Goal: Task Accomplishment & Management: Manage account settings

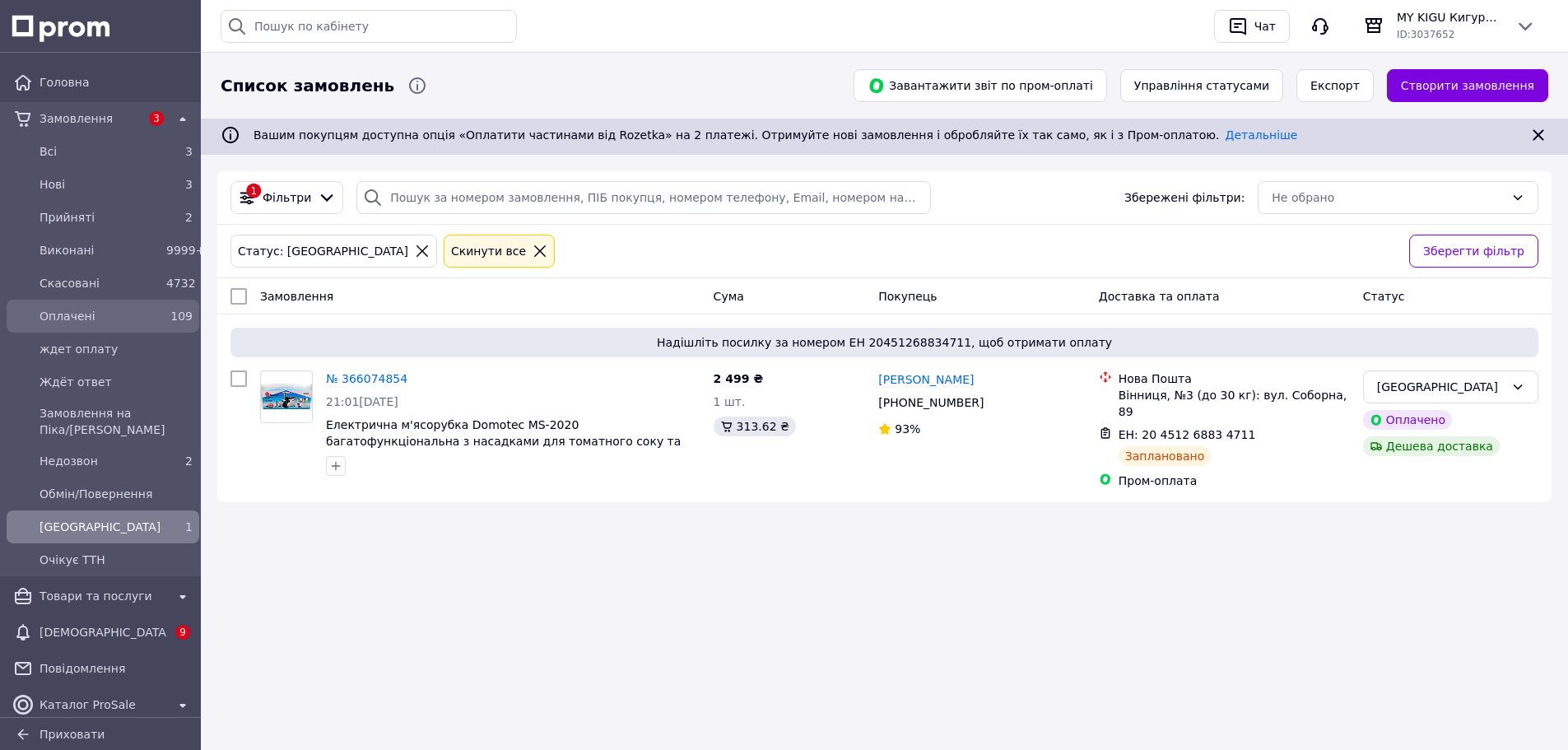
click at [69, 310] on span "Оплачені" at bounding box center [99, 316] width 120 height 17
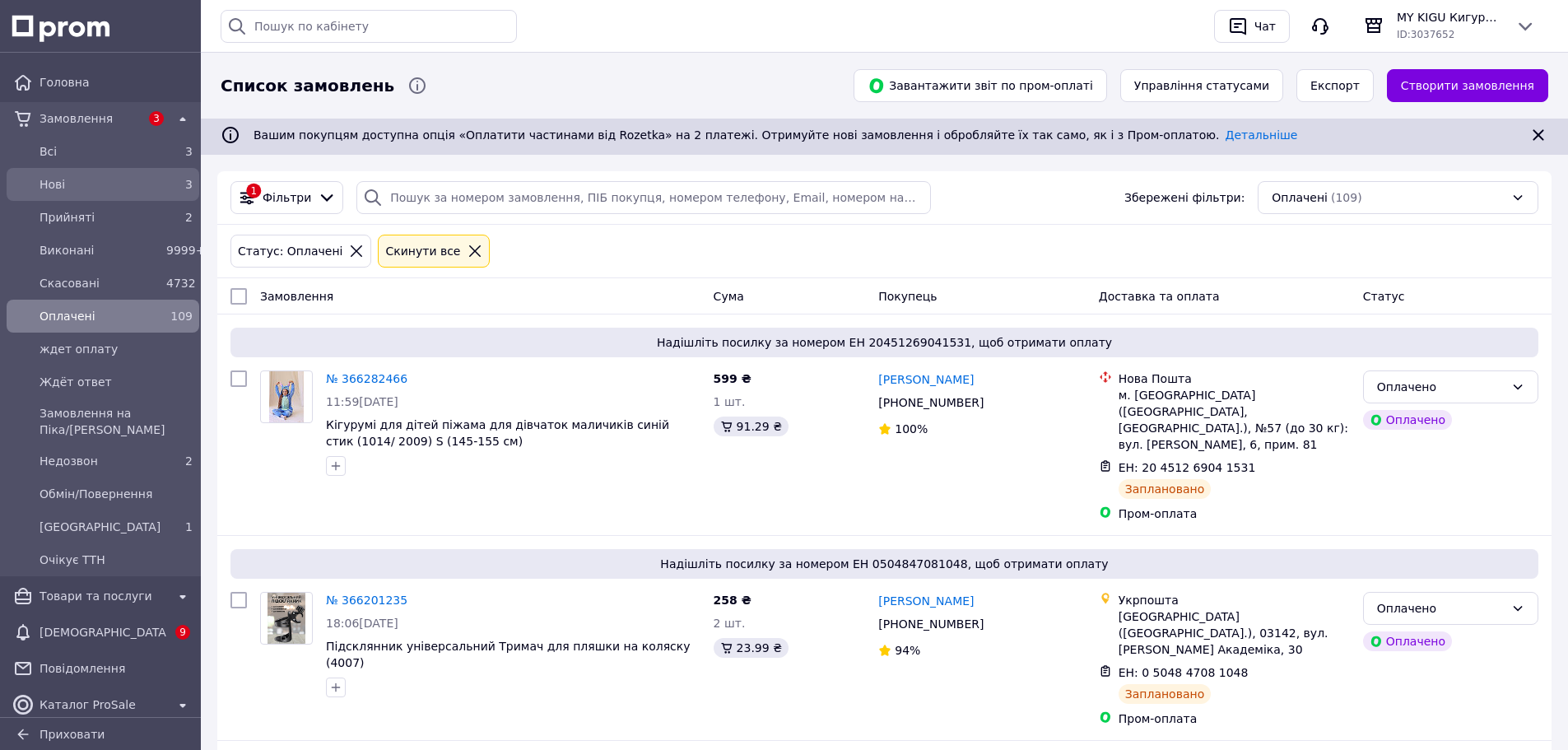
click at [53, 178] on span "Нові" at bounding box center [99, 184] width 120 height 17
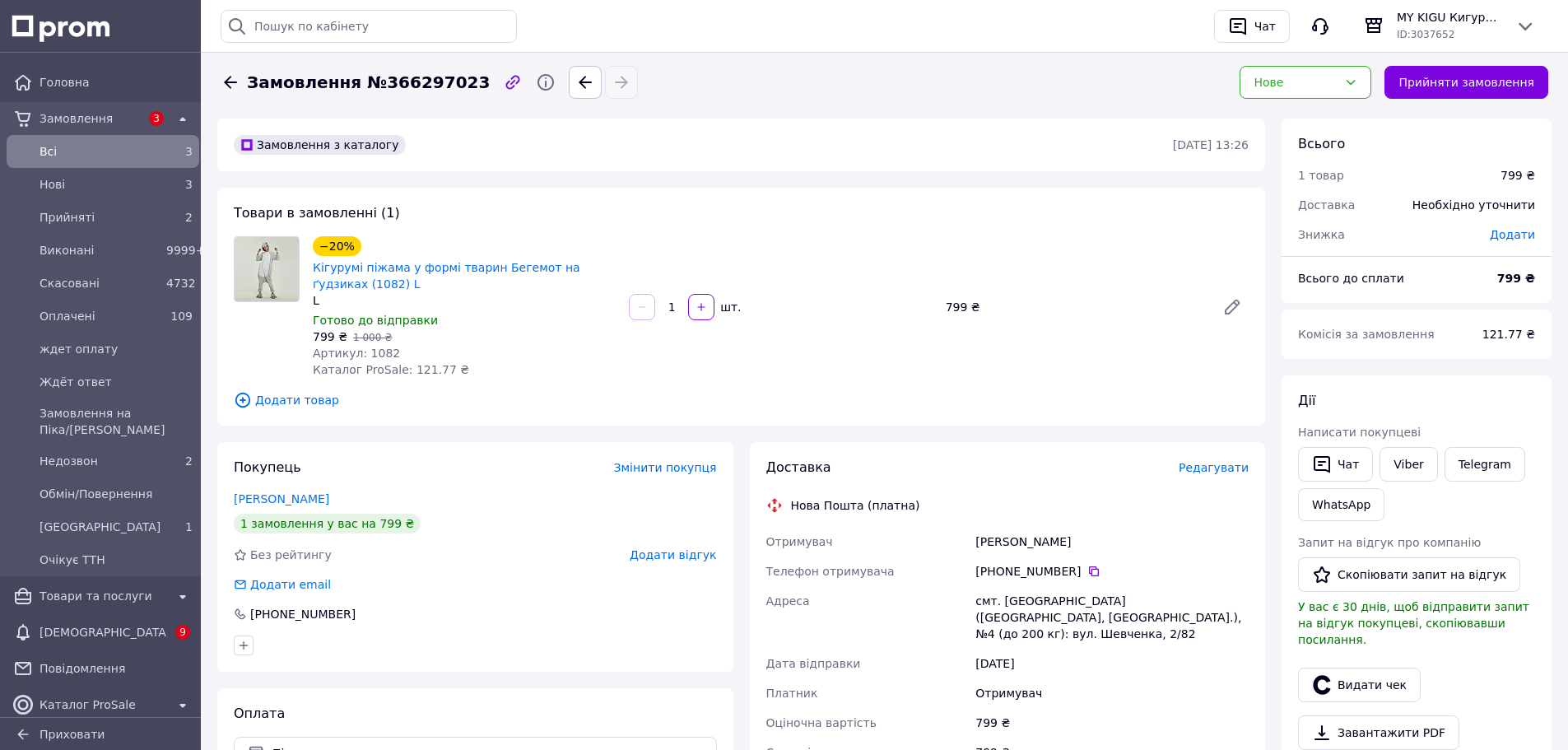
click at [377, 360] on span "Артикул: 1082" at bounding box center [356, 353] width 87 height 13
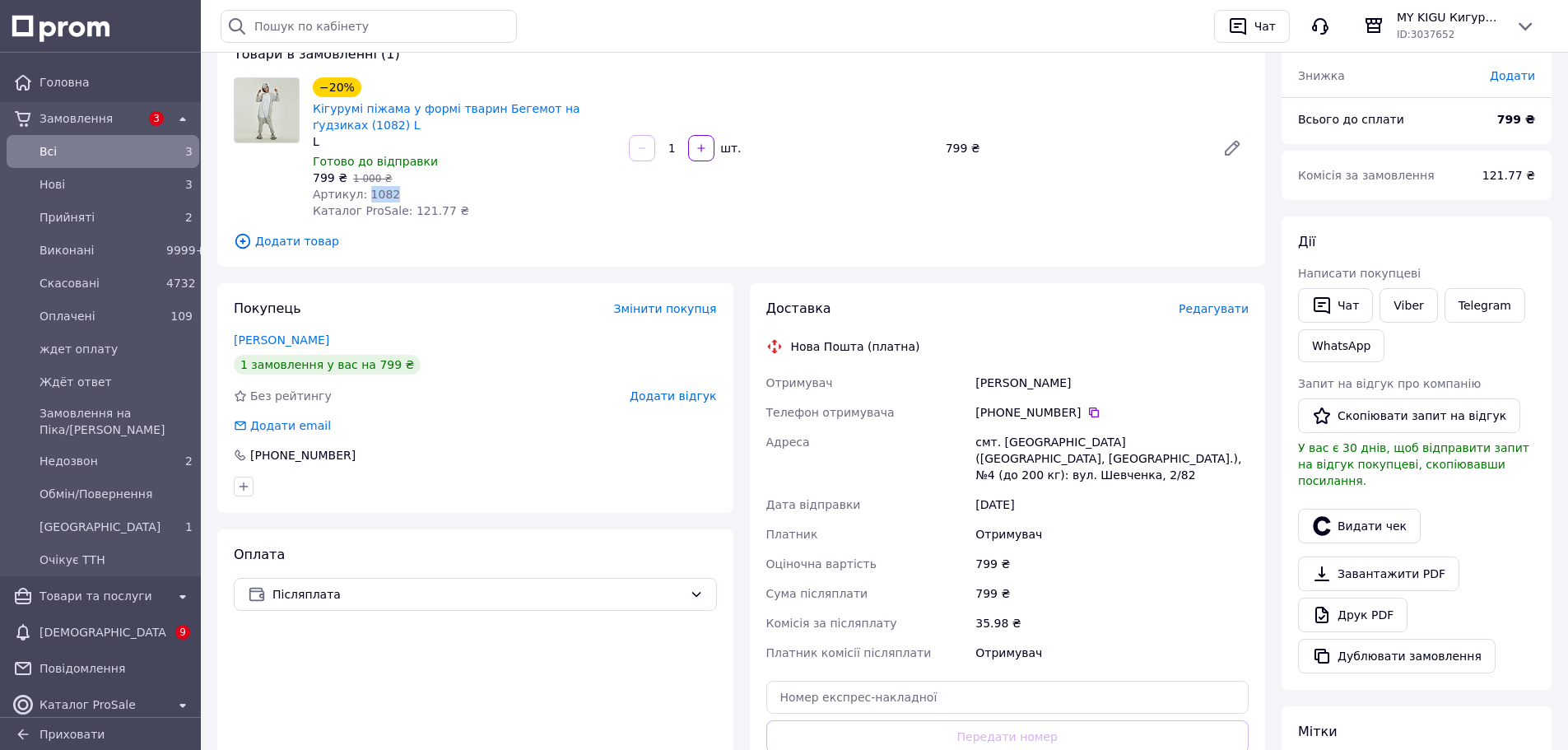
scroll to position [160, 0]
click at [488, 222] on div "Товари в замовленні (1) −20% Кігурумі піжама у формі тварин Бегемот на ґудзиках…" at bounding box center [742, 147] width 1048 height 238
click at [376, 192] on span "Артикул: 1082" at bounding box center [356, 193] width 87 height 13
copy span "1082"
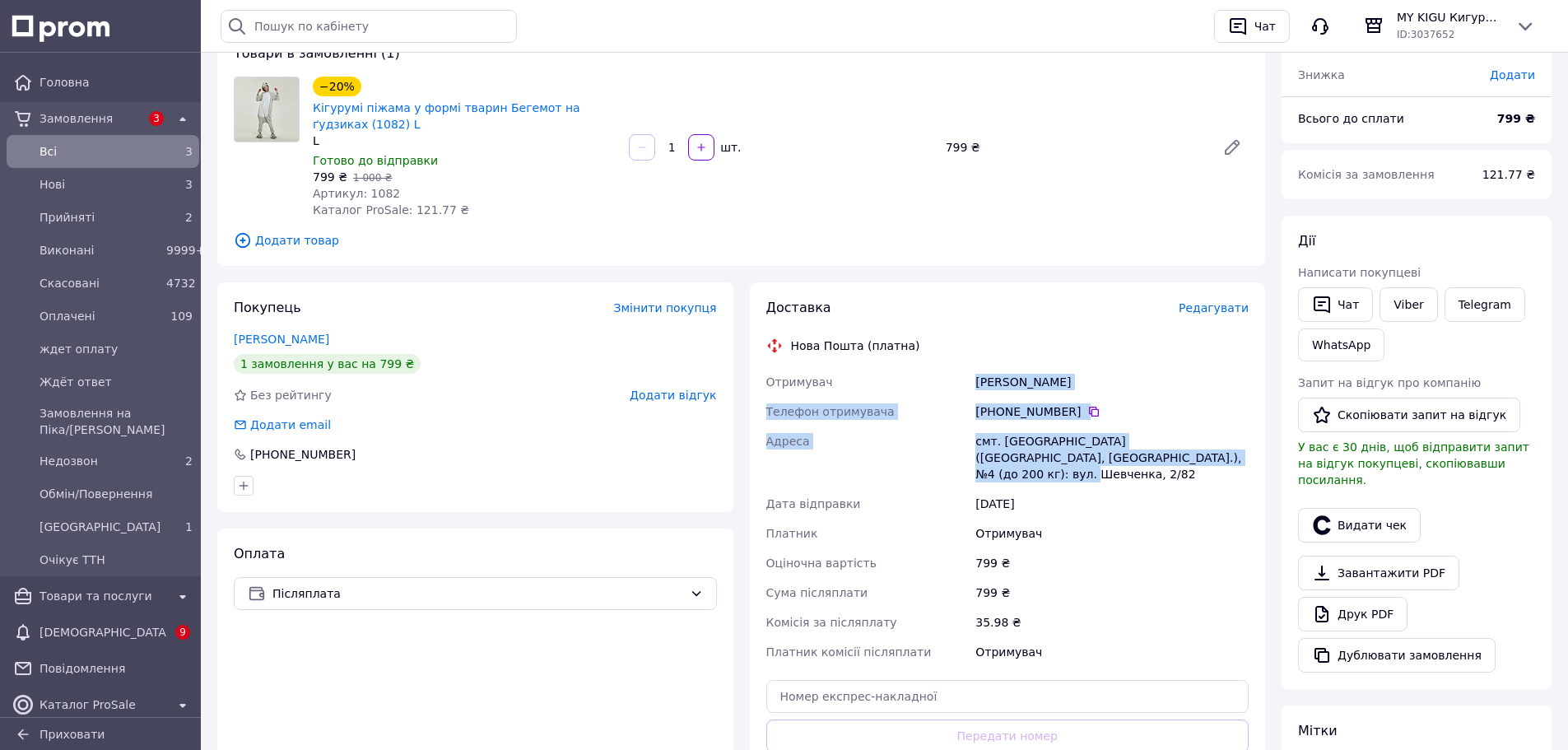
drag, startPoint x: 961, startPoint y: 379, endPoint x: 1205, endPoint y: 469, distance: 260.1
click at [1205, 469] on div "Отримувач Белкина Ирина Телефон отримувача +380 50 969 28 15   Адреса смт. Пісо…" at bounding box center [1008, 516] width 490 height 299
copy div "Отримувач Белкина Ирина Телефон отримувача +380 50 969 28 15   Адреса смт. Пісо…"
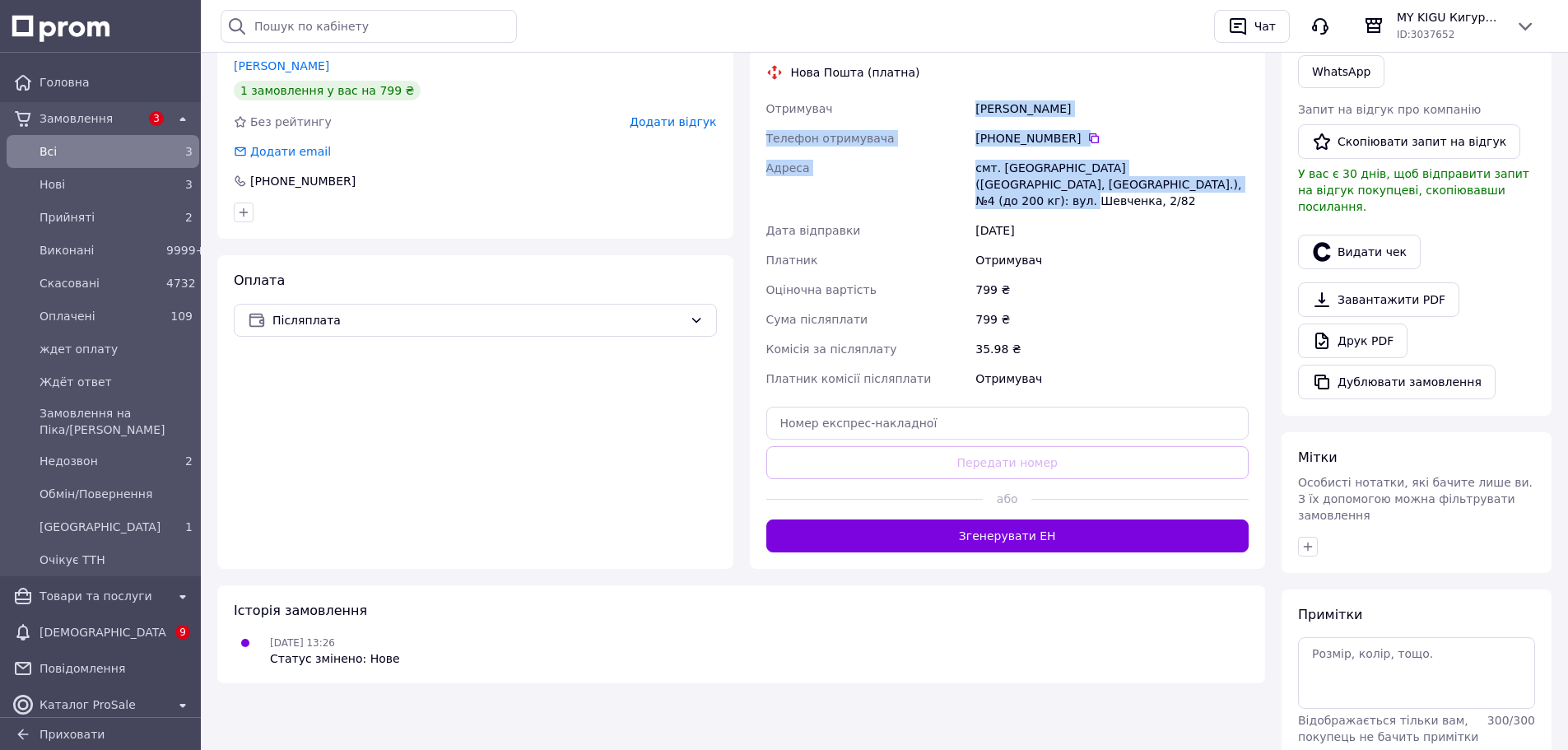
scroll to position [455, 0]
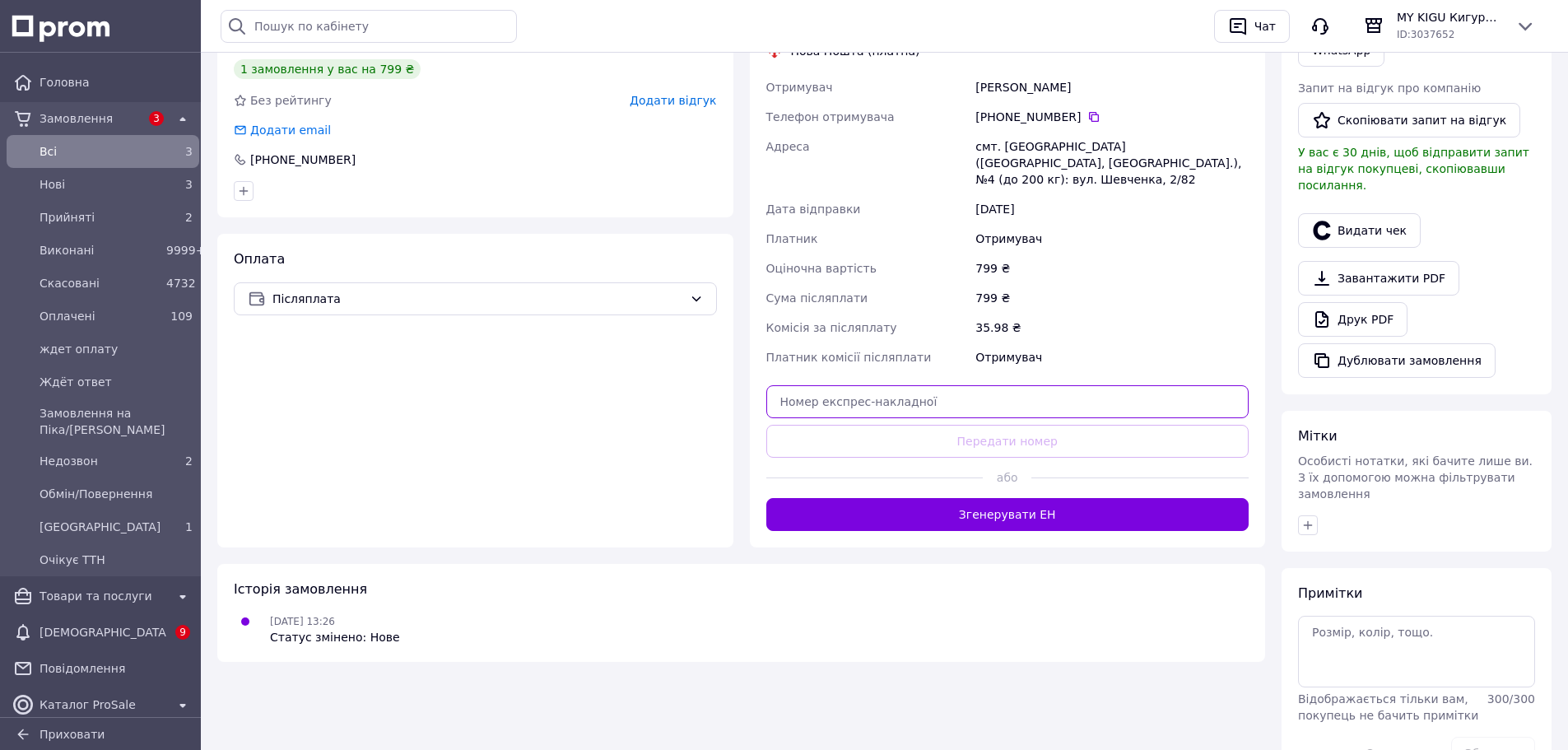
click at [1012, 386] on input "text" at bounding box center [1008, 402] width 483 height 33
paste input "20451269197532"
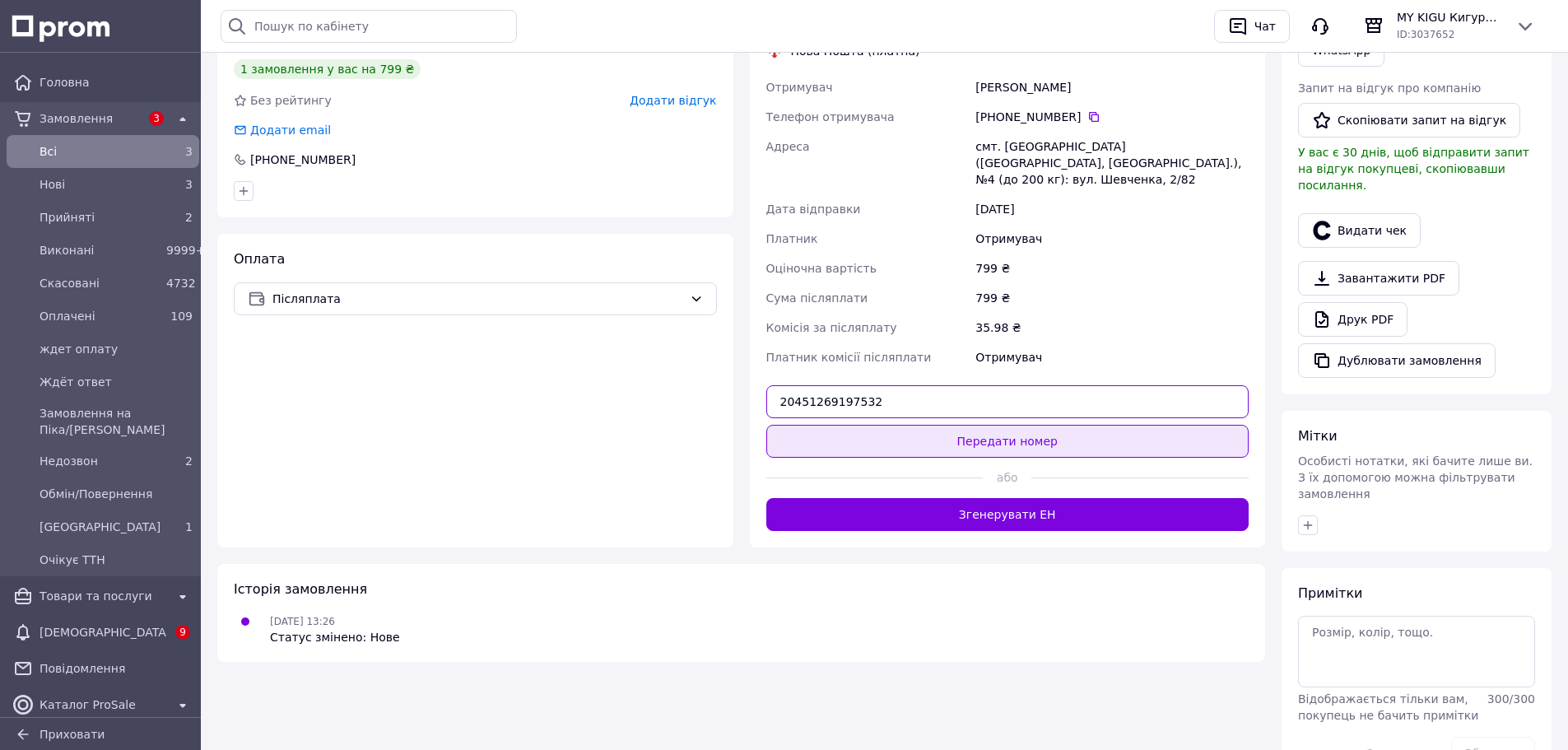
type input "20451269197532"
click at [994, 425] on button "Передати номер" at bounding box center [1008, 442] width 483 height 33
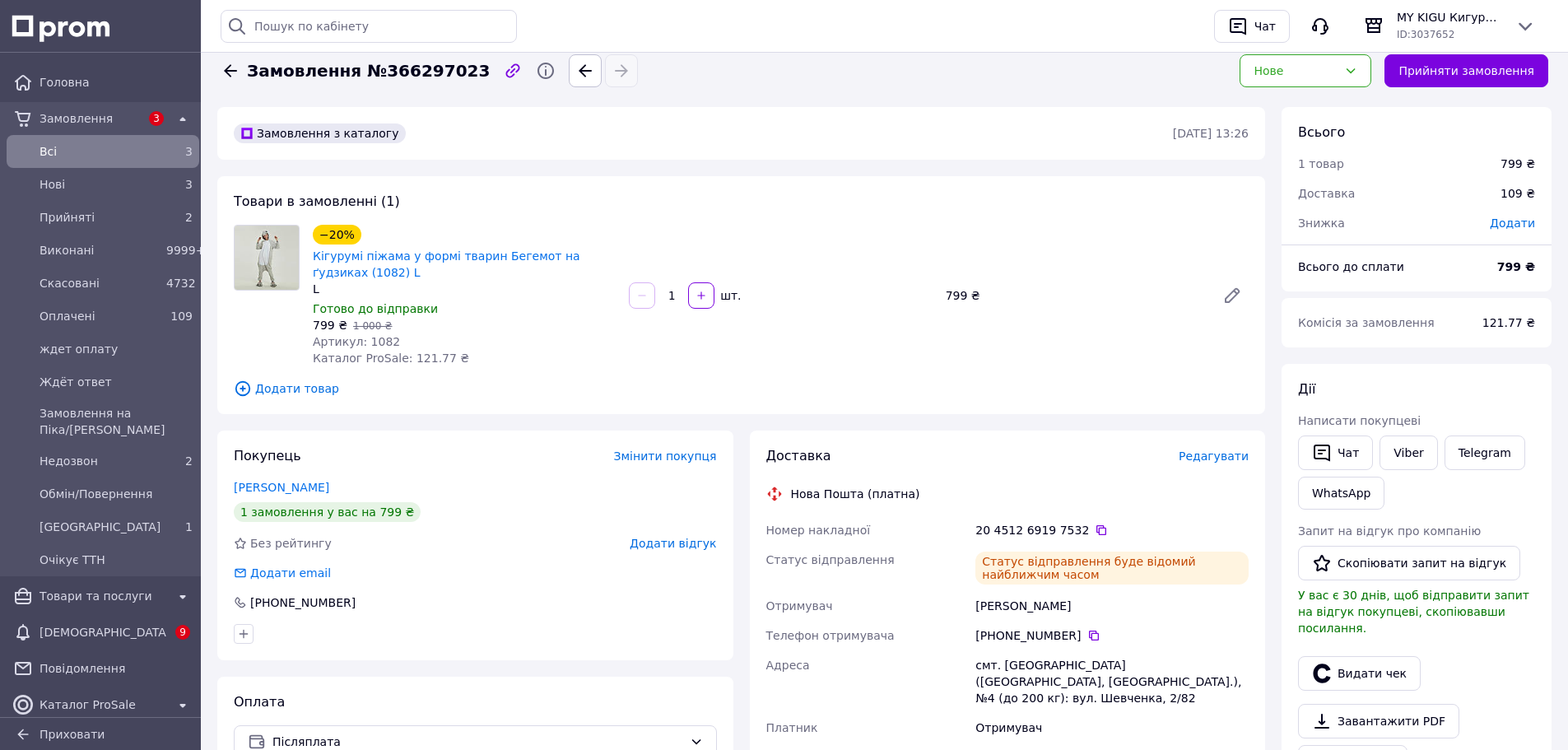
scroll to position [0, 0]
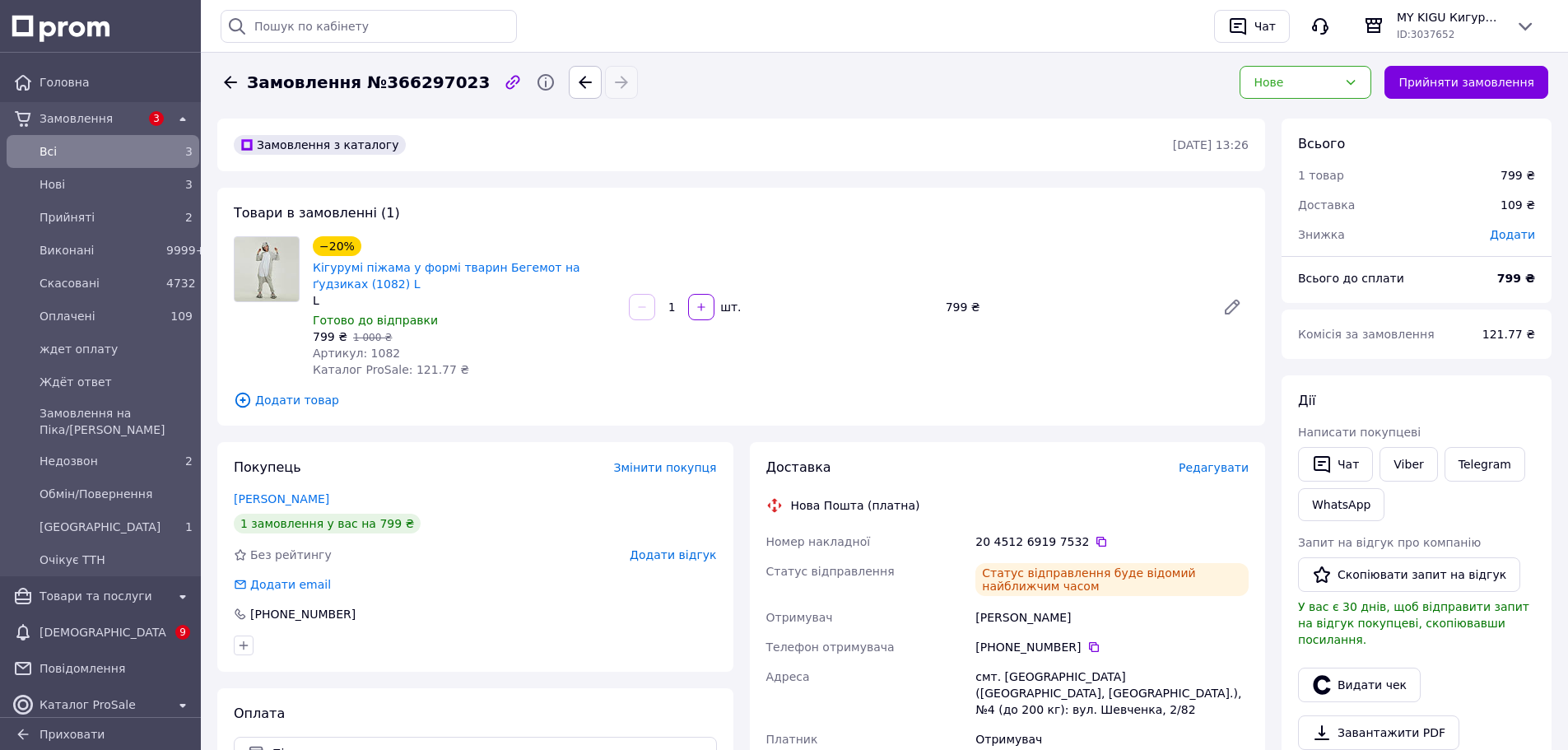
click at [414, 86] on span "Замовлення №366297023" at bounding box center [368, 83] width 243 height 24
copy span "366297023"
click at [1370, 75] on div "Нове" at bounding box center [1305, 83] width 132 height 33
click at [1296, 148] on li "Виконано" at bounding box center [1319, 148] width 130 height 30
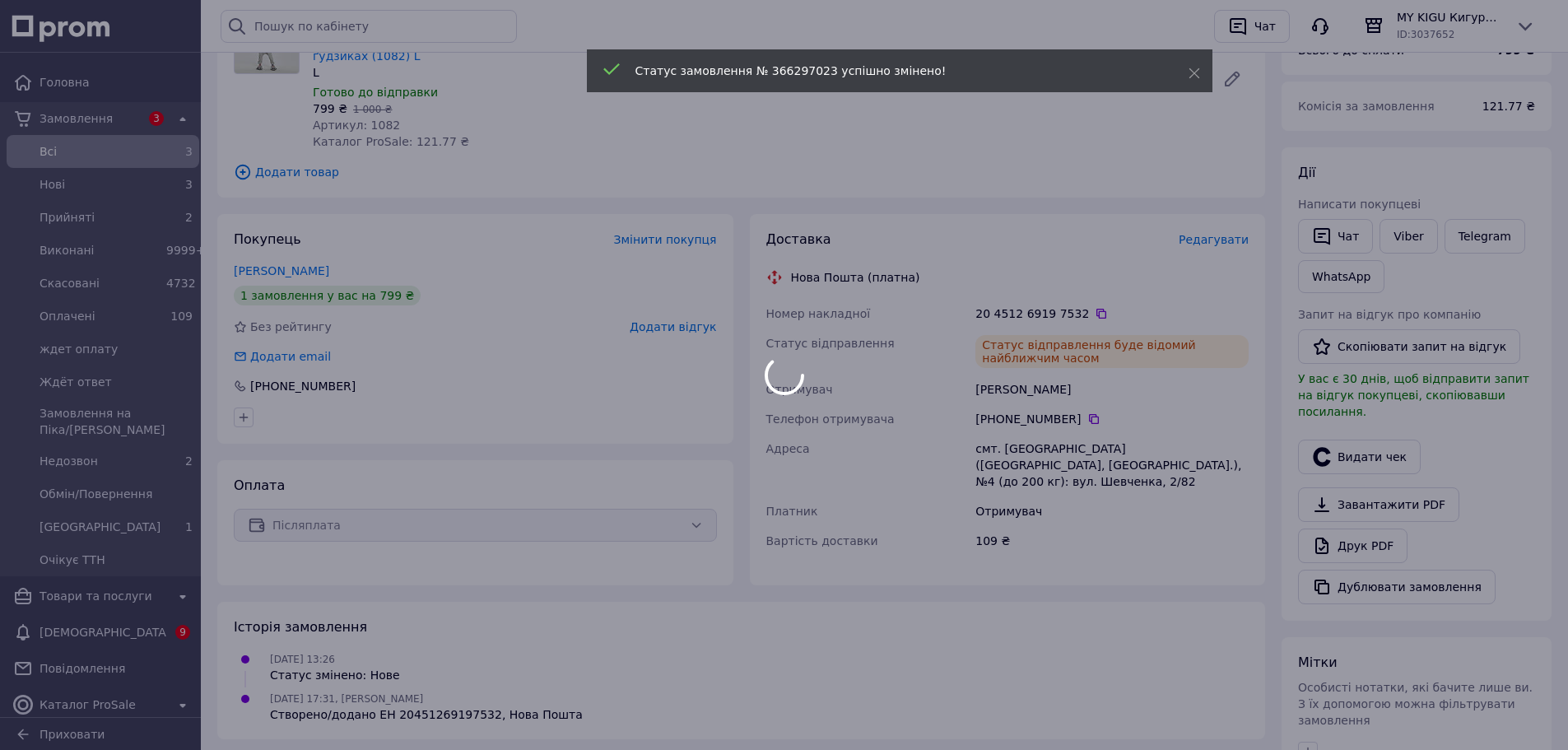
scroll to position [239, 0]
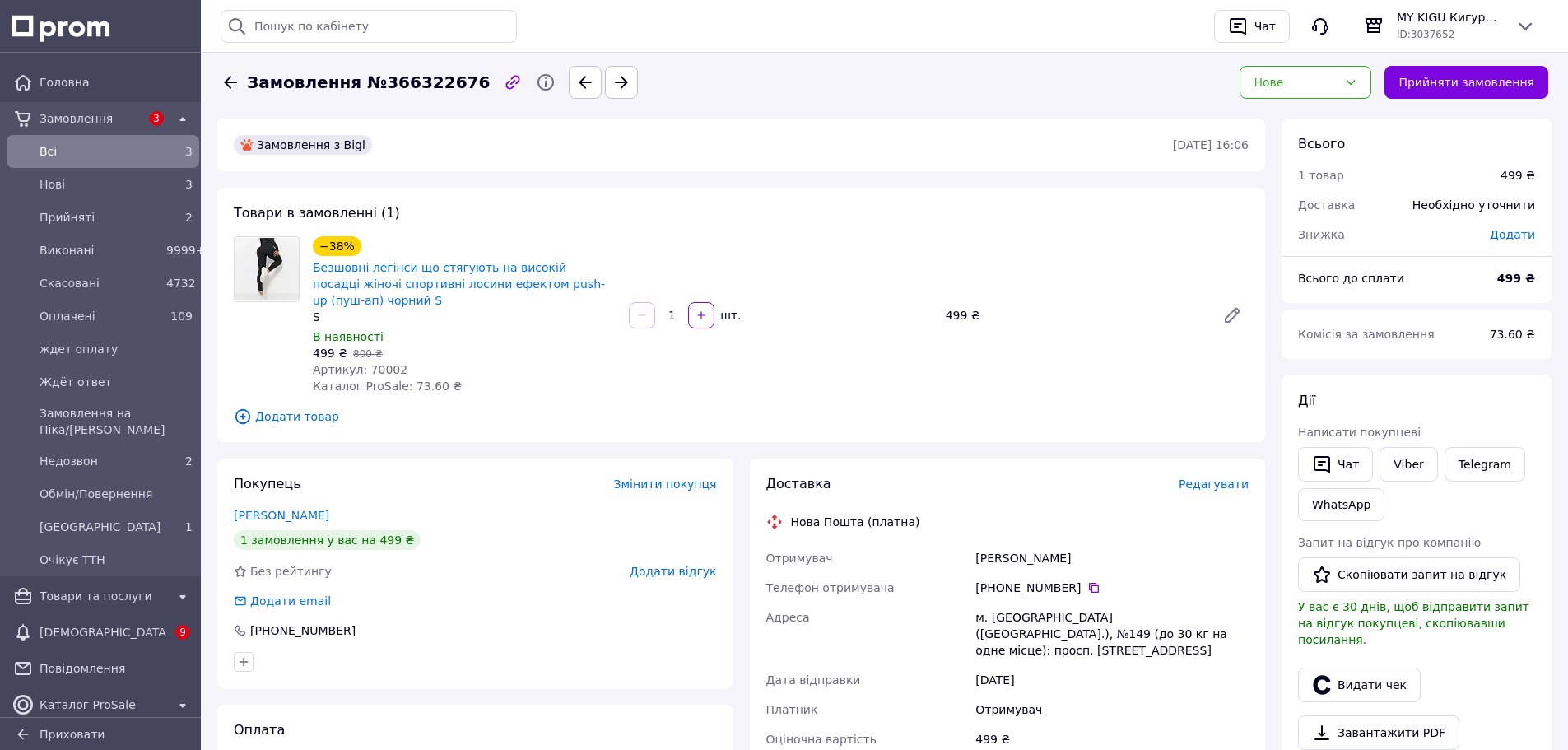
click at [380, 364] on span "Артикул: 70002" at bounding box center [360, 370] width 95 height 13
copy span "70002"
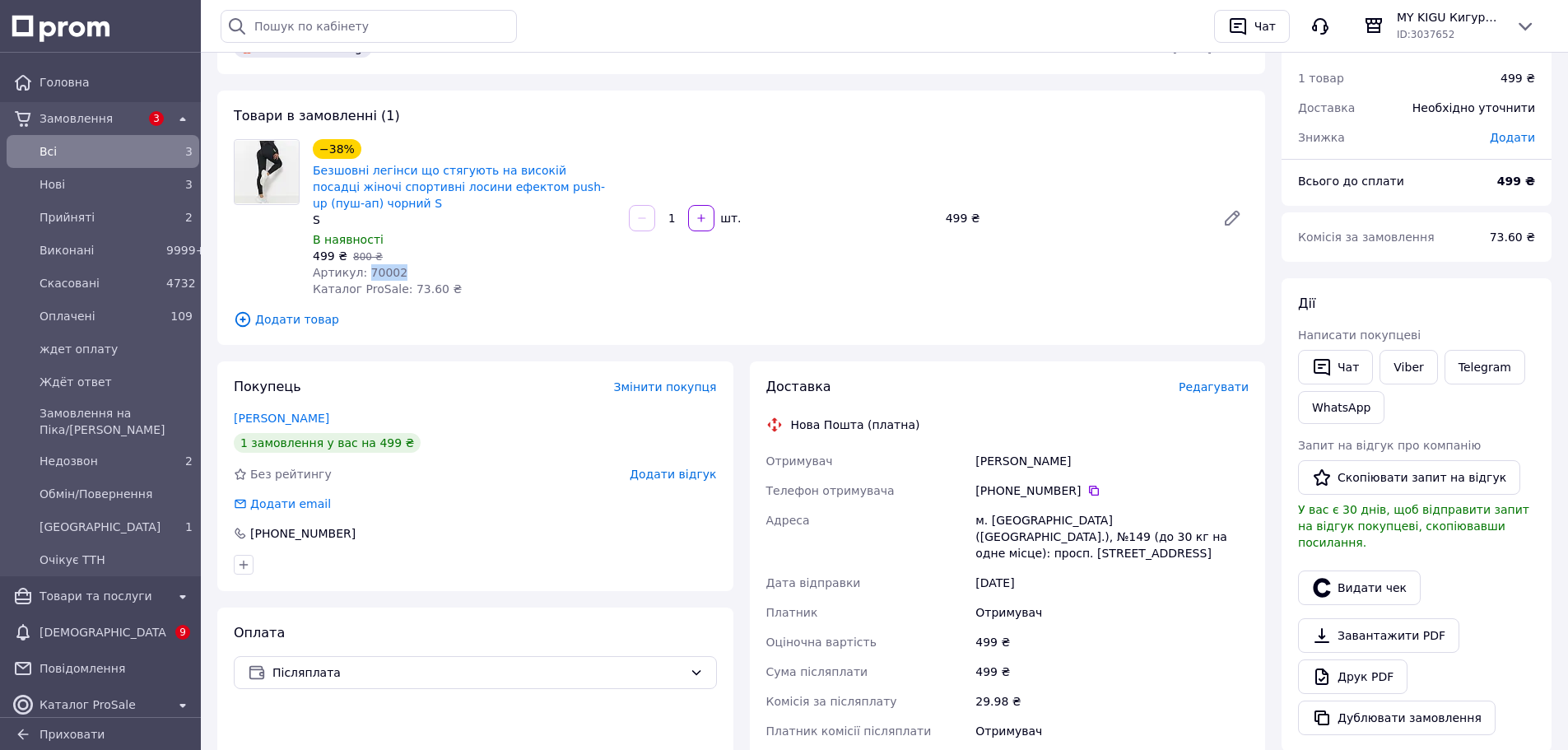
scroll to position [99, 0]
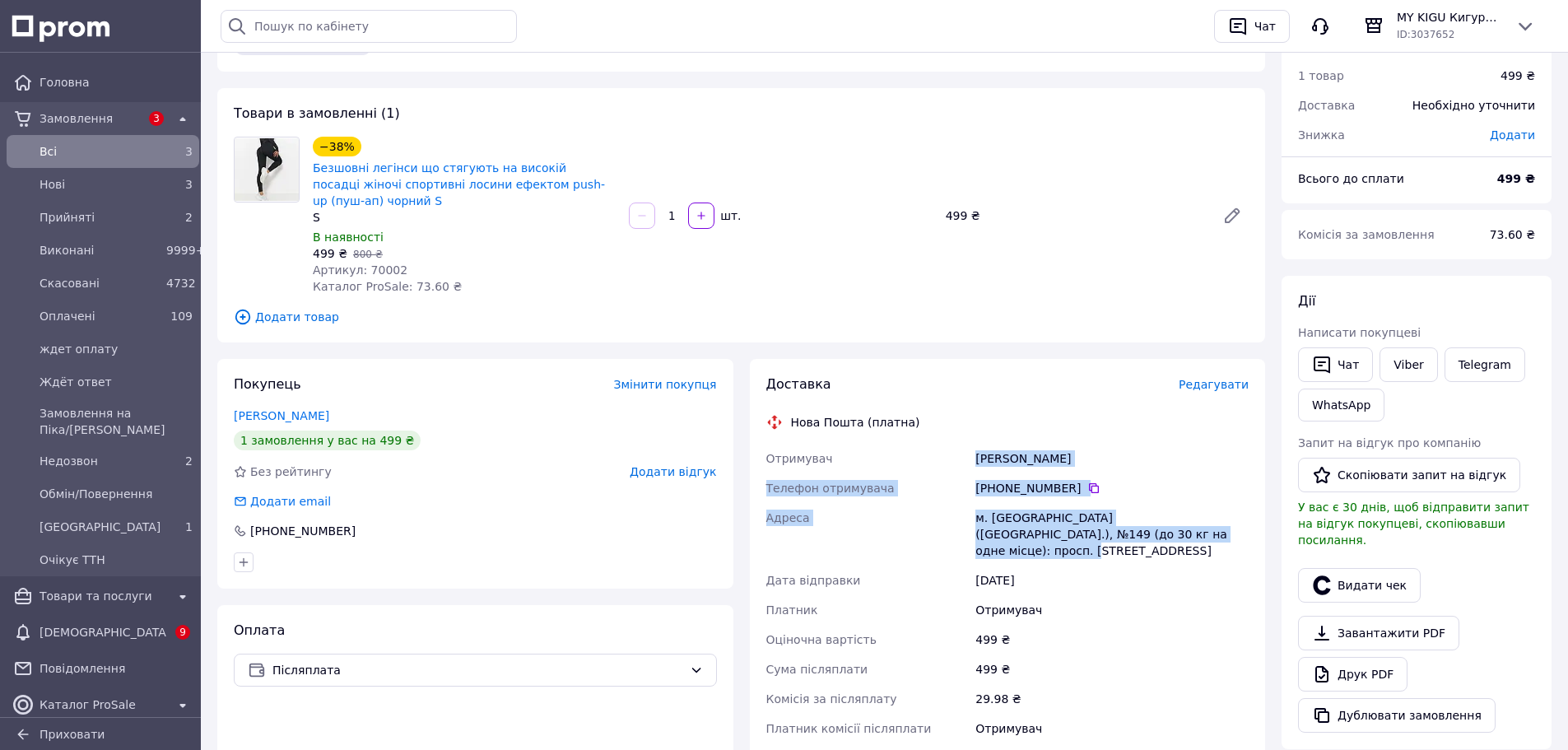
drag, startPoint x: 967, startPoint y: 443, endPoint x: 1183, endPoint y: 518, distance: 228.7
click at [1183, 518] on div "Отримувач Куницкая Виктория Телефон отримувача +380 63 793 54 19   Адреса м. Ки…" at bounding box center [1008, 593] width 490 height 299
copy div "Отримувач Куницкая Виктория Телефон отримувача +380 63 793 54 19   Адреса м. Ки…"
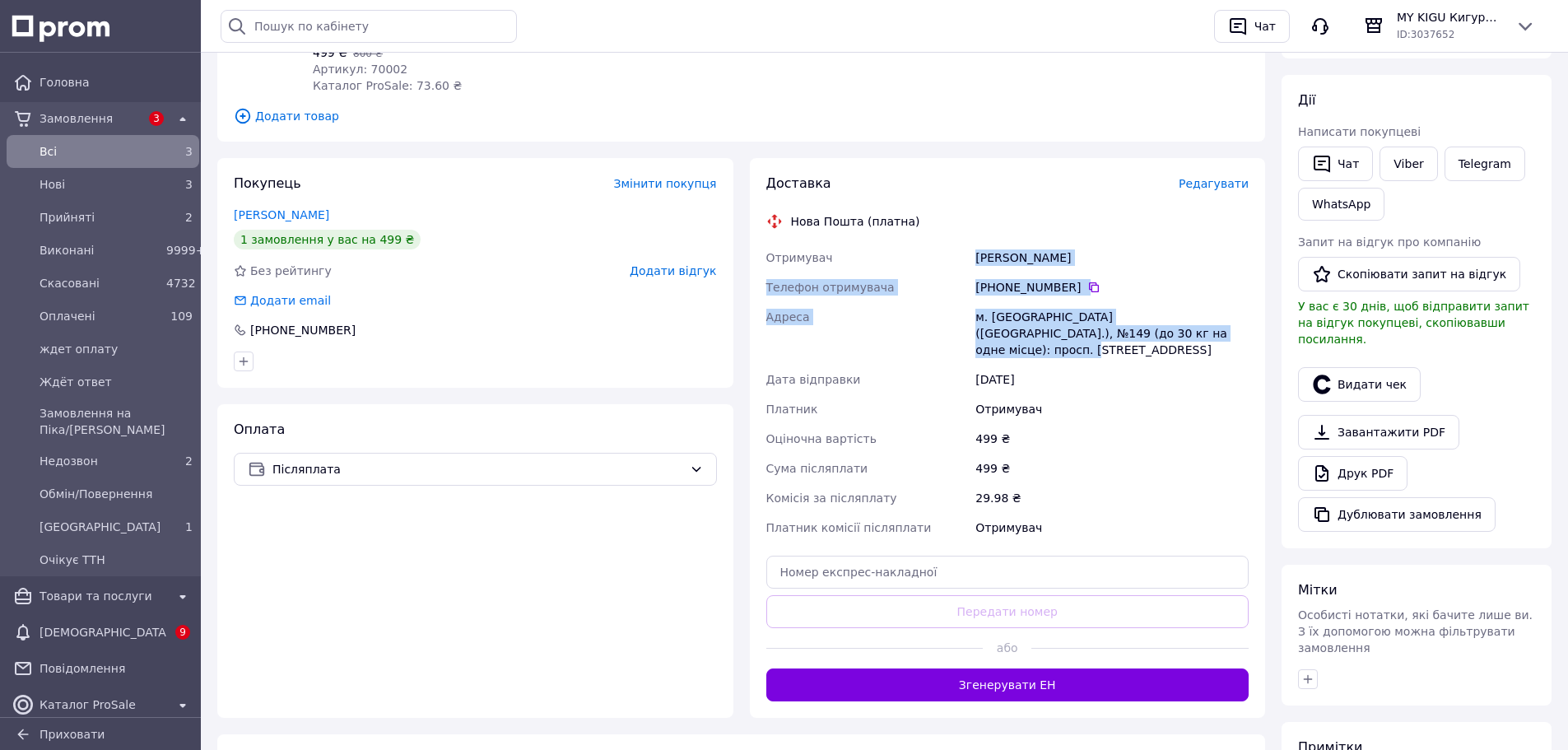
scroll to position [306, 0]
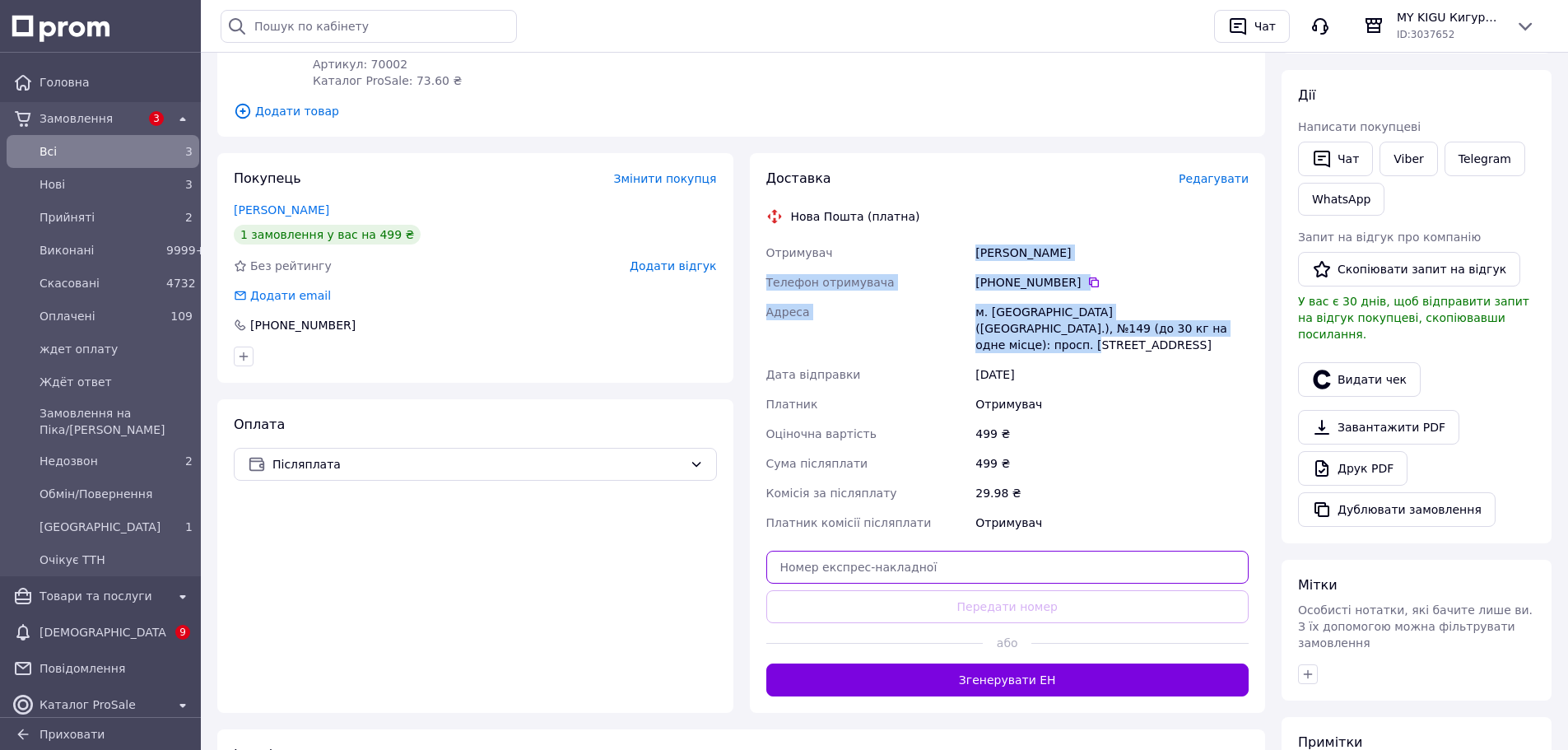
click at [1021, 551] on input "text" at bounding box center [1008, 567] width 483 height 33
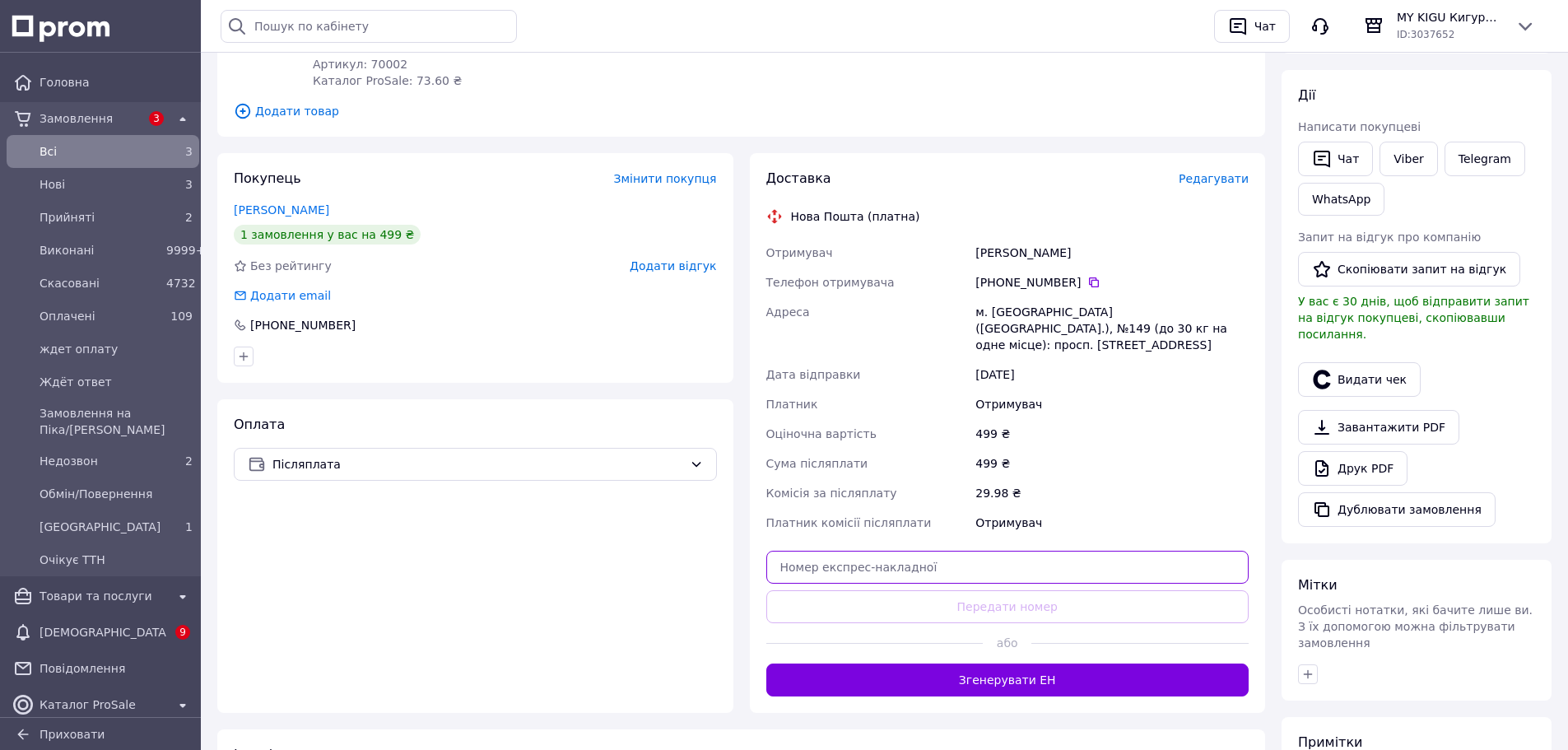
paste input "20451269196396"
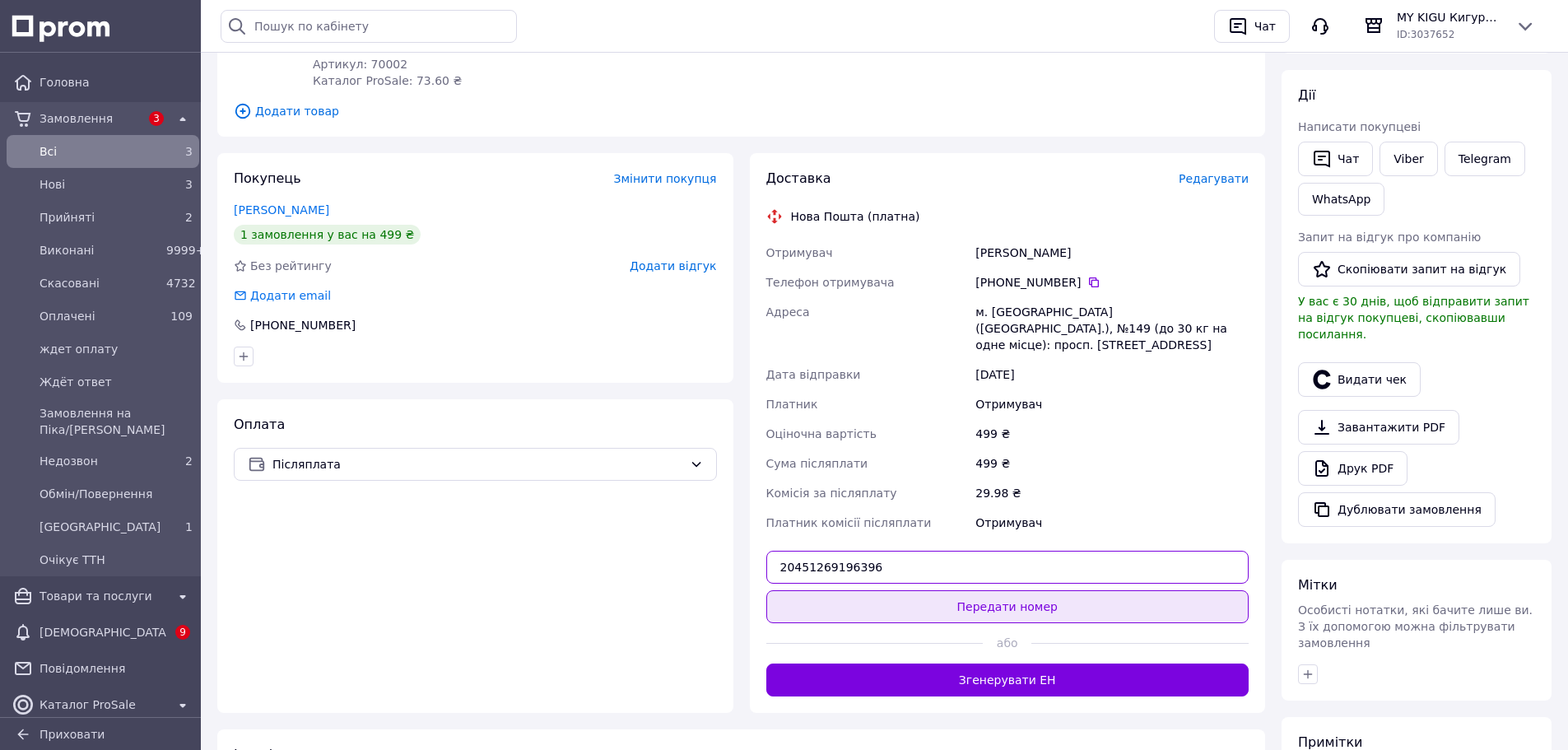
type input "20451269196396"
click at [1054, 590] on button "Передати номер" at bounding box center [1008, 607] width 483 height 33
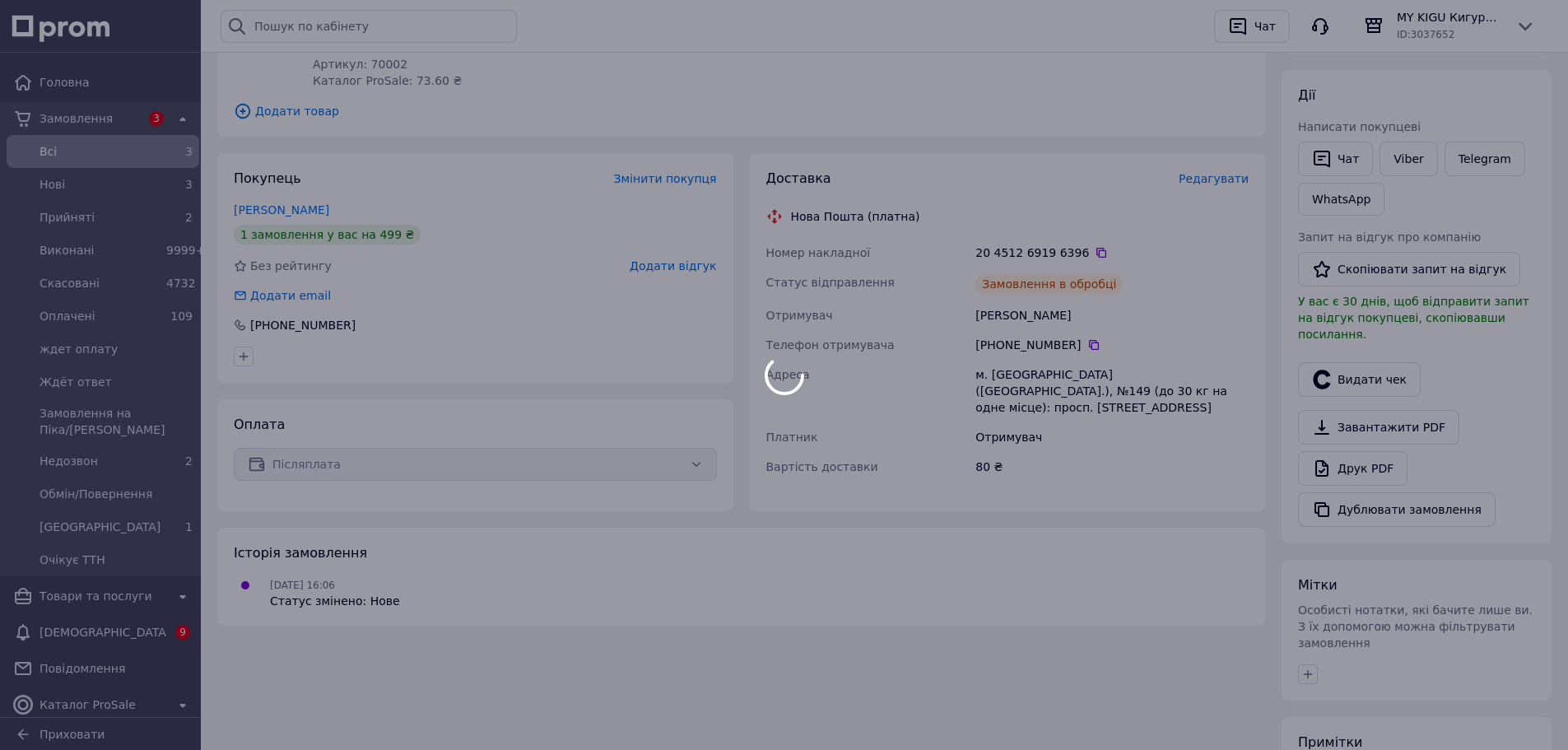
scroll to position [0, 0]
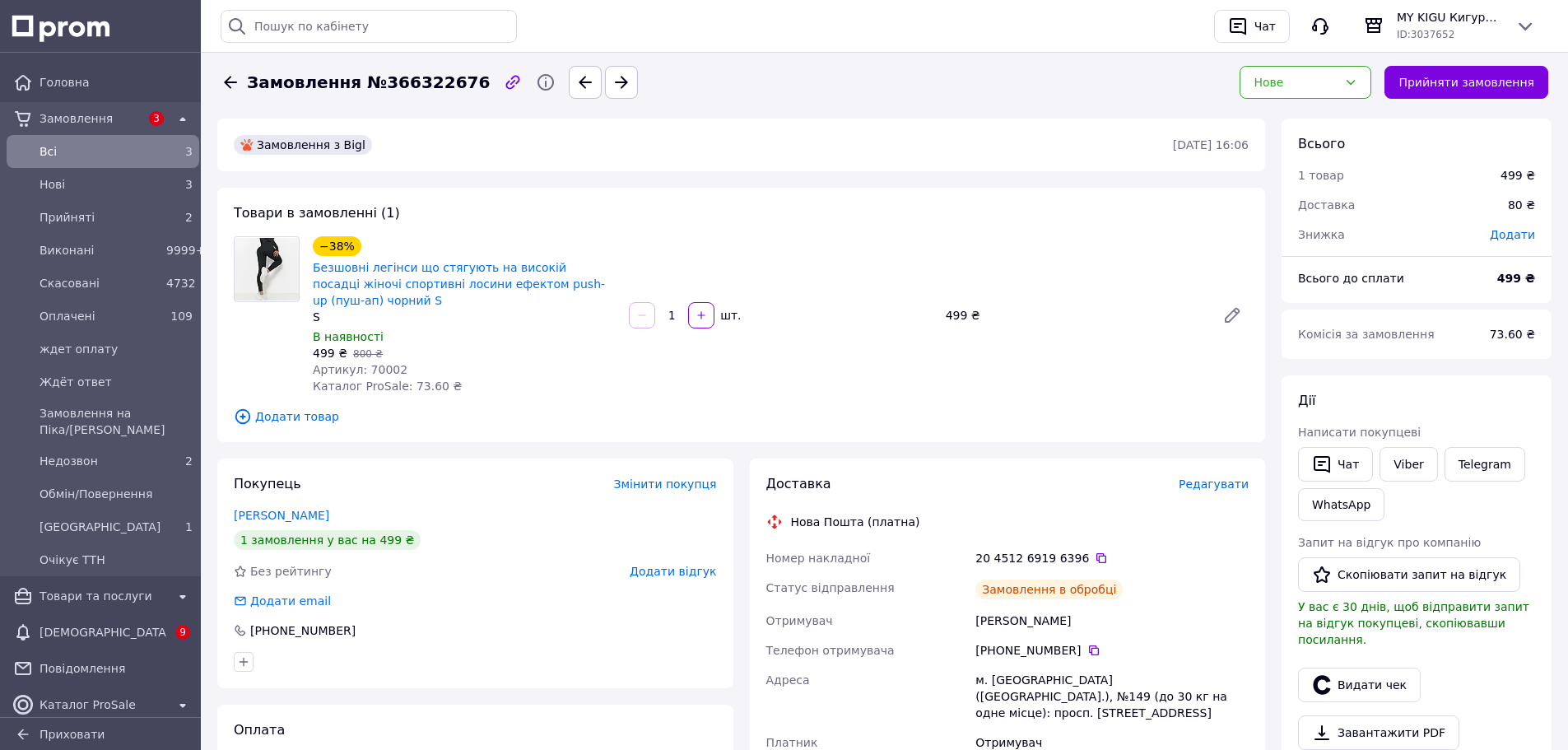
click at [418, 86] on span "Замовлення №366322676" at bounding box center [368, 83] width 243 height 24
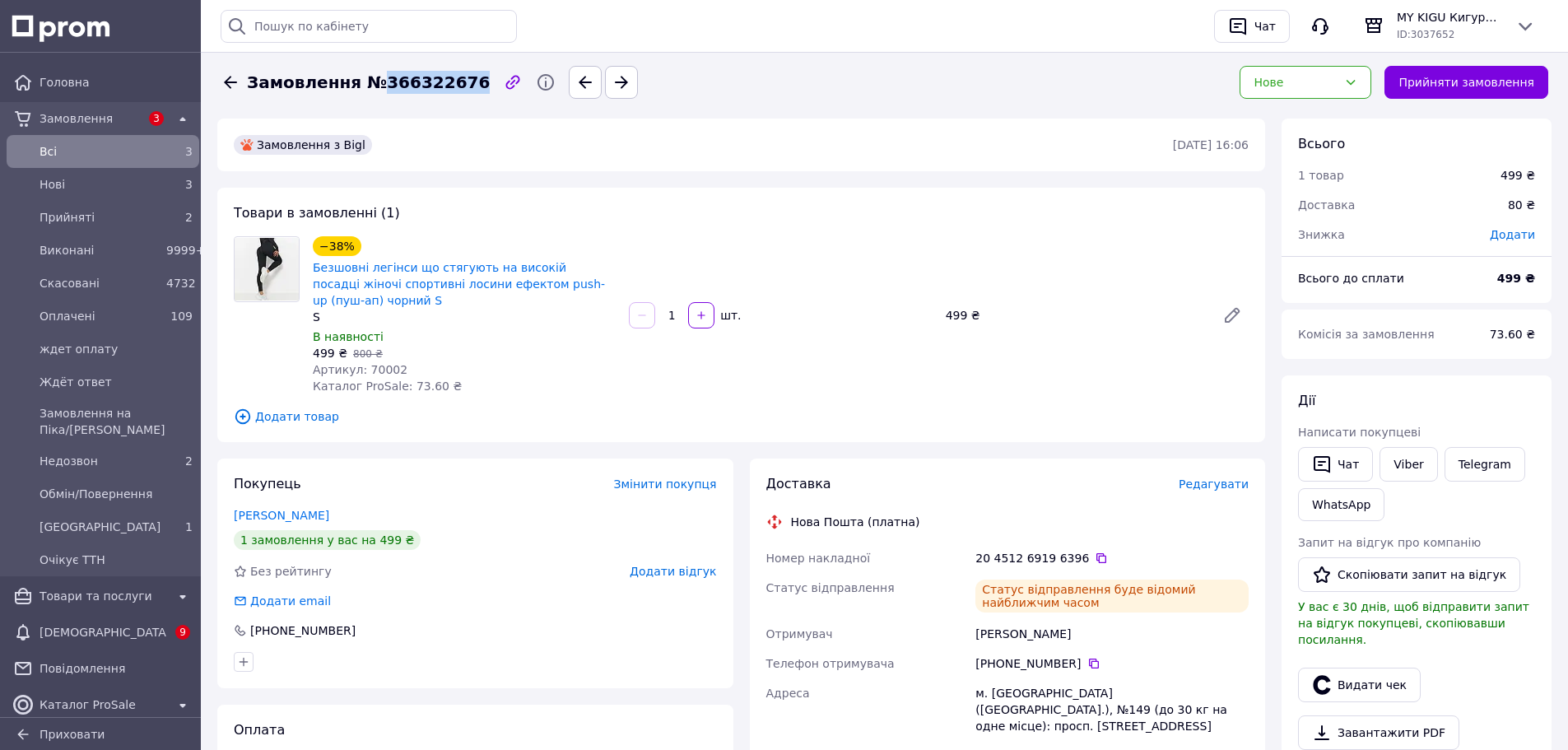
click at [418, 86] on span "Замовлення №366322676" at bounding box center [368, 83] width 243 height 24
copy span "366322676"
click at [1338, 76] on div "Нове" at bounding box center [1296, 82] width 84 height 18
click at [1297, 143] on li "Виконано" at bounding box center [1319, 148] width 130 height 30
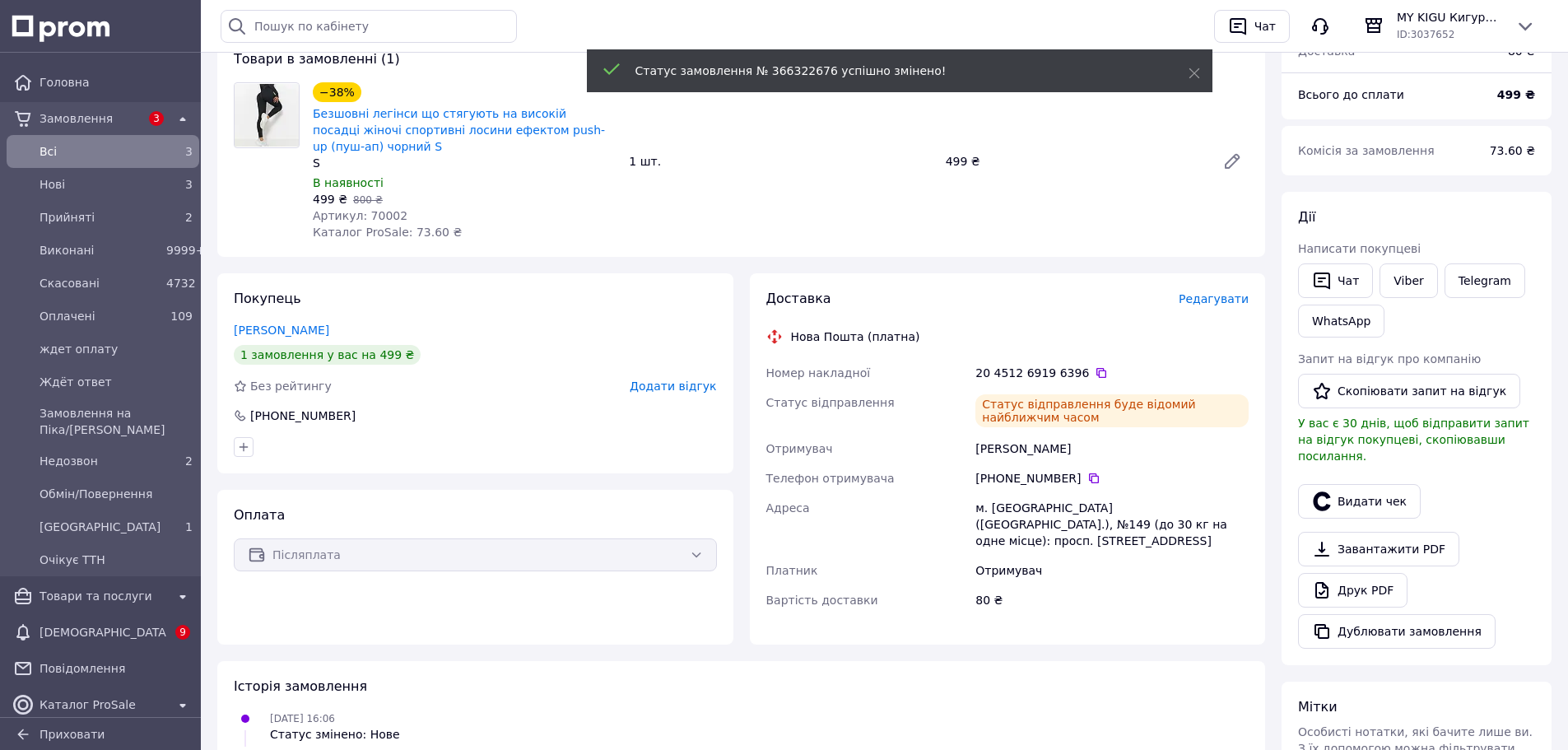
scroll to position [139, 0]
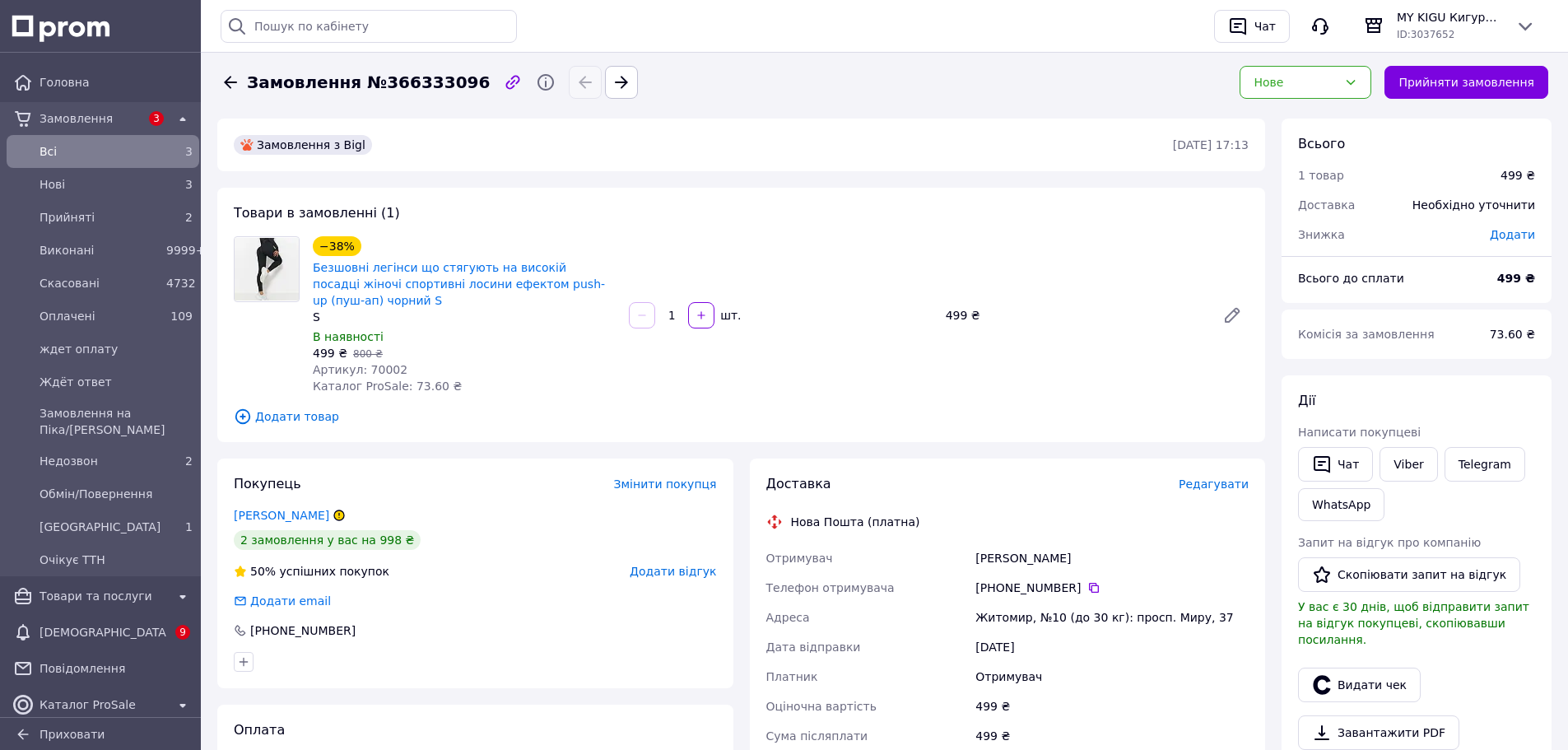
drag, startPoint x: 306, startPoint y: 501, endPoint x: 324, endPoint y: 484, distance: 24.8
drag, startPoint x: 274, startPoint y: 496, endPoint x: 292, endPoint y: 480, distance: 24.1
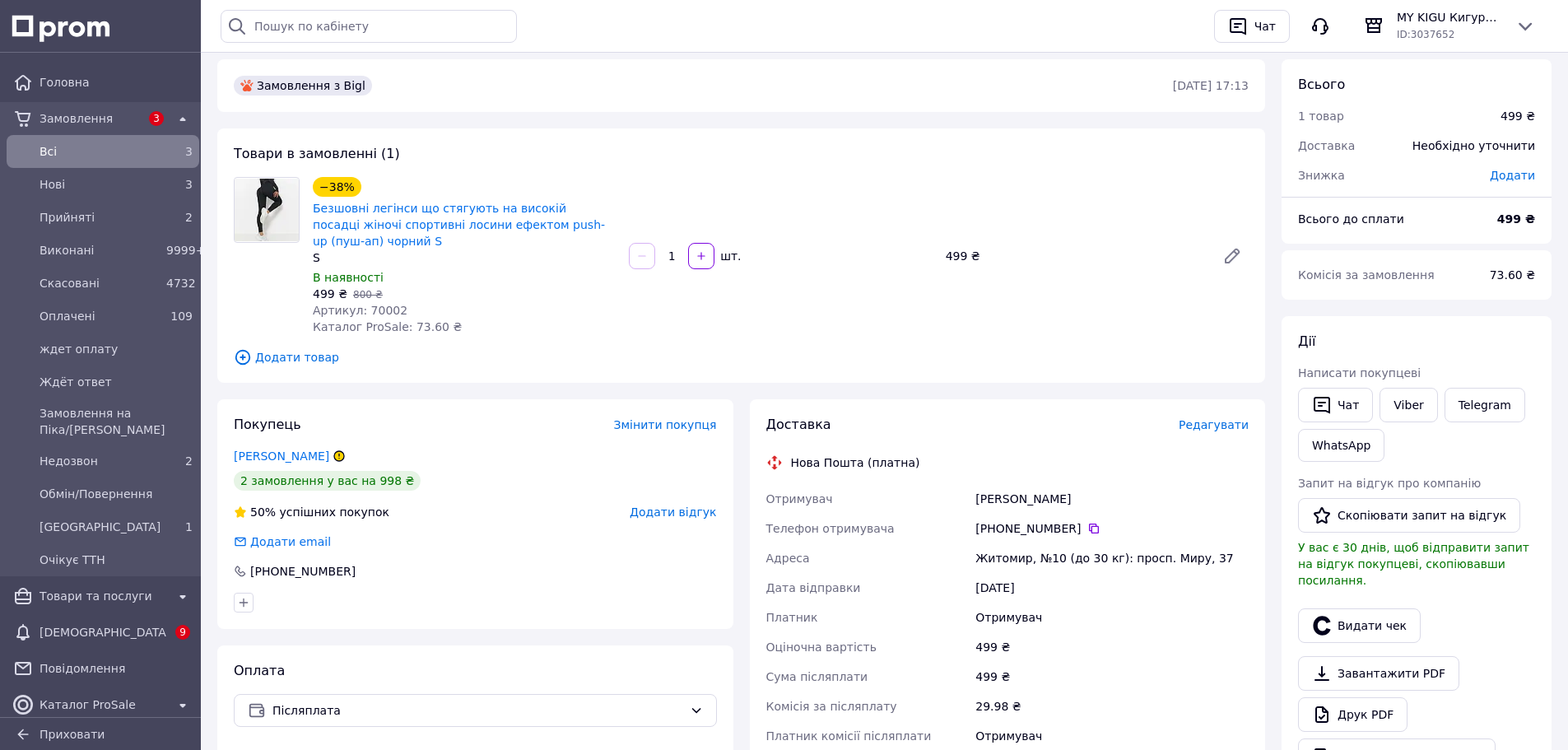
scroll to position [60, 0]
click at [370, 303] on span "Артикул: 70002" at bounding box center [360, 309] width 95 height 13
copy span "70002"
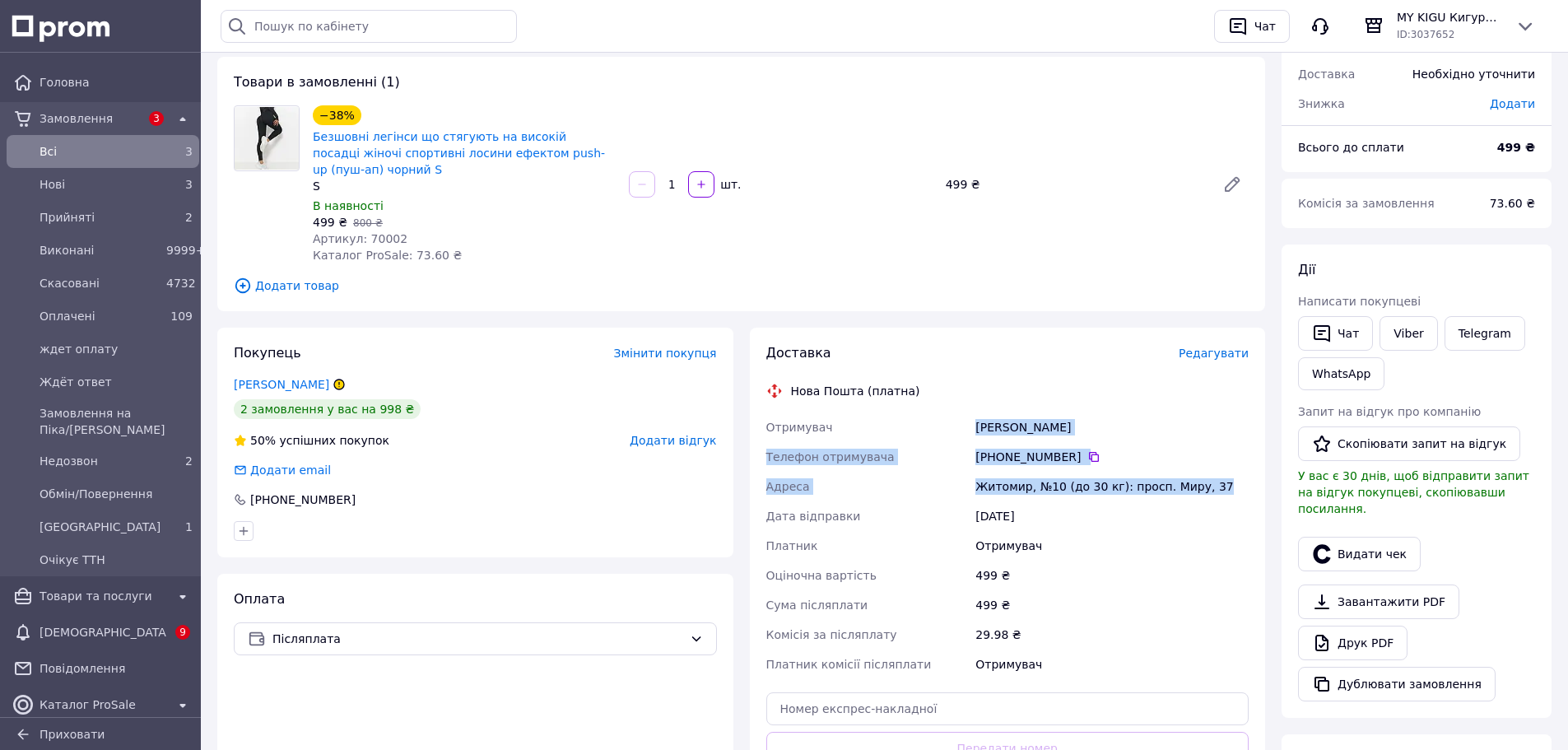
drag, startPoint x: 970, startPoint y: 413, endPoint x: 1221, endPoint y: 463, distance: 255.9
click at [1222, 468] on div "Отримувач шкуринська анастасія Телефон отримувача +380 98 224 64 41   Адреса Жи…" at bounding box center [1008, 546] width 490 height 267
copy div "Отримувач шкуринська анастасія Телефон отримувача +380 98 224 64 41   Адреса Жи…"
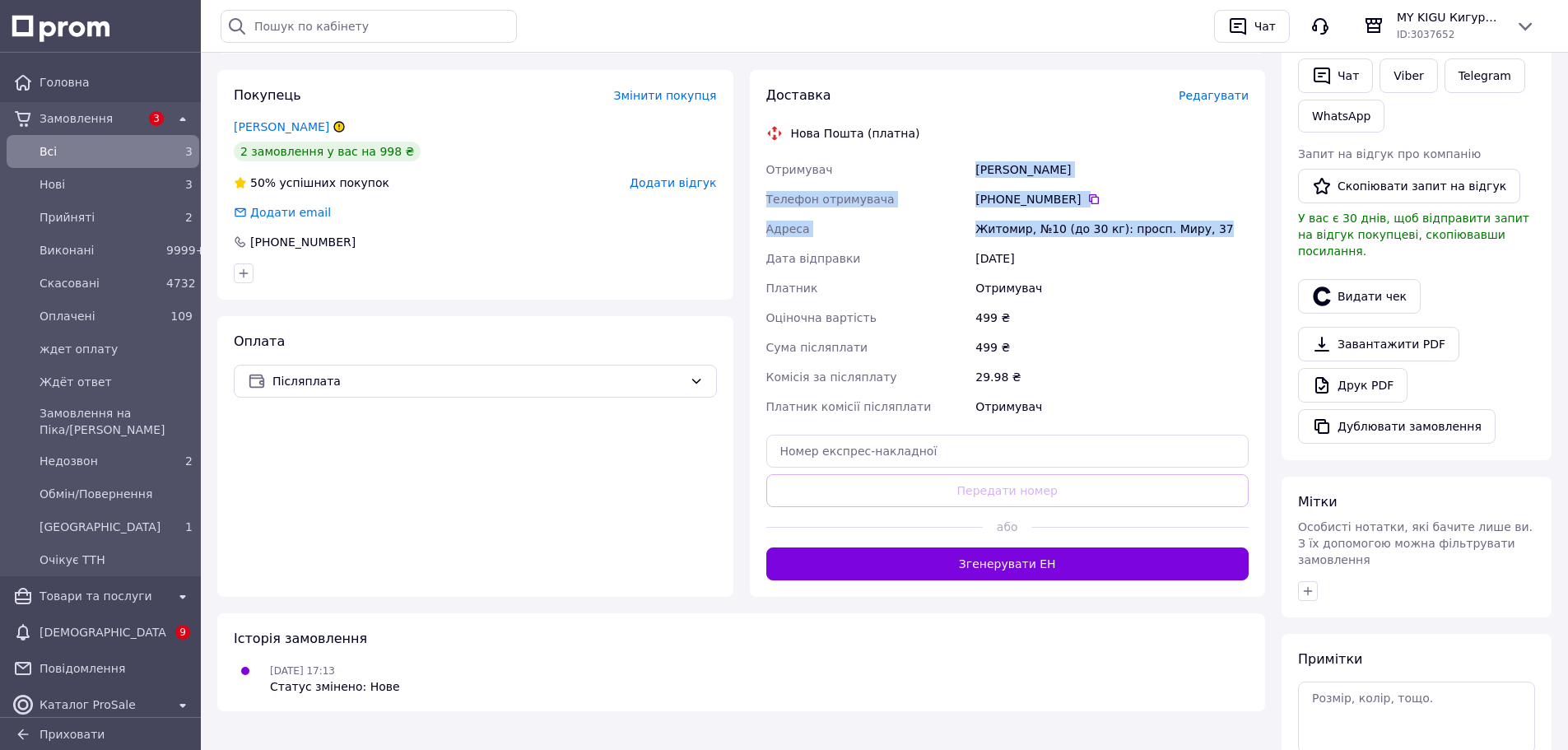
scroll to position [390, 0]
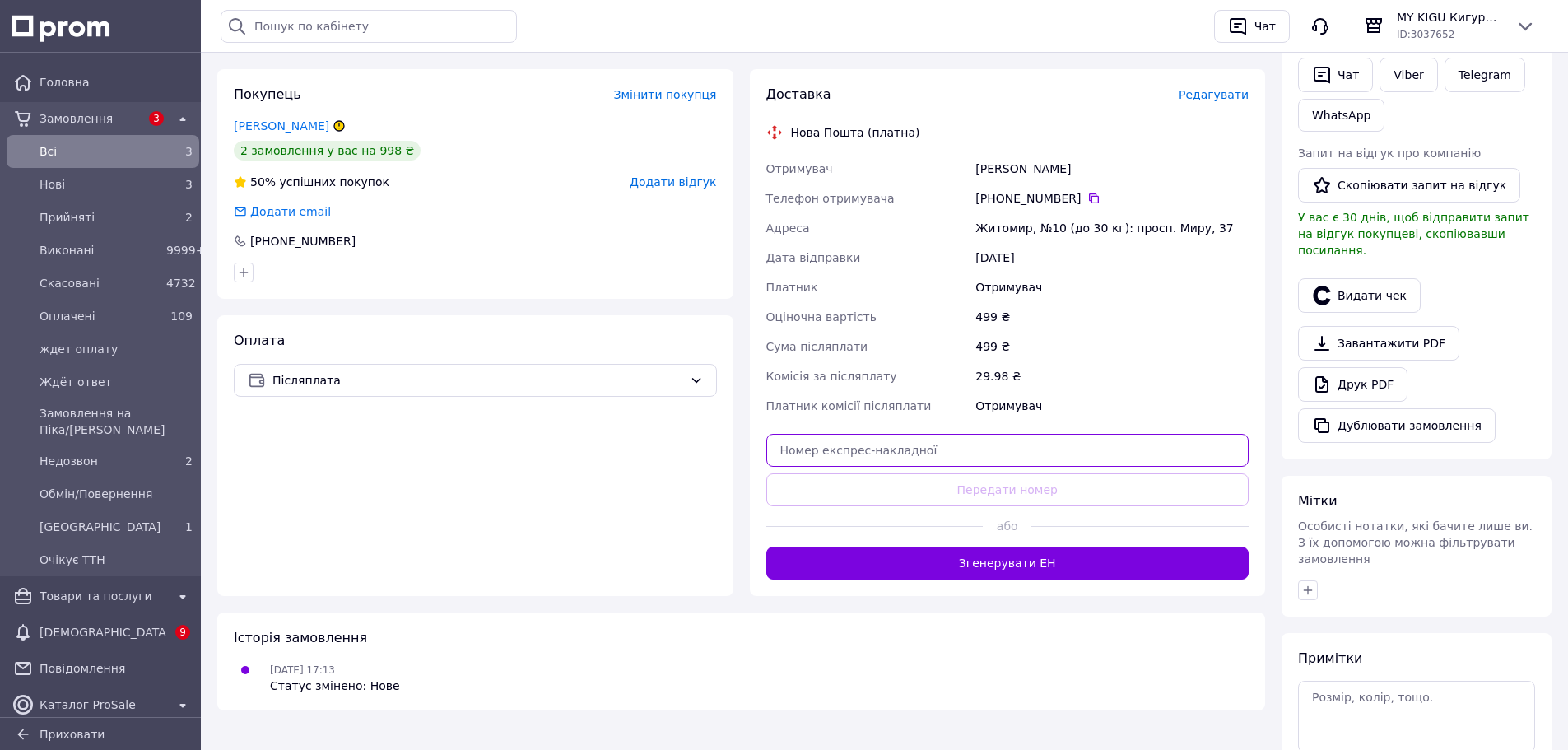
click at [1048, 434] on input "text" at bounding box center [1008, 451] width 483 height 33
paste input "20451269195438"
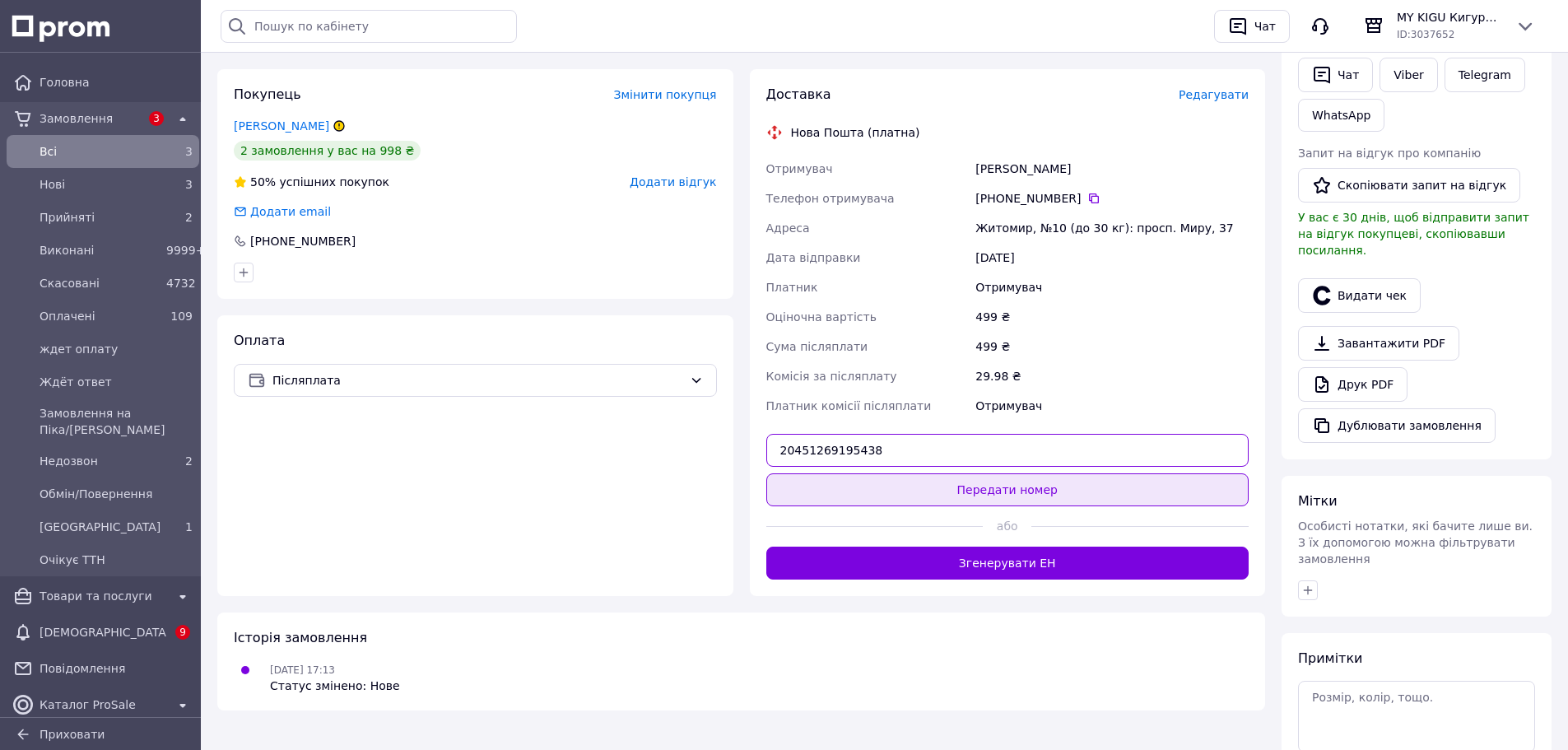
type input "20451269195438"
click at [1040, 473] on button "Передати номер" at bounding box center [1008, 490] width 483 height 33
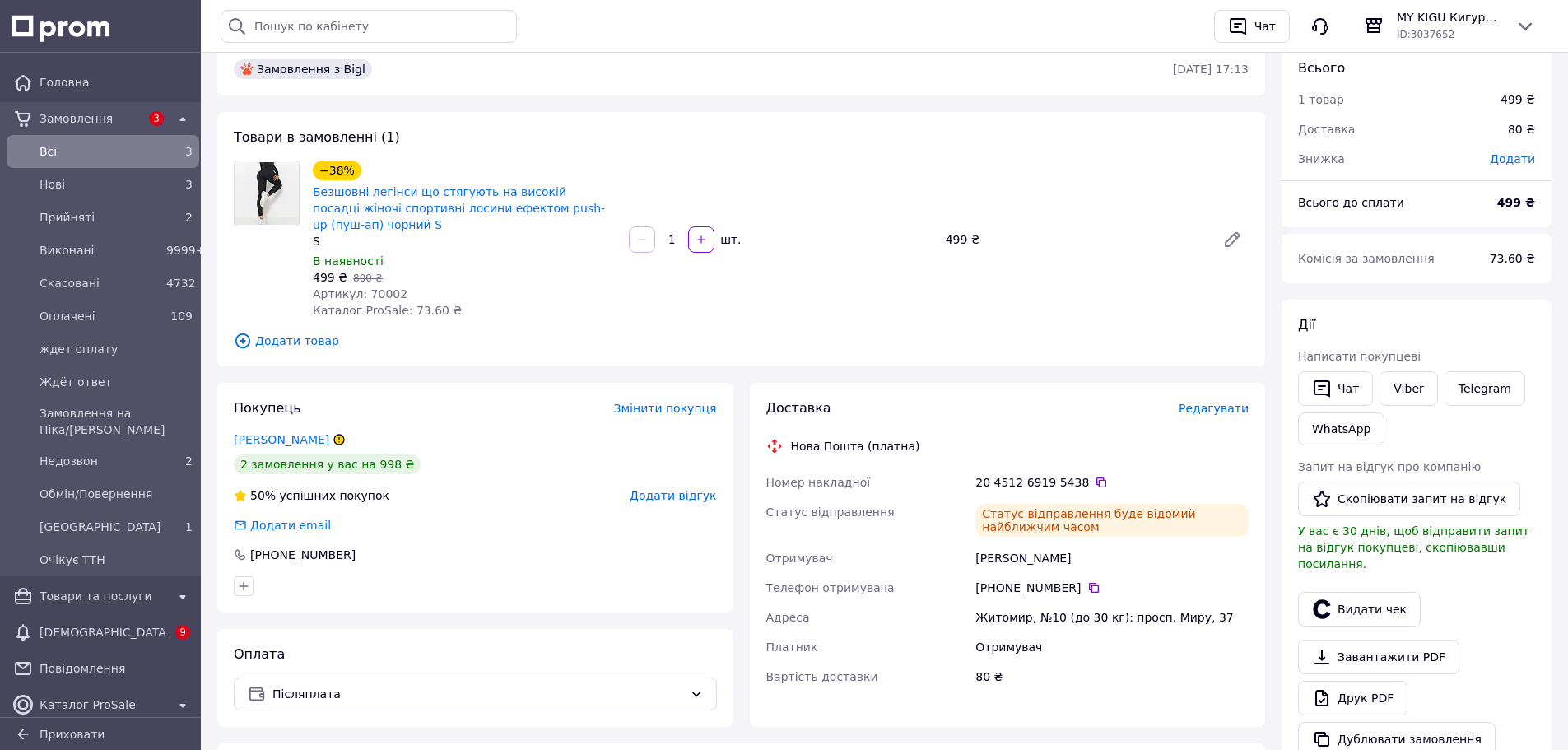
scroll to position [0, 0]
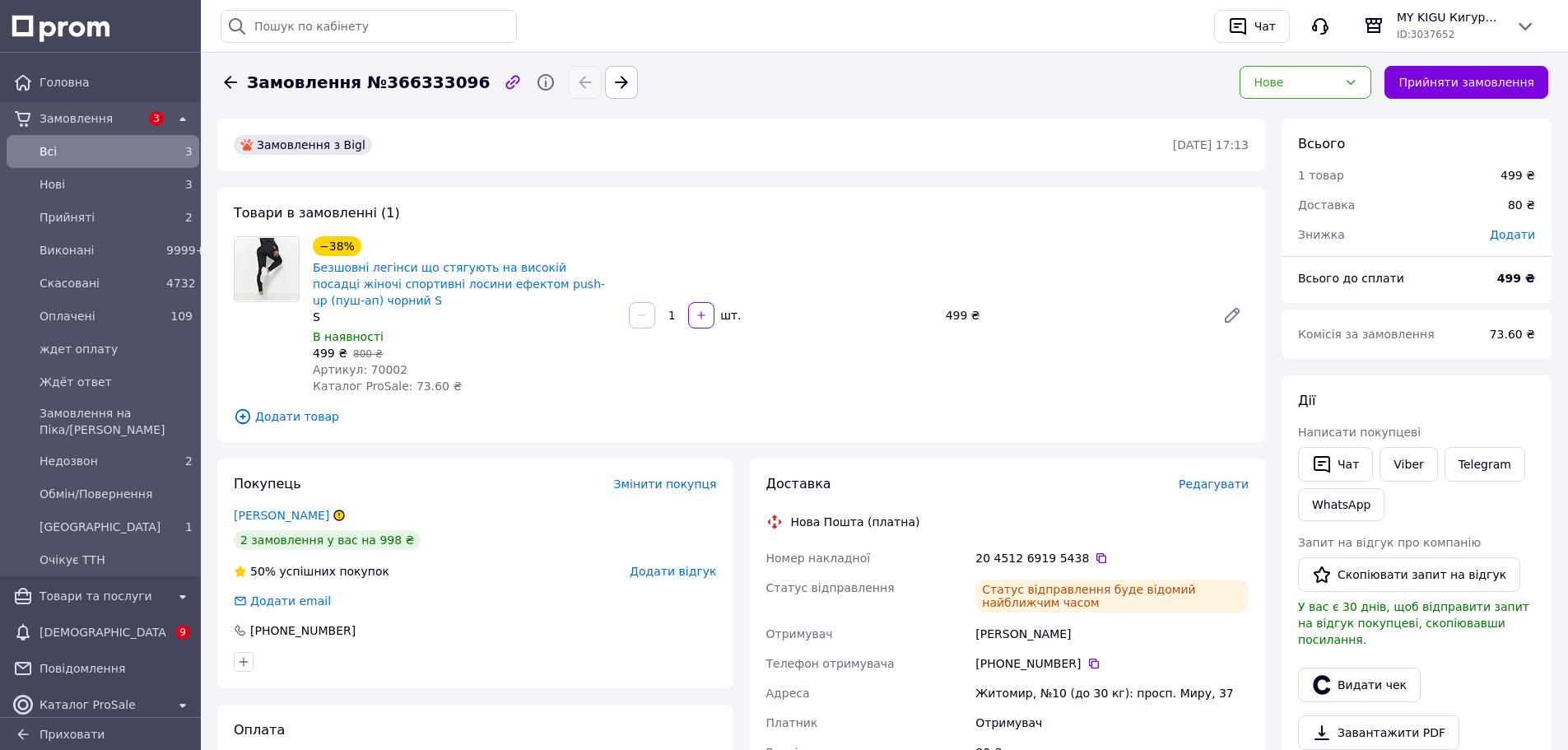
click at [421, 84] on span "Замовлення №366333096" at bounding box center [368, 83] width 243 height 24
copy span "366333096"
click at [1356, 68] on div "Нове" at bounding box center [1305, 83] width 132 height 33
click at [1294, 145] on li "Виконано" at bounding box center [1319, 148] width 130 height 30
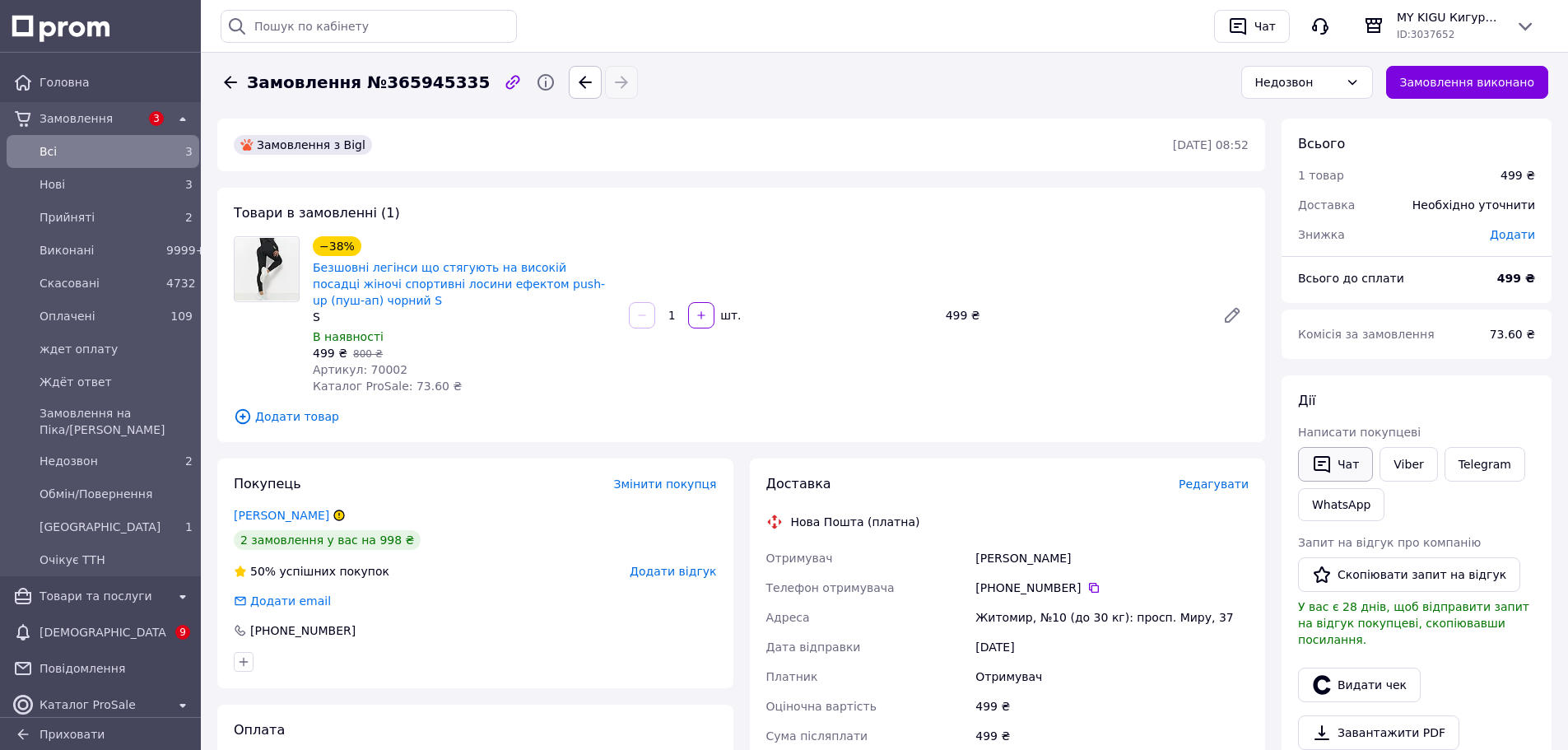
click at [1314, 455] on icon "button" at bounding box center [1322, 465] width 20 height 20
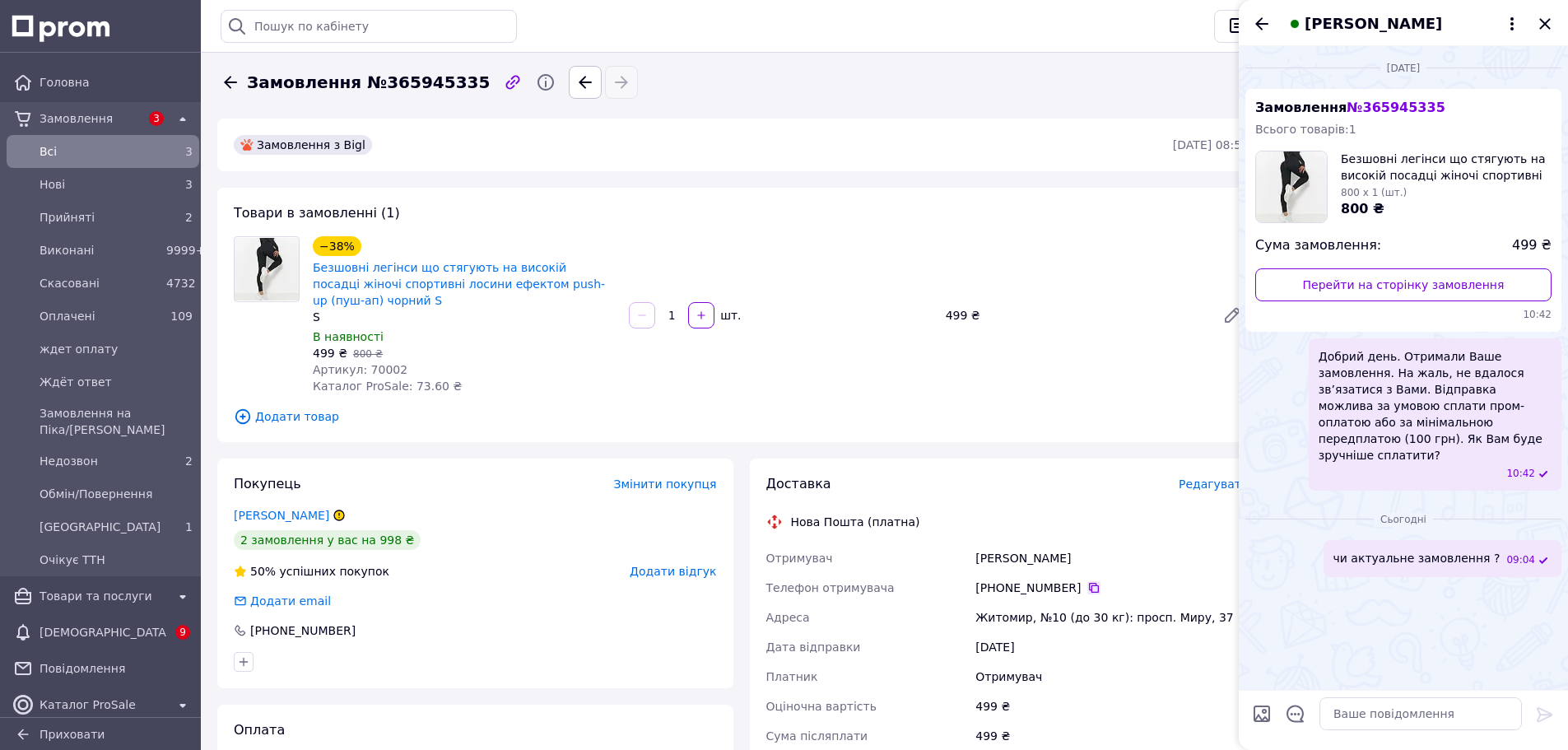
click at [1088, 581] on icon at bounding box center [1094, 588] width 13 height 13
click at [1546, 25] on icon "Закрити" at bounding box center [1544, 24] width 11 height 11
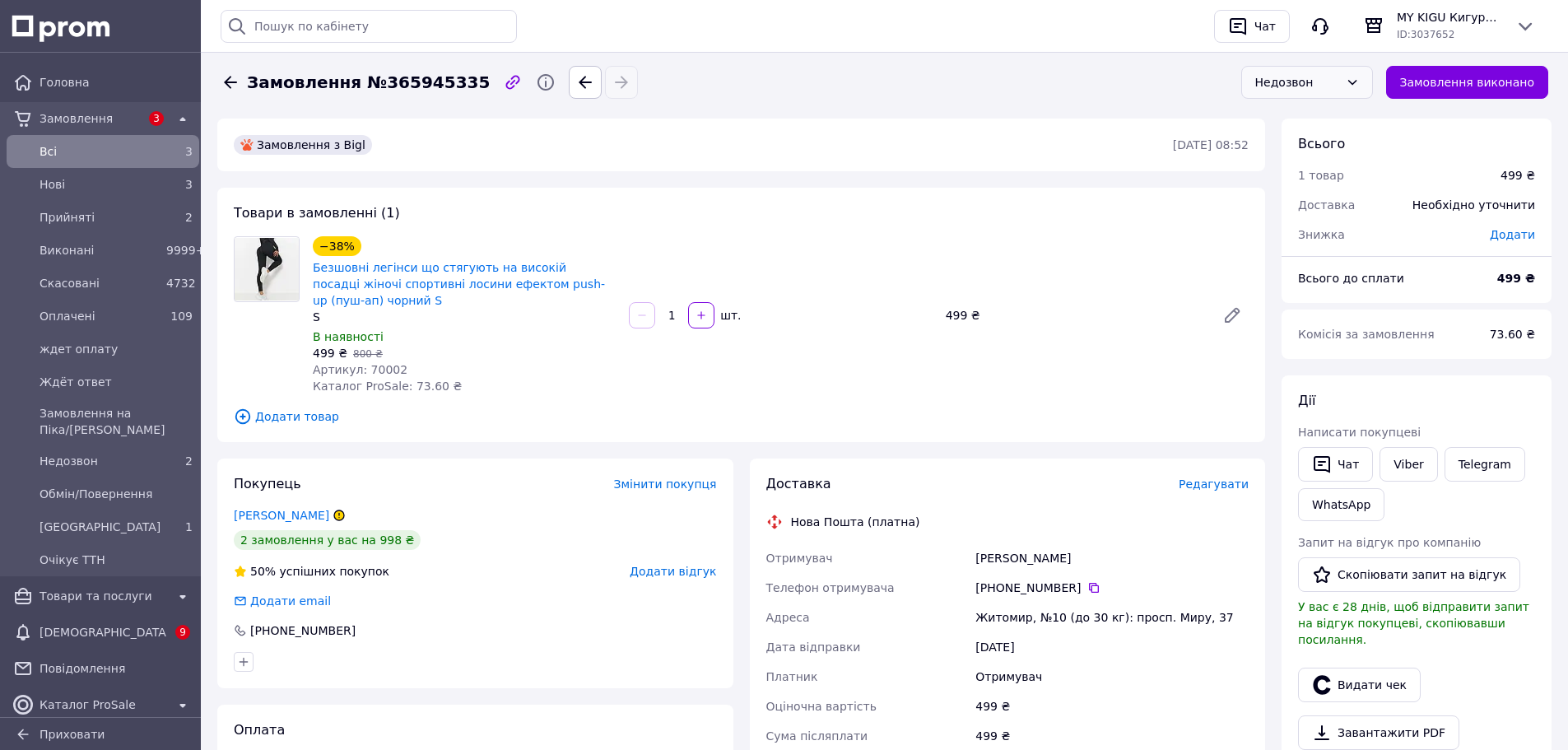
click at [1324, 84] on div "Недозвон" at bounding box center [1298, 82] width 84 height 18
click at [1301, 177] on li "Скасовано" at bounding box center [1320, 177] width 130 height 30
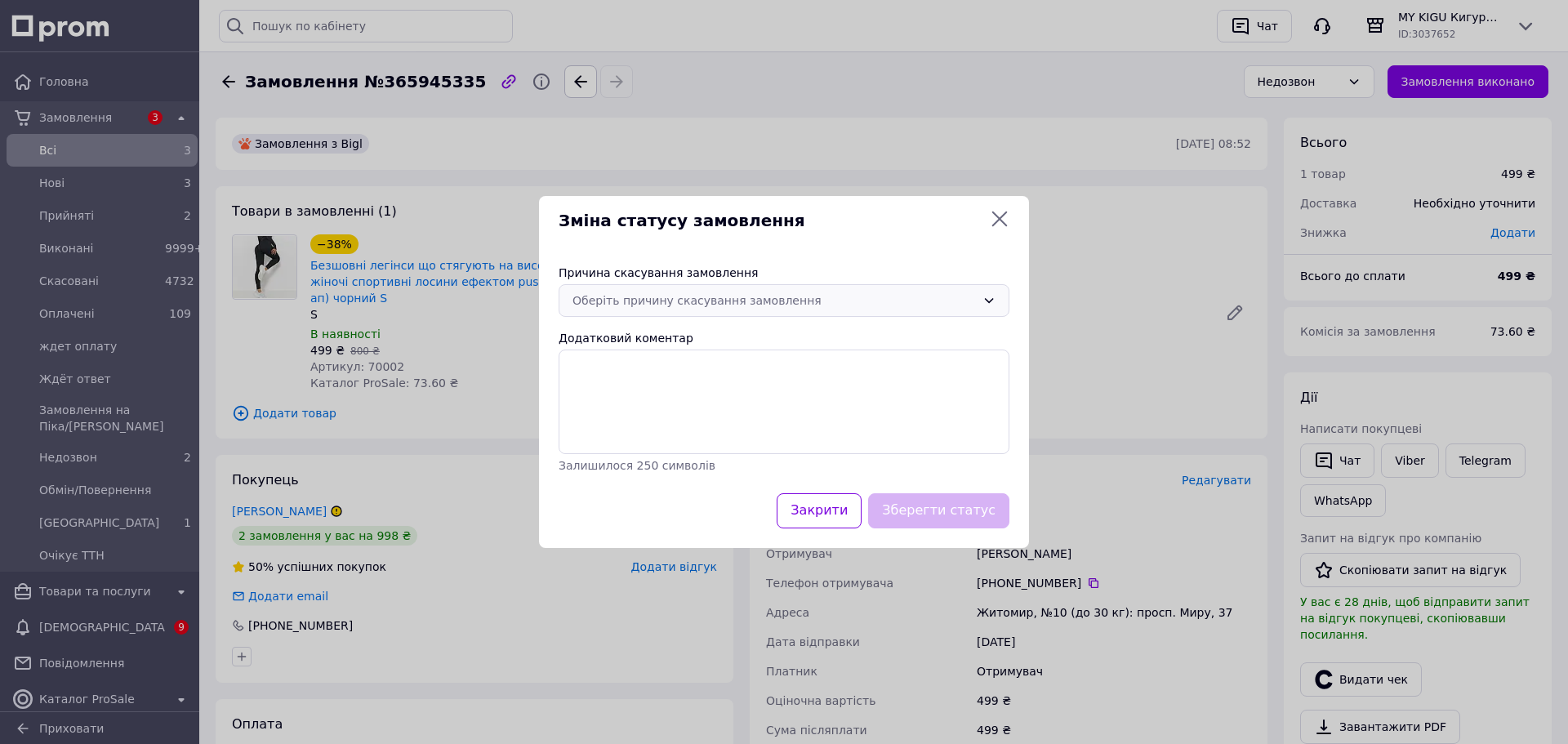
click at [970, 292] on div "Оберіть причину скасування замовлення" at bounding box center [774, 301] width 403 height 18
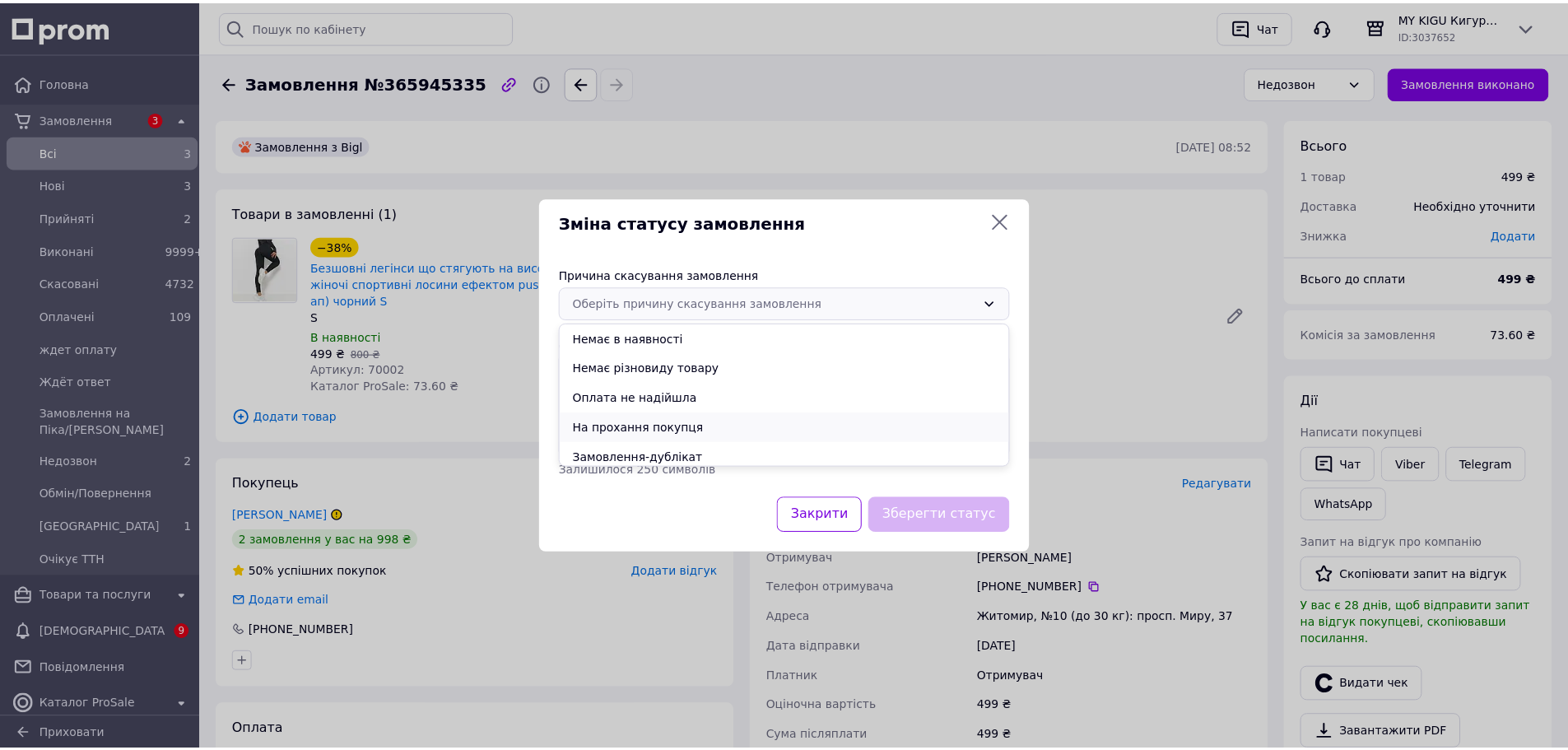
scroll to position [65, 0]
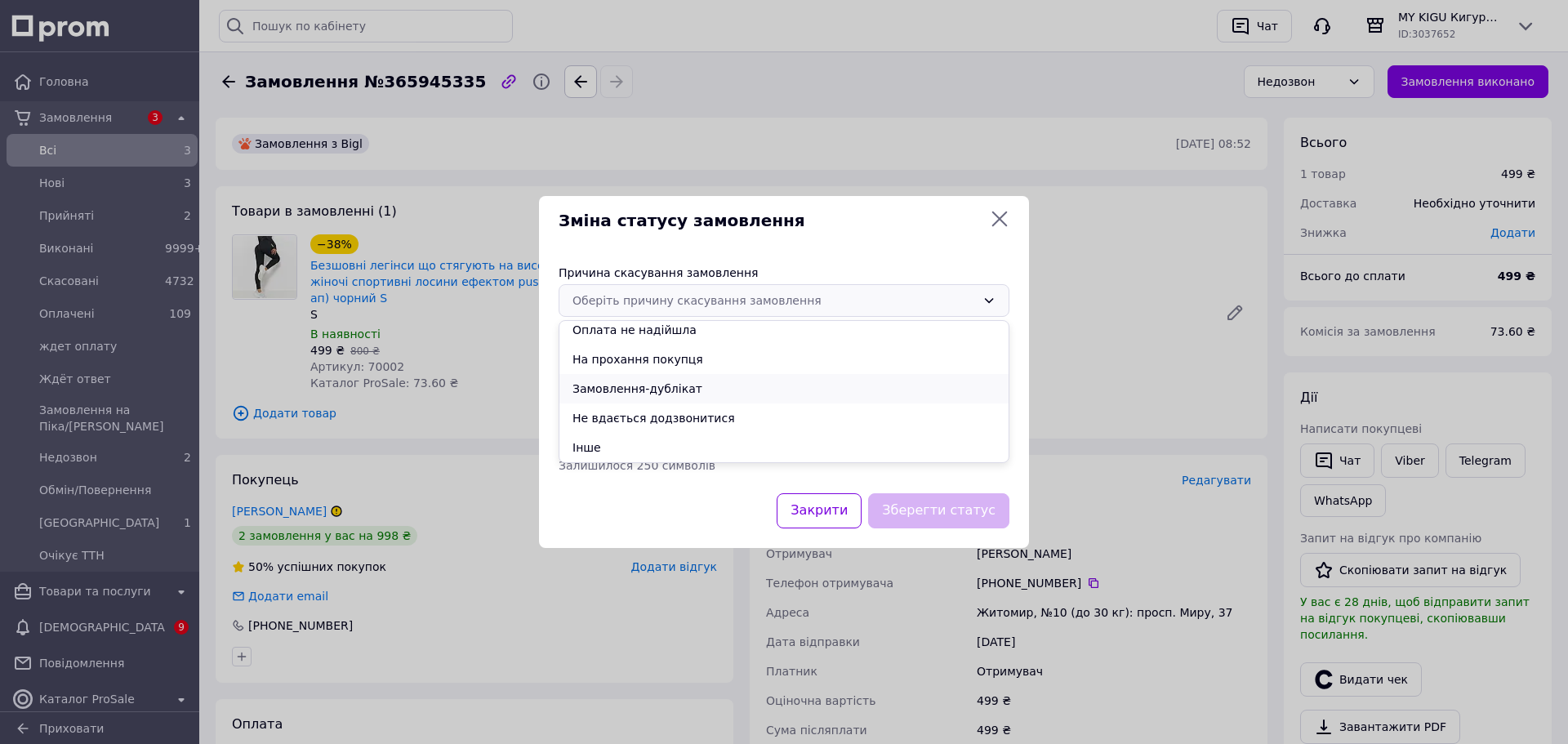
click at [651, 387] on li "Замовлення-дублікат" at bounding box center [784, 389] width 449 height 30
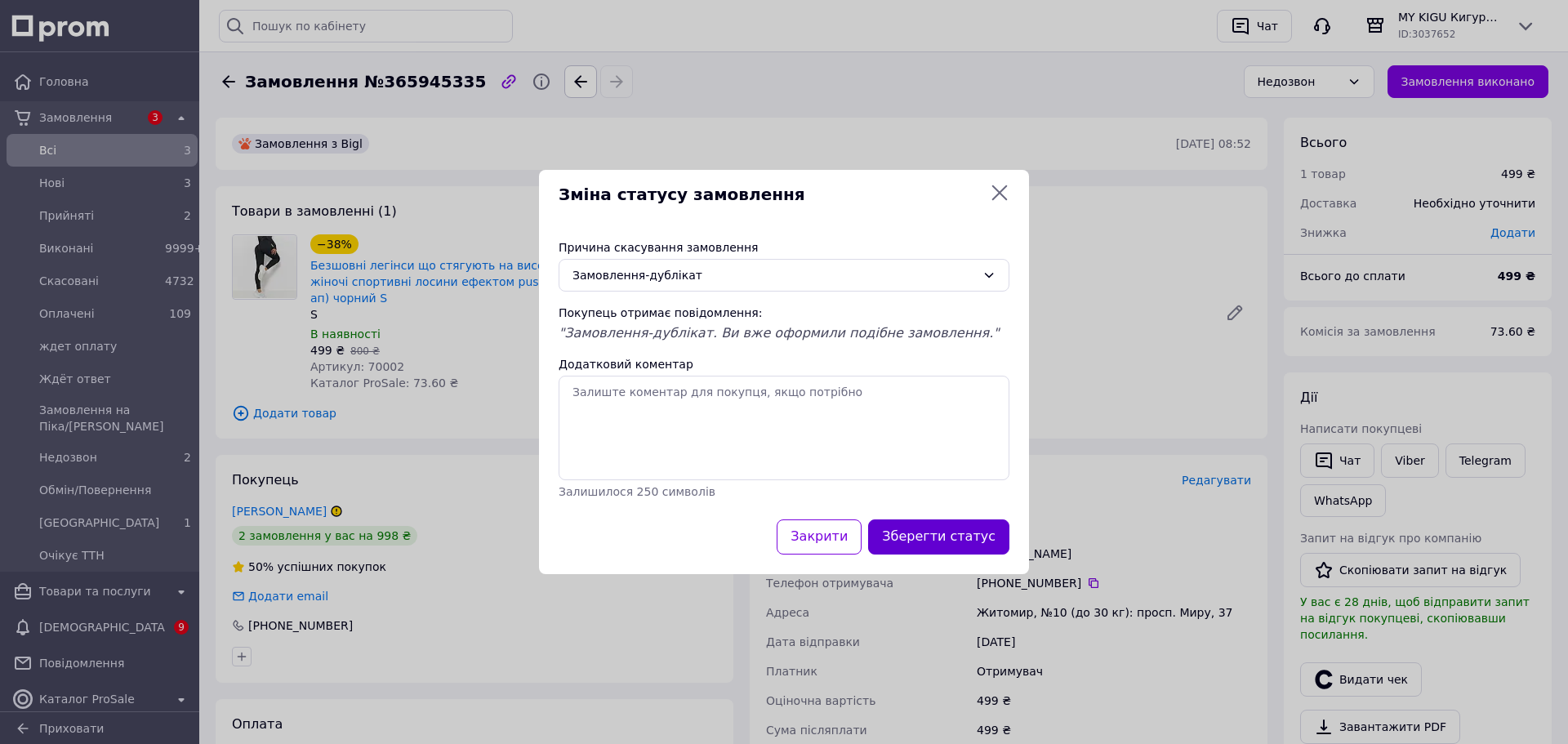
click at [981, 538] on button "Зберегти статус" at bounding box center [939, 537] width 141 height 35
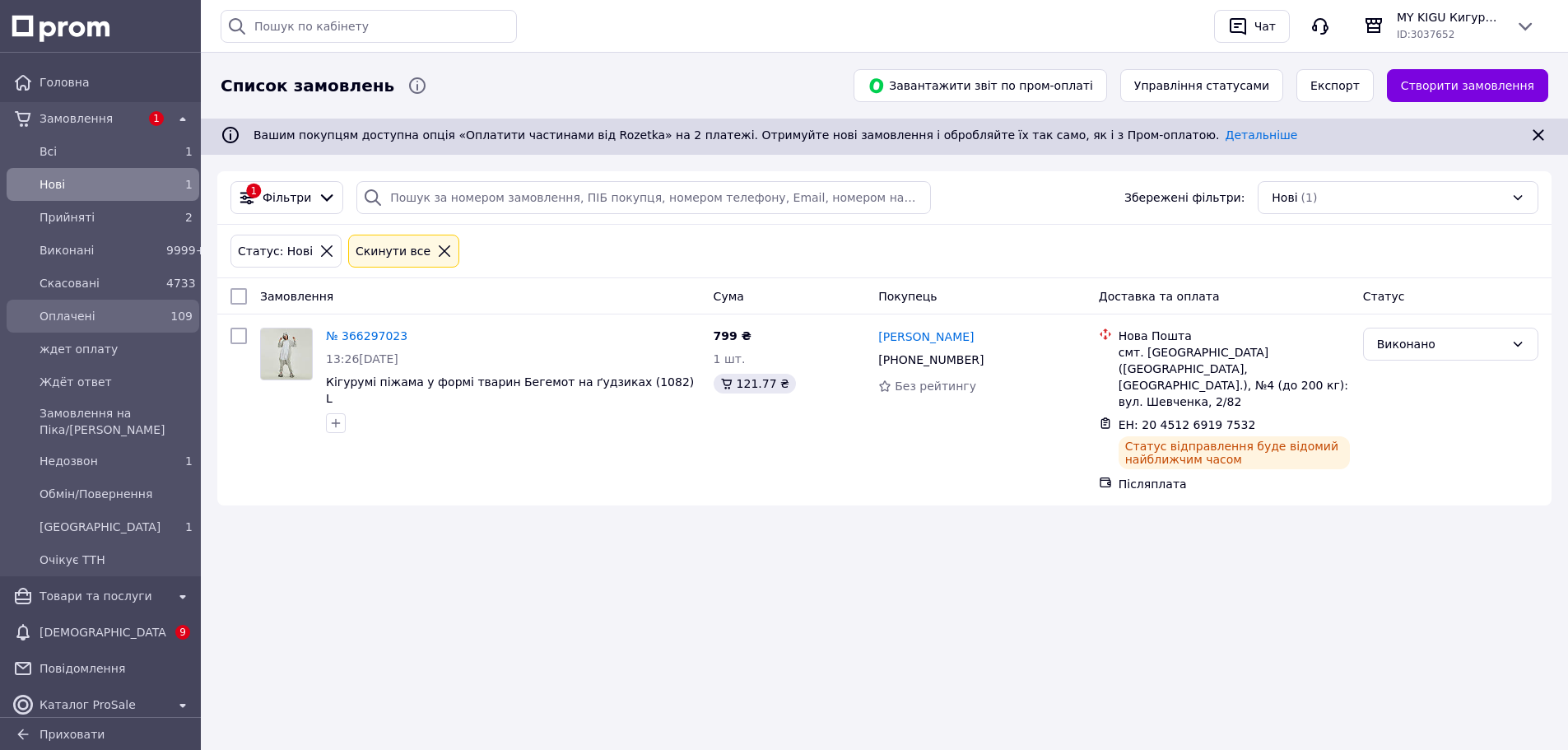
click at [60, 321] on span "Оплачені" at bounding box center [99, 316] width 120 height 17
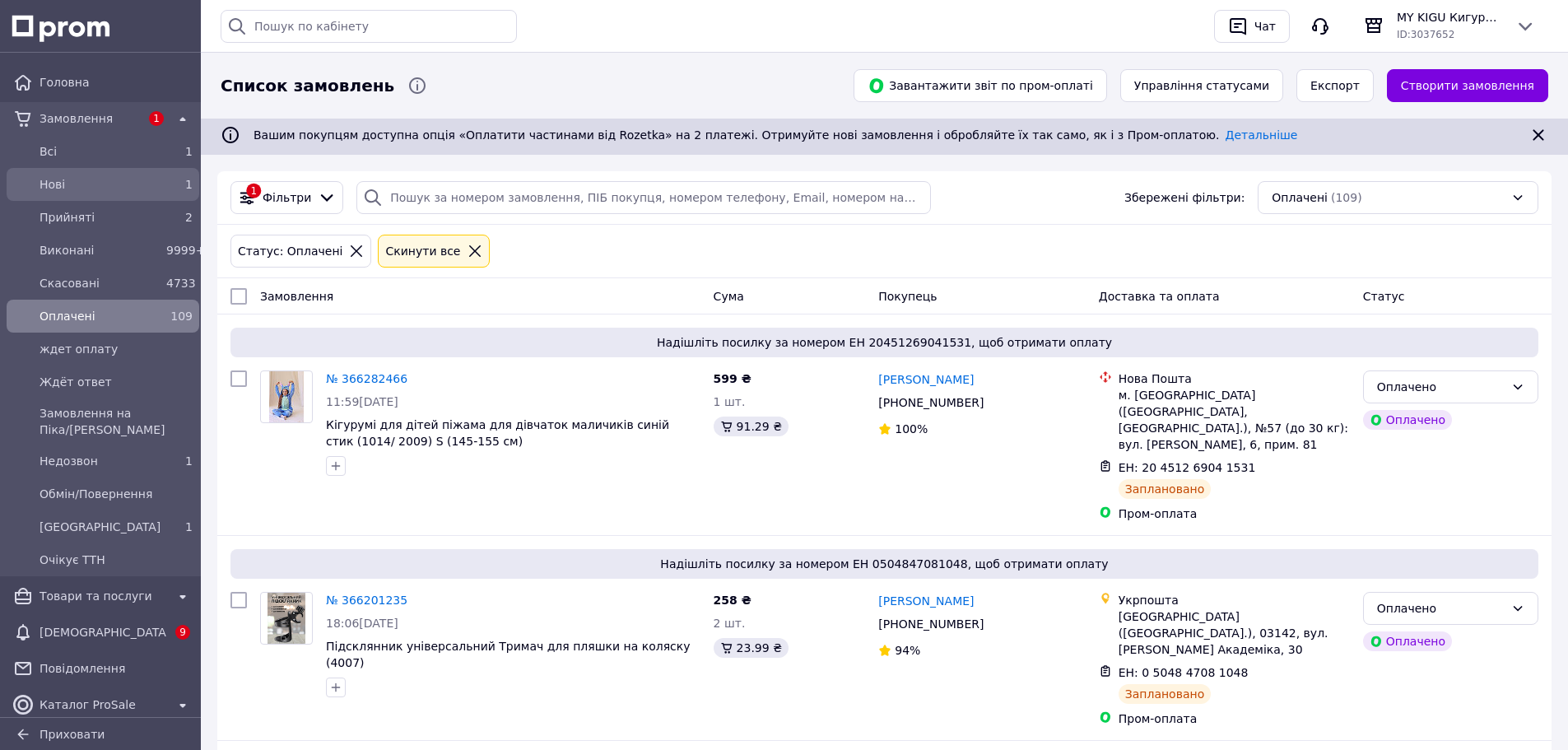
click at [69, 181] on span "Нові" at bounding box center [99, 184] width 120 height 17
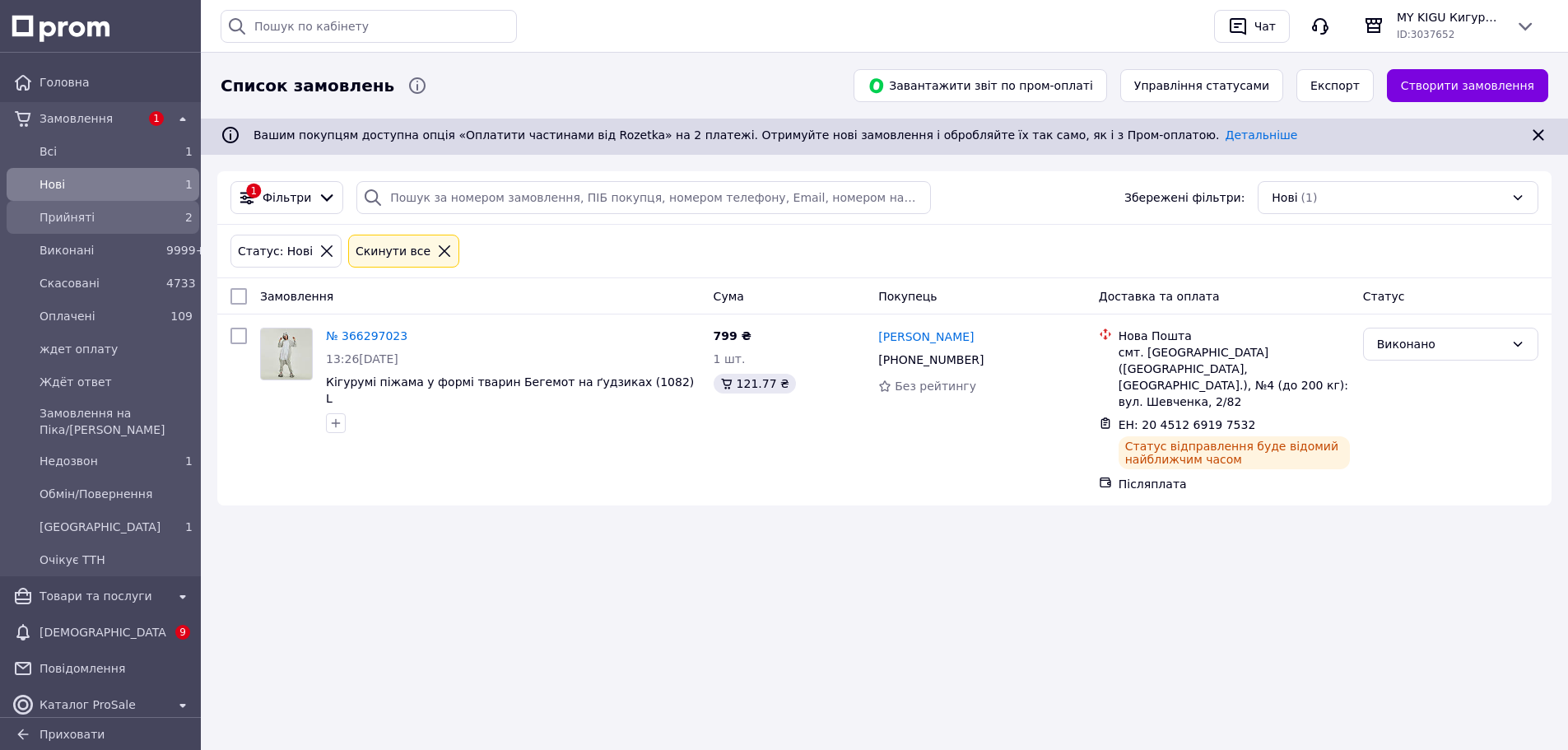
click at [78, 213] on span "Прийняті" at bounding box center [99, 217] width 120 height 17
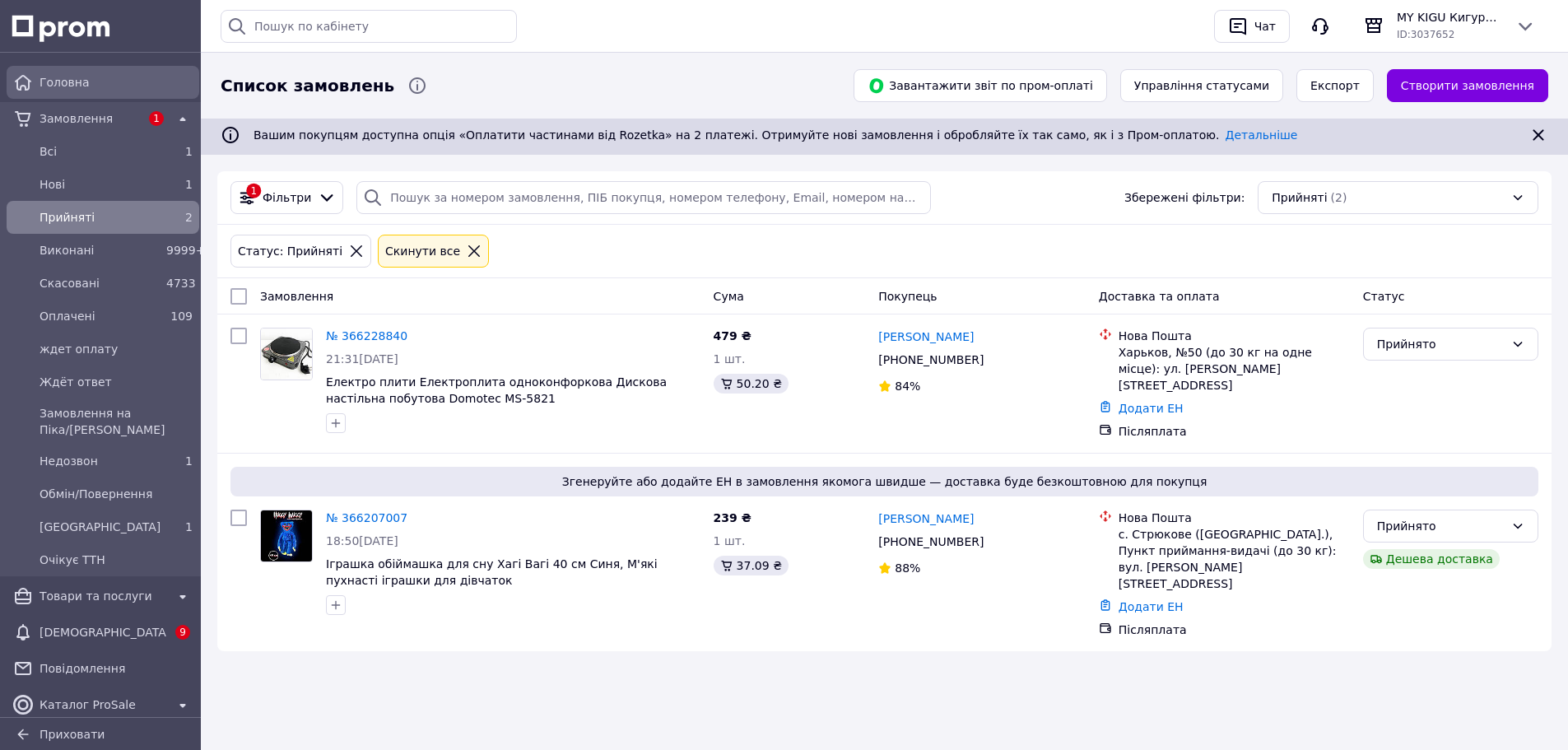
click at [80, 73] on div "Головна" at bounding box center [116, 83] width 160 height 23
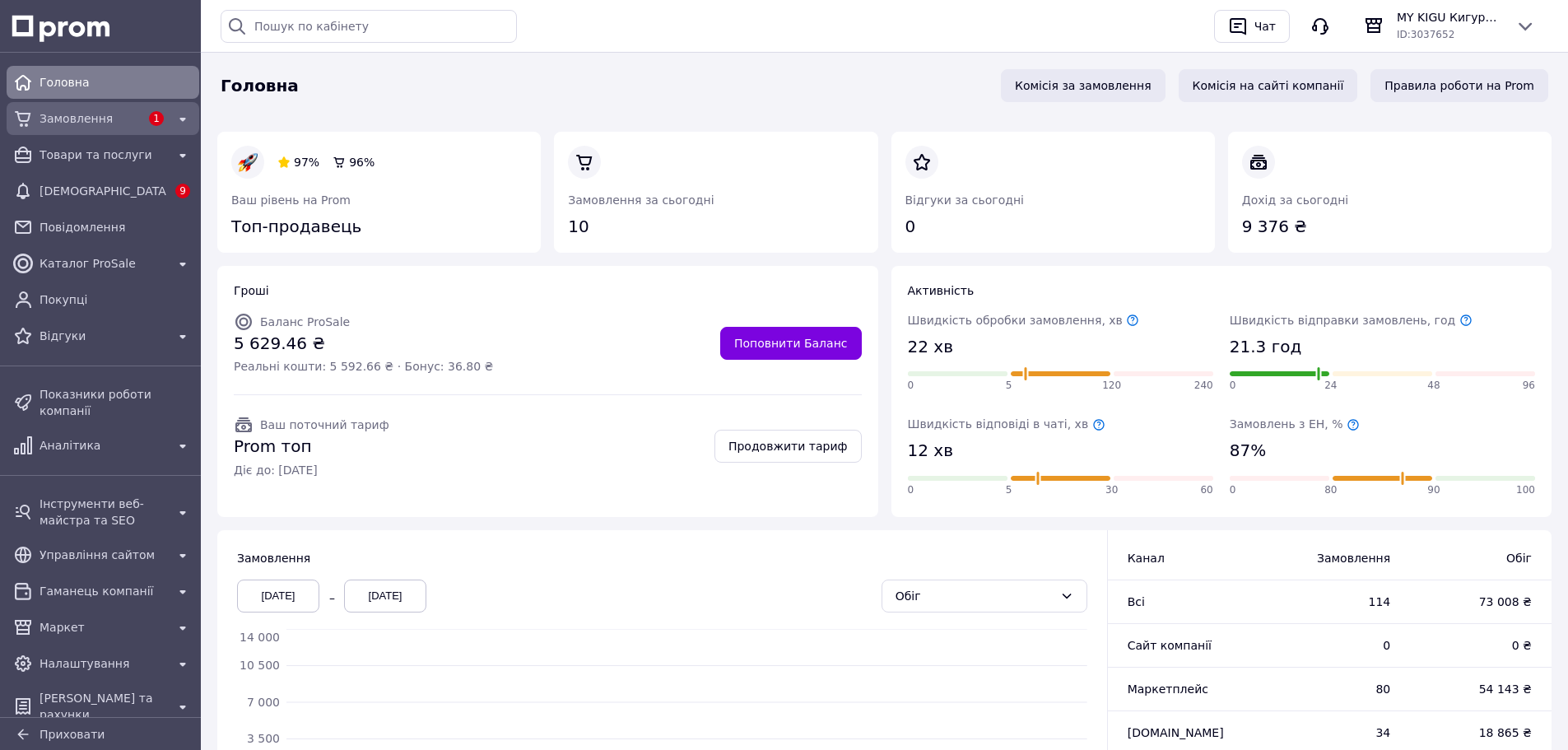
click at [74, 123] on span "Замовлення" at bounding box center [90, 119] width 100 height 17
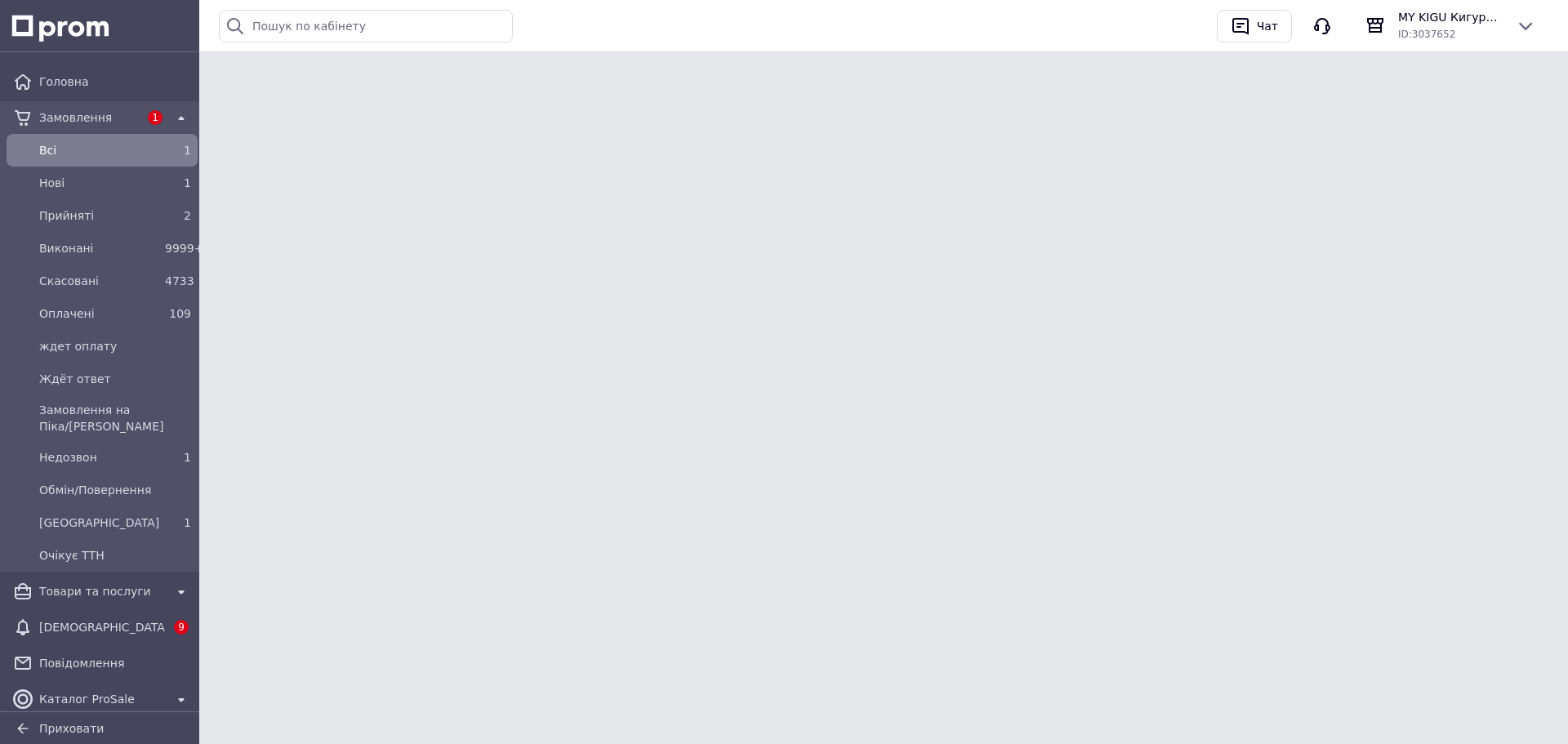
click at [74, 143] on span "Всi" at bounding box center [98, 150] width 119 height 17
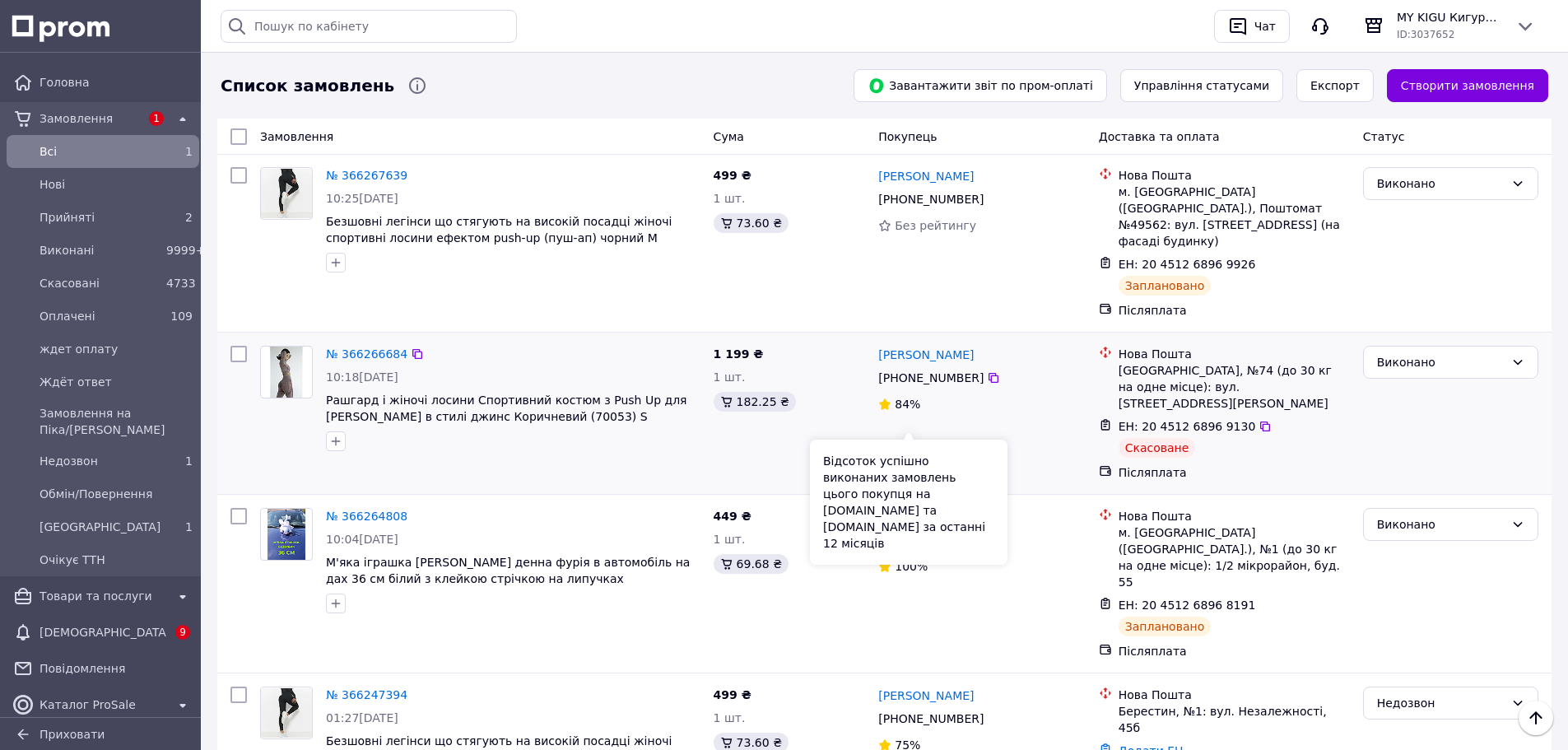
scroll to position [1139, 0]
click at [1259, 421] on icon at bounding box center [1265, 427] width 13 height 13
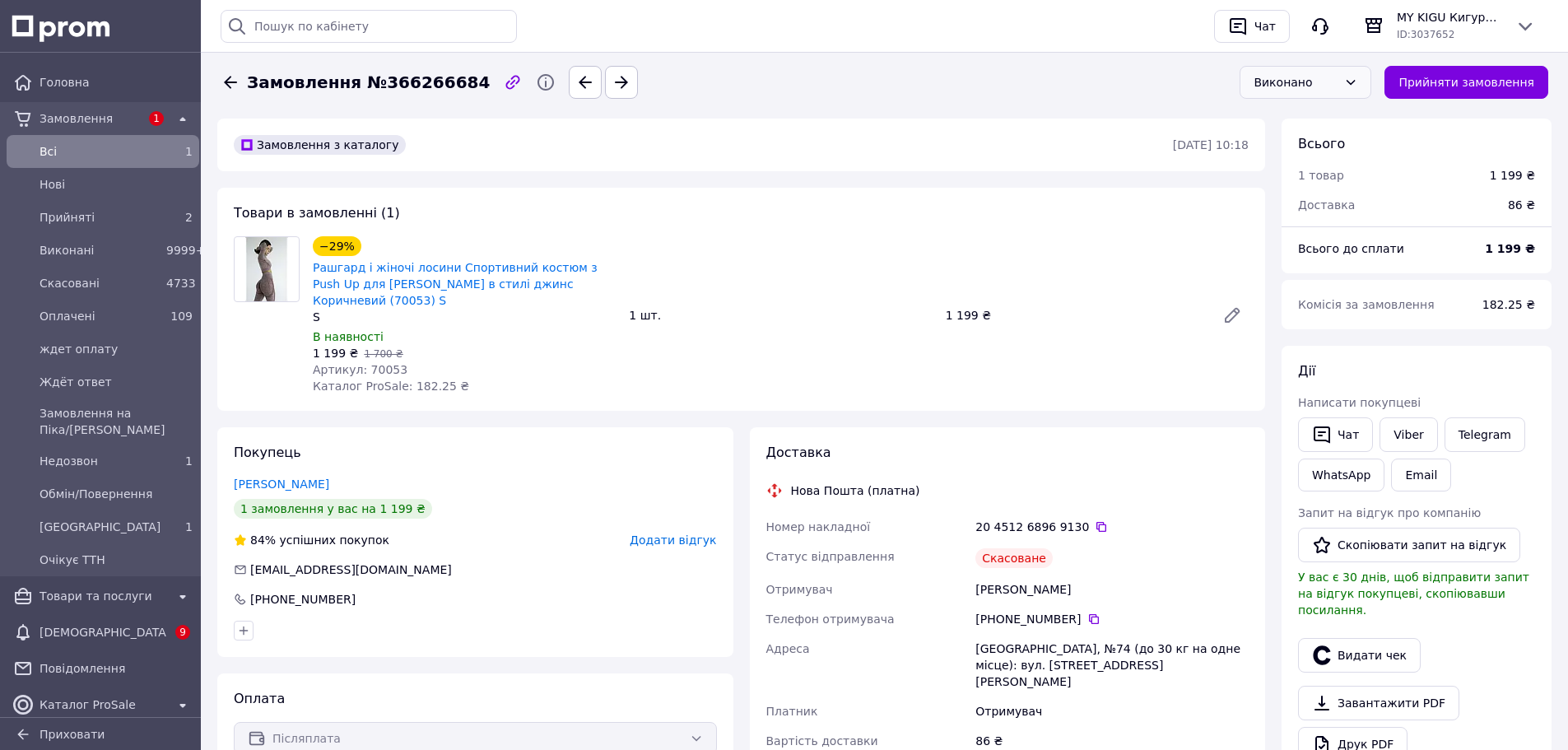
click at [1325, 84] on div "Виконано" at bounding box center [1296, 82] width 84 height 18
click at [1319, 117] on li "Прийнято" at bounding box center [1319, 118] width 130 height 30
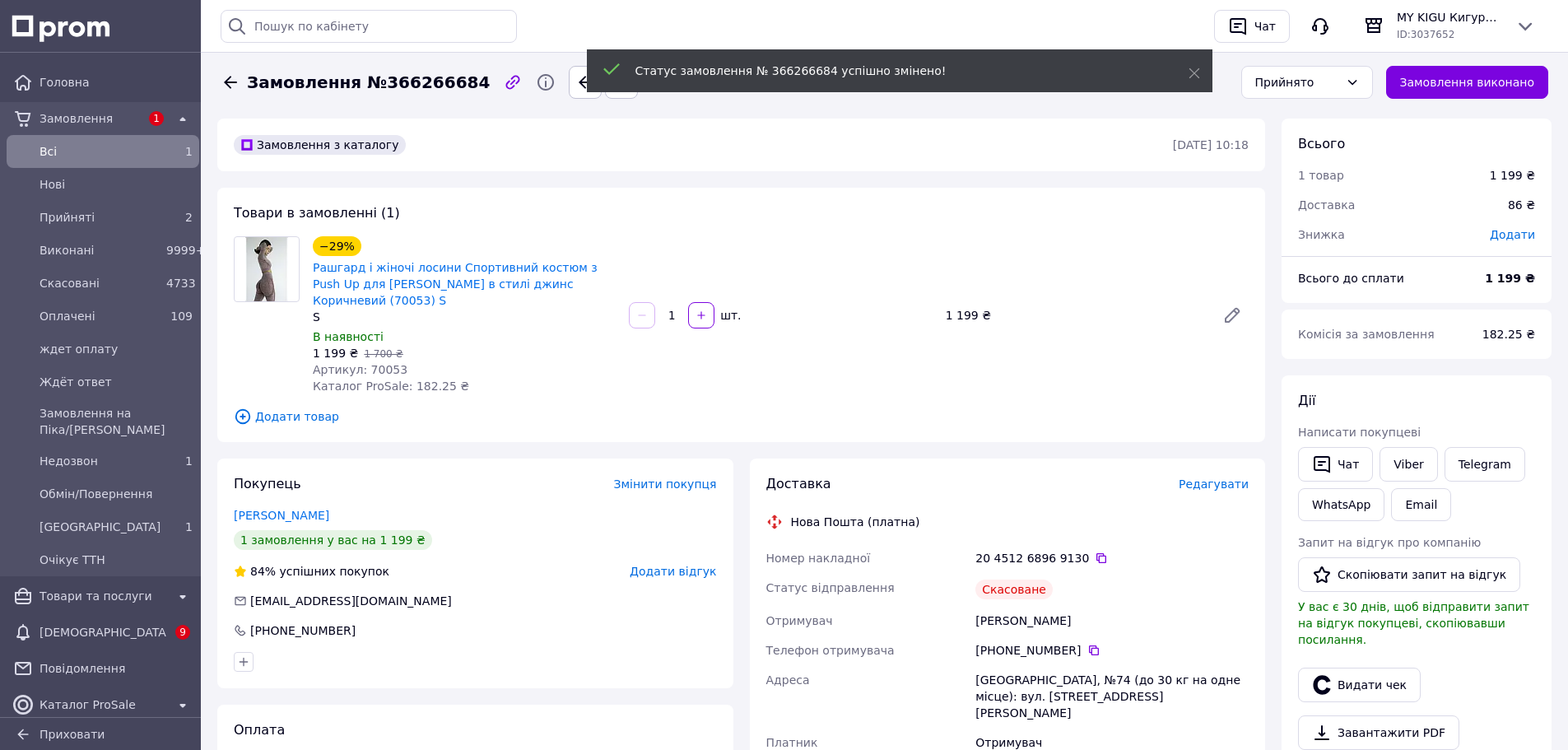
click at [1229, 478] on span "Редагувати" at bounding box center [1214, 484] width 70 height 13
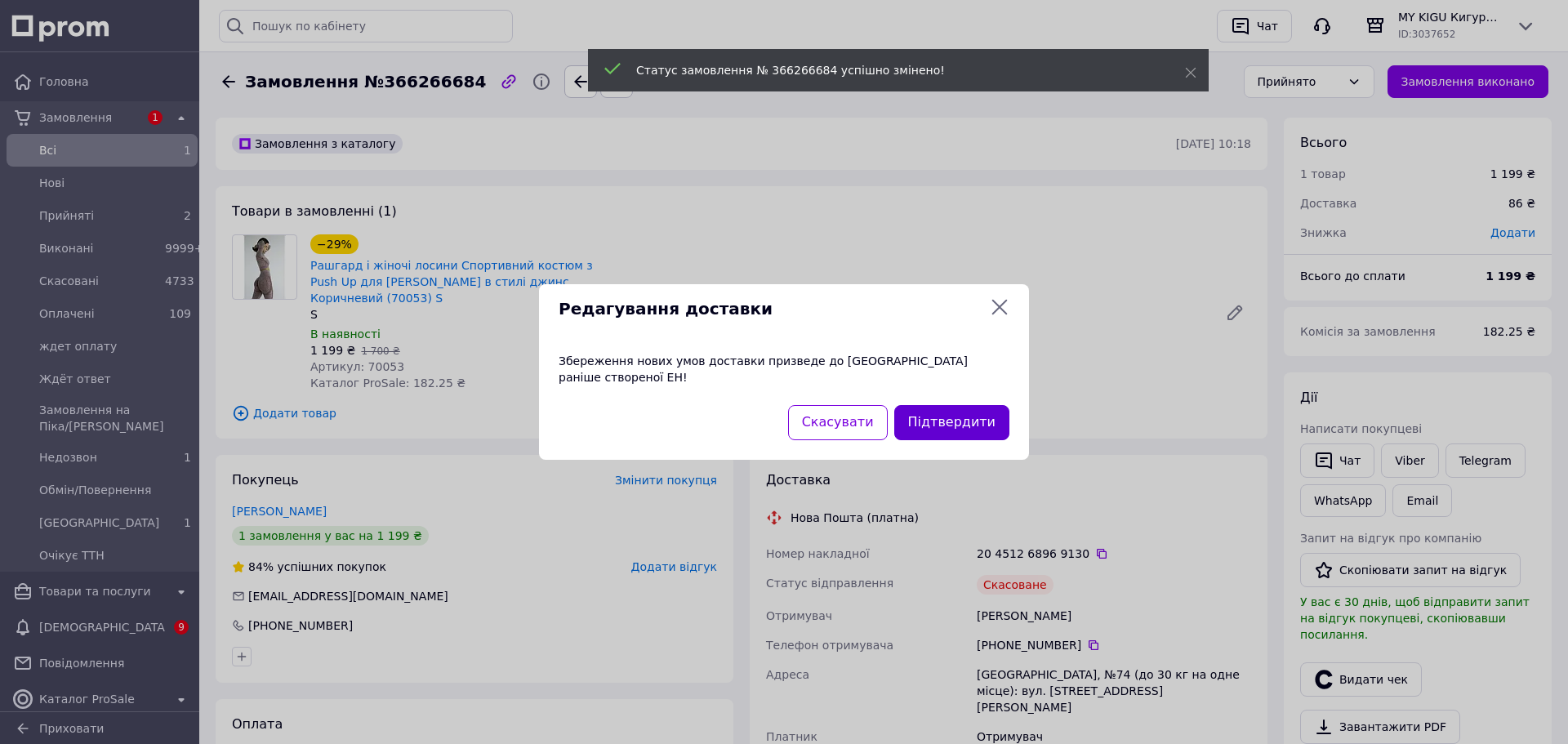
click at [966, 423] on button "Підтвердити" at bounding box center [952, 423] width 115 height 35
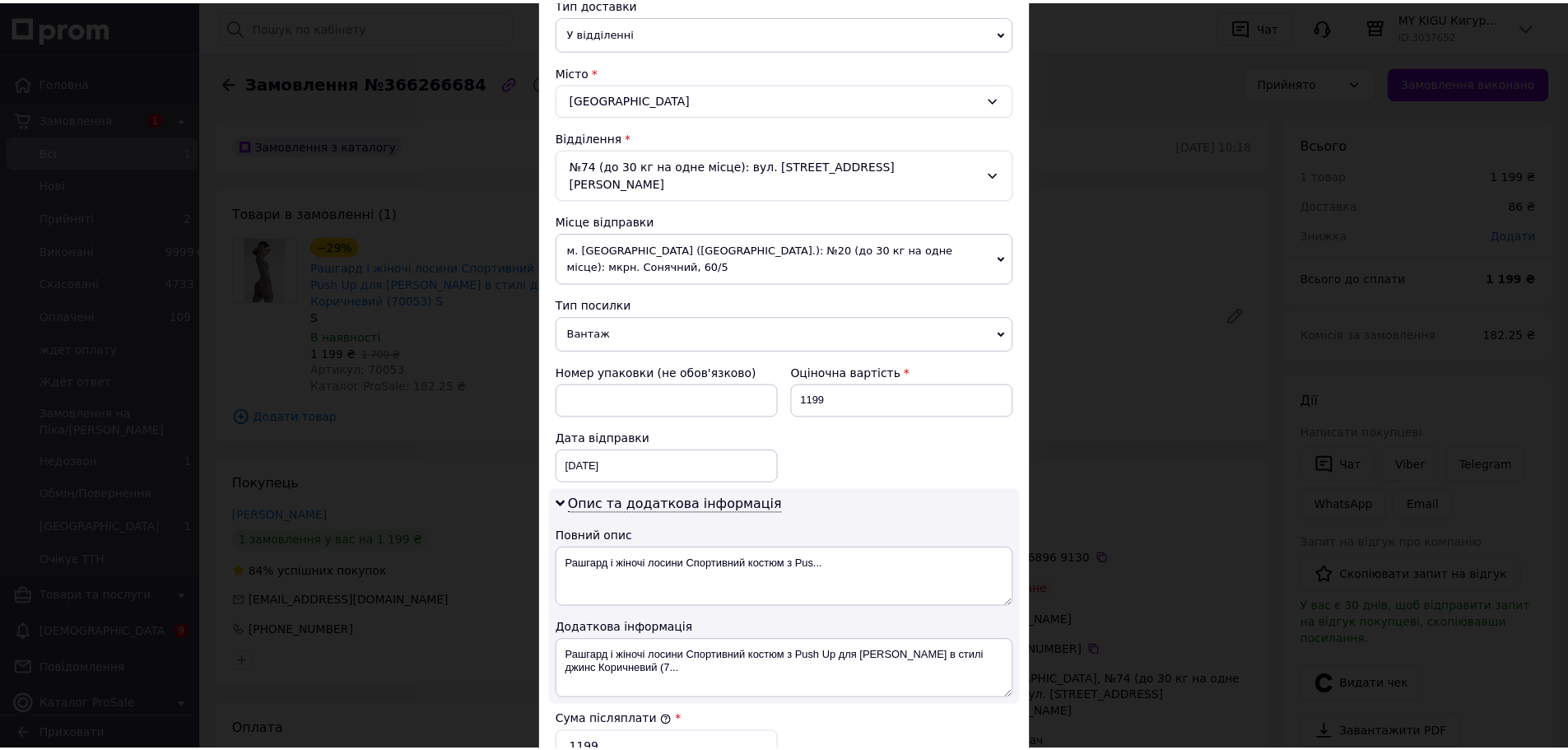
scroll to position [707, 0]
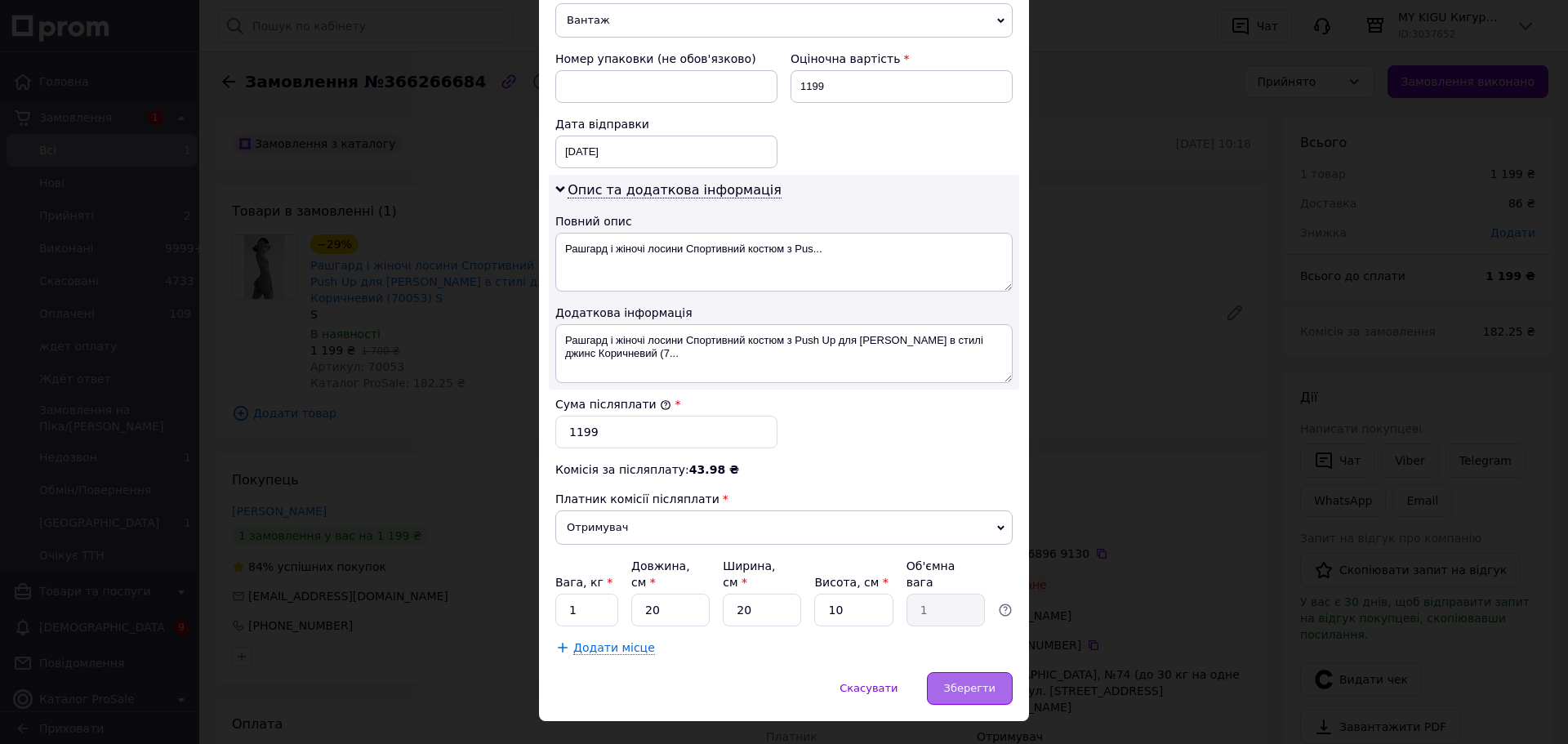
click at [995, 673] on div "Зберегти" at bounding box center [970, 689] width 85 height 33
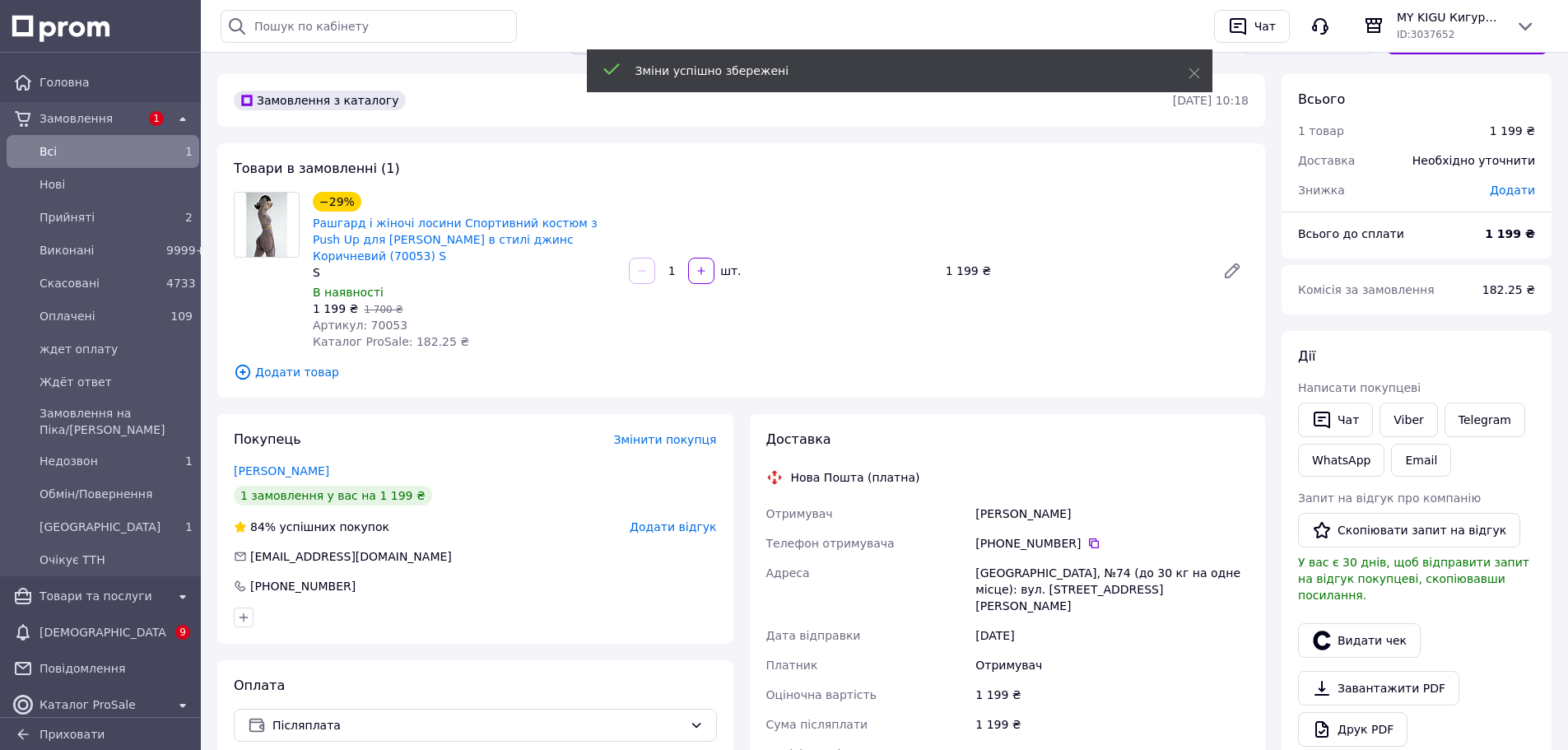
scroll to position [0, 0]
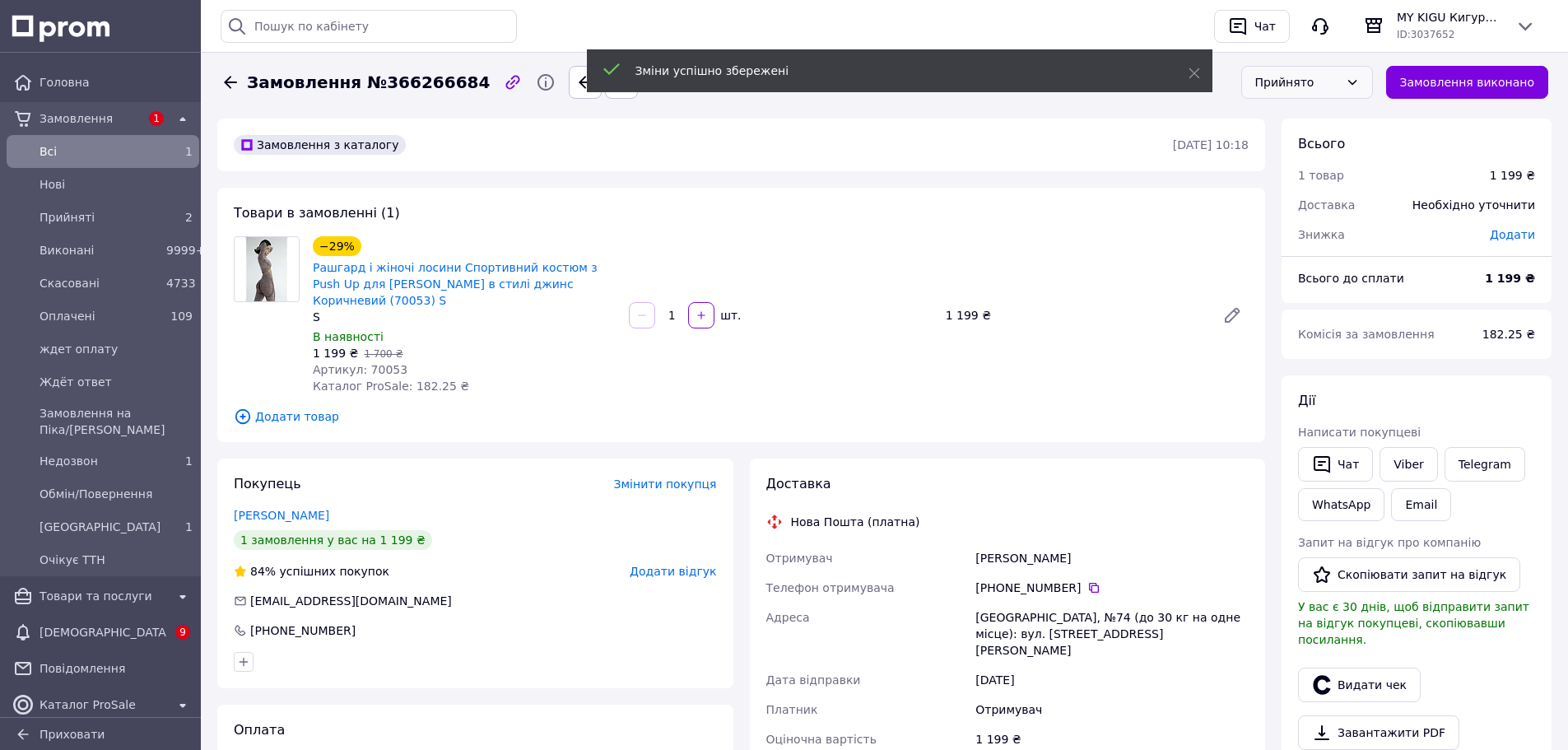
click at [1340, 76] on div "Прийнято" at bounding box center [1298, 82] width 84 height 18
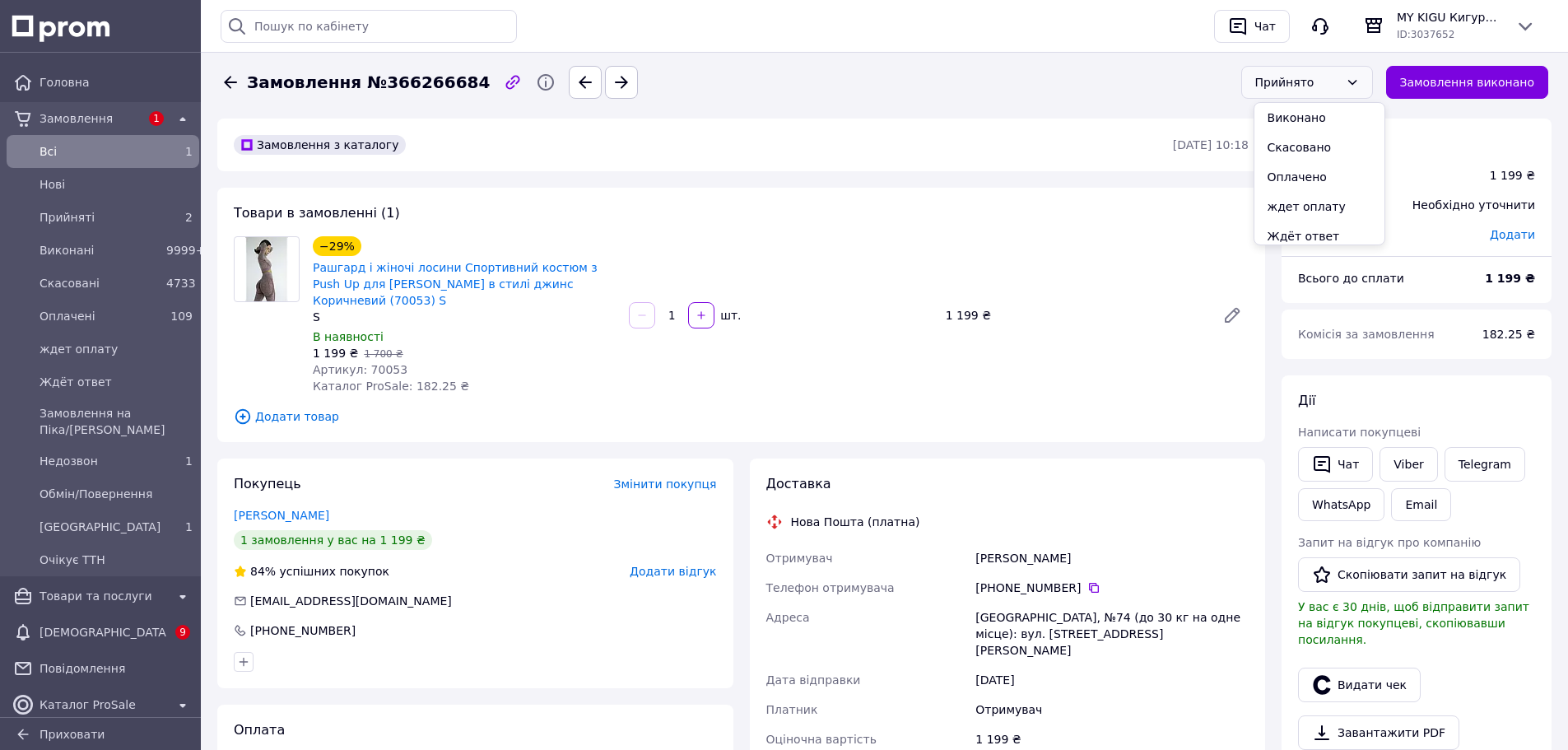
click at [1321, 115] on li "Виконано" at bounding box center [1320, 118] width 130 height 30
click at [1346, 78] on div at bounding box center [1307, 83] width 132 height 33
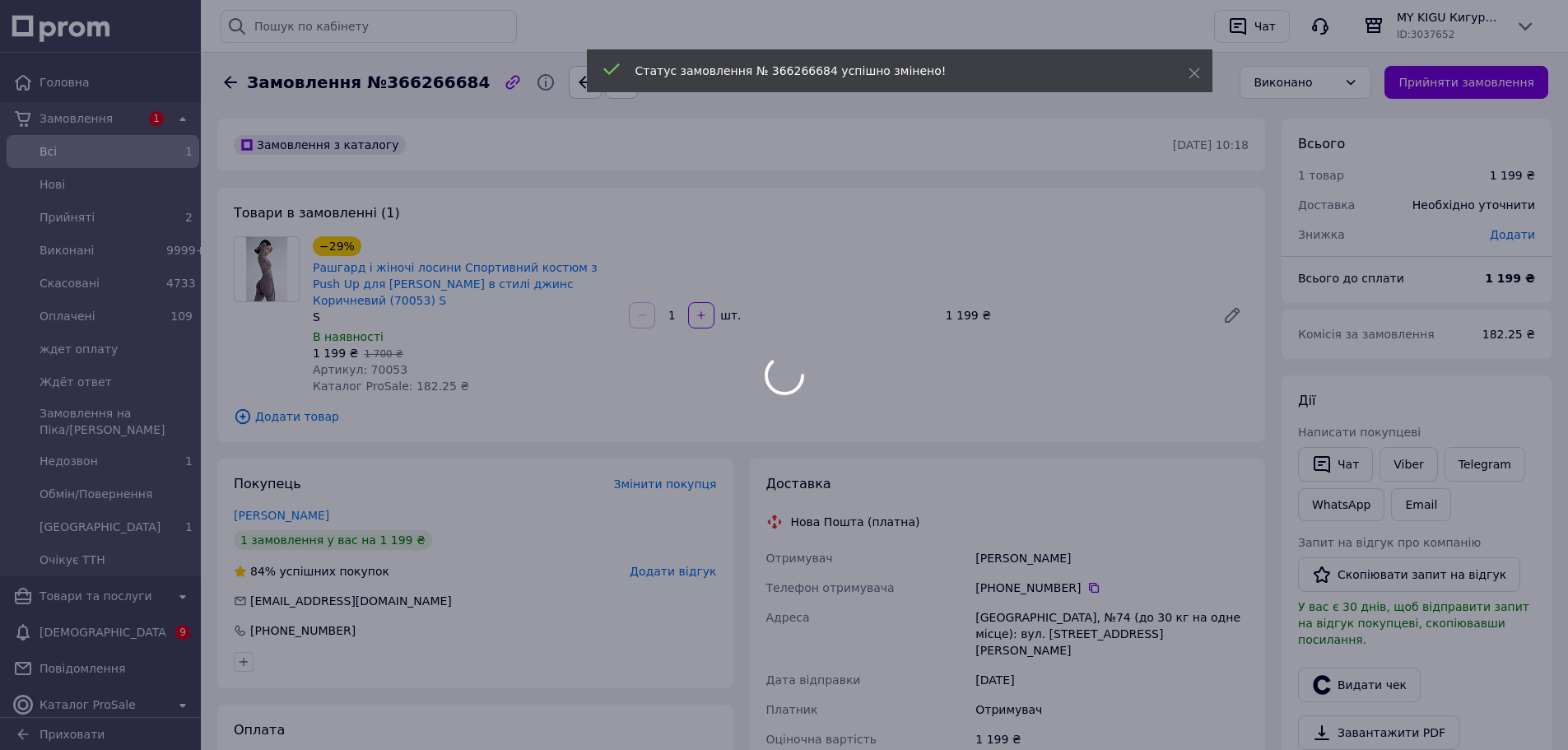
click at [1351, 79] on div at bounding box center [784, 375] width 1568 height 750
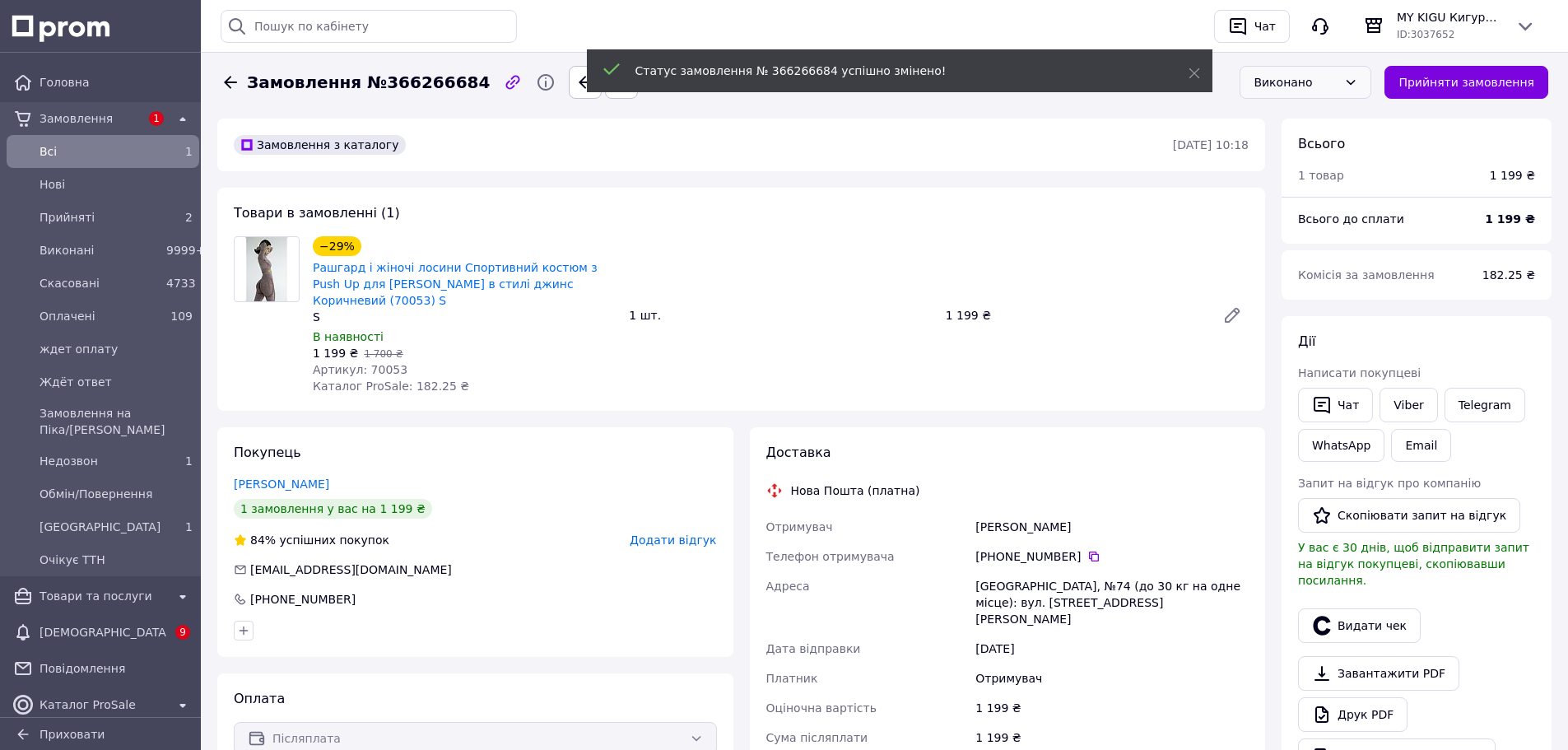
click at [1357, 86] on icon at bounding box center [1350, 82] width 13 height 13
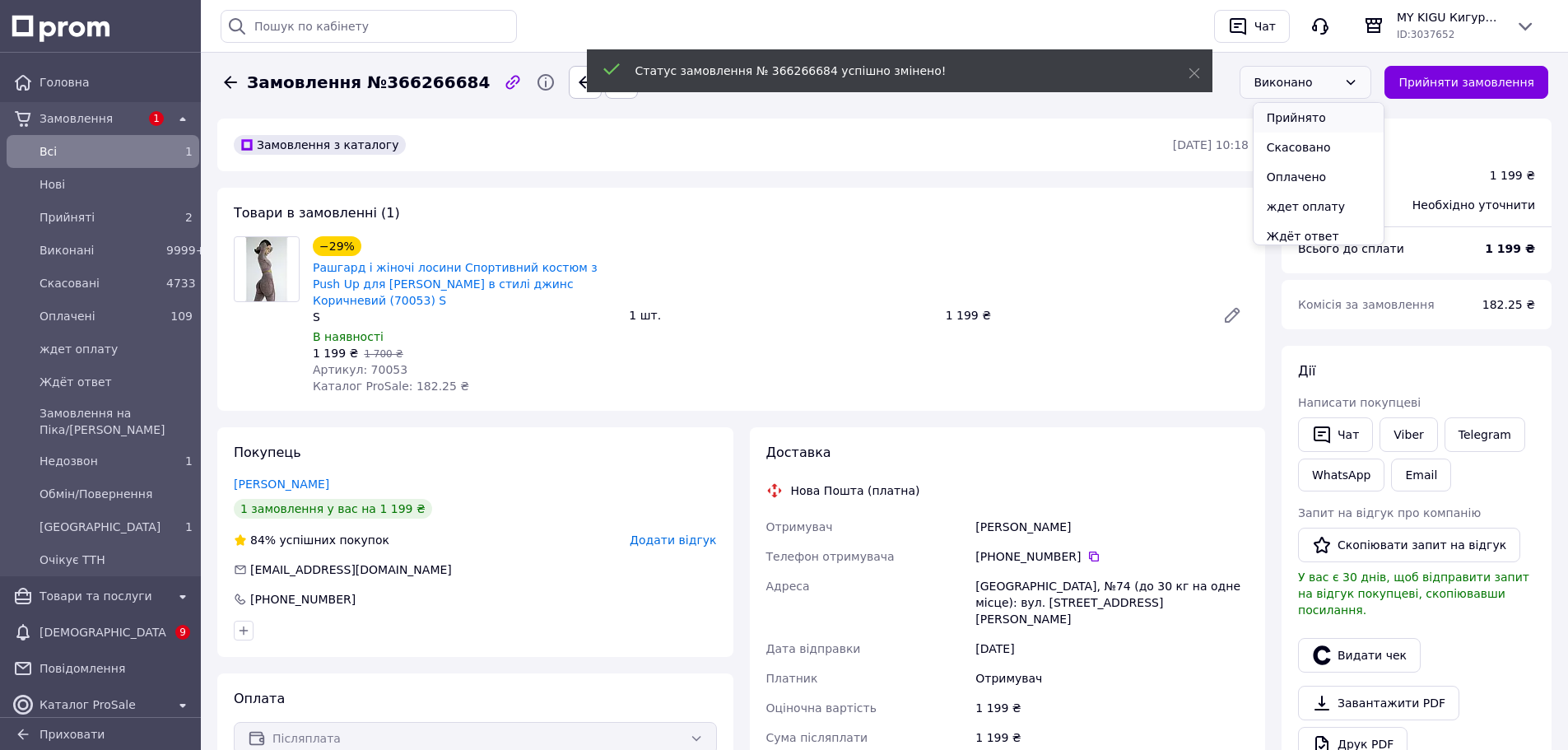
click at [1313, 119] on li "Прийнято" at bounding box center [1319, 118] width 130 height 30
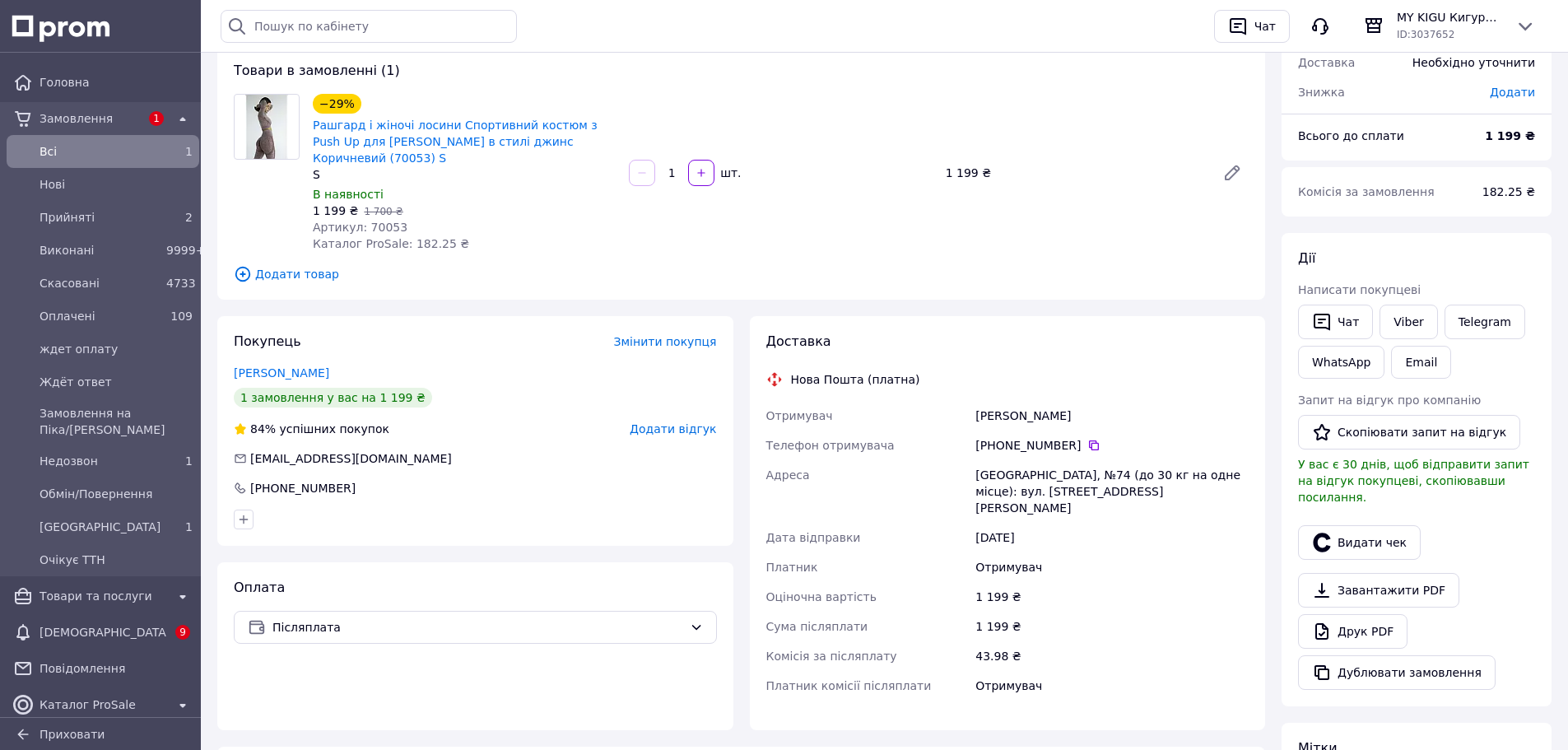
scroll to position [141, 0]
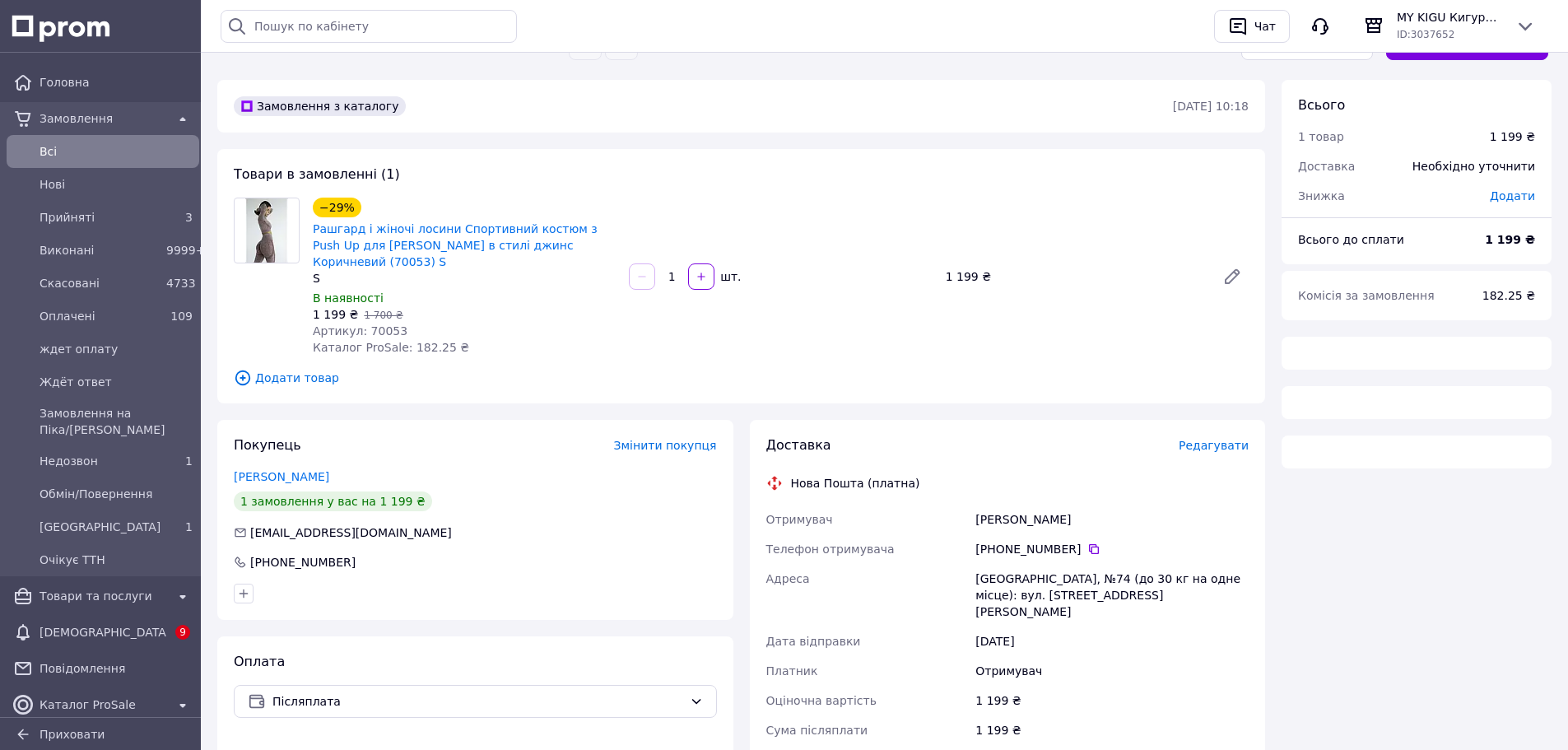
scroll to position [335, 0]
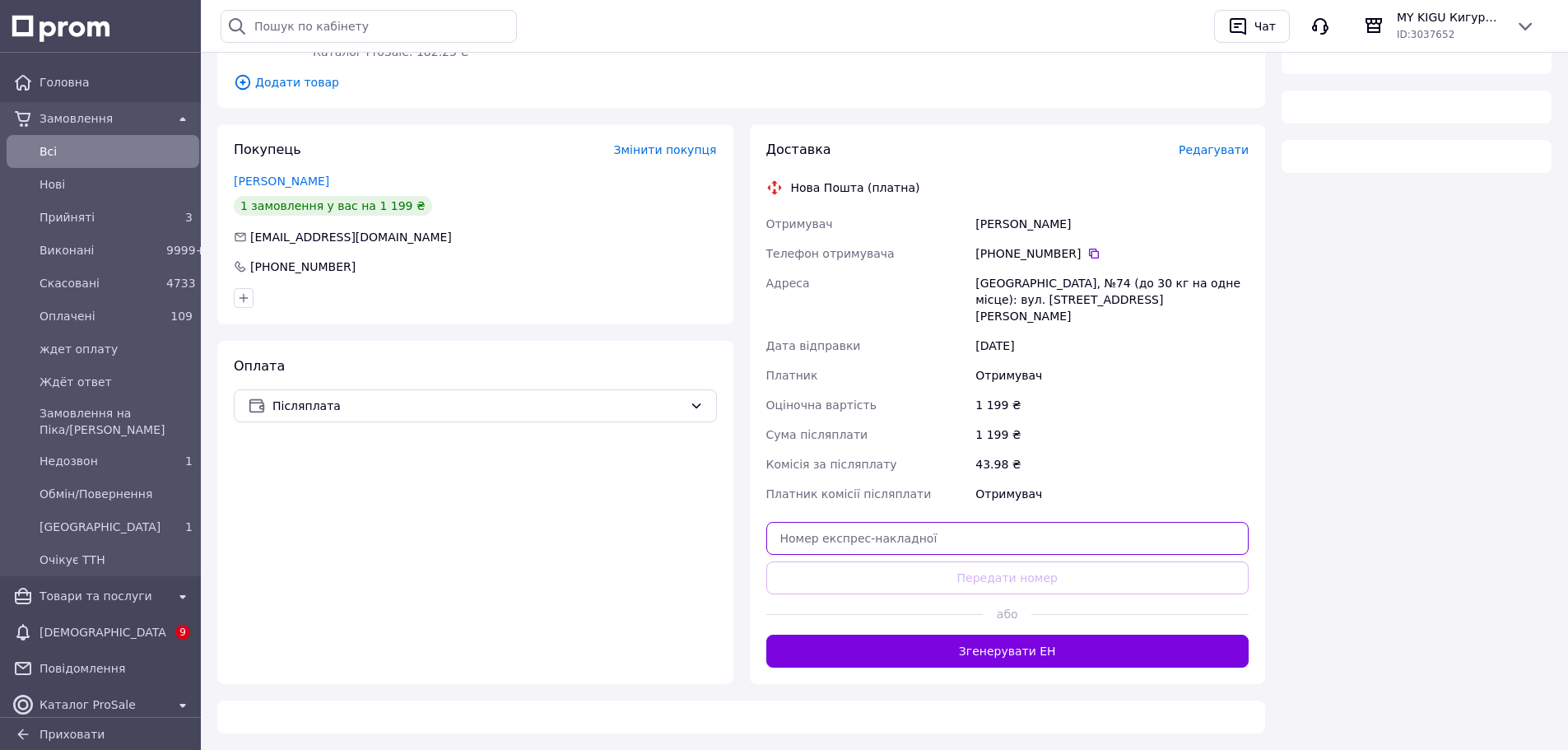
click at [984, 522] on input "text" at bounding box center [1008, 538] width 483 height 33
paste input "20451269206068"
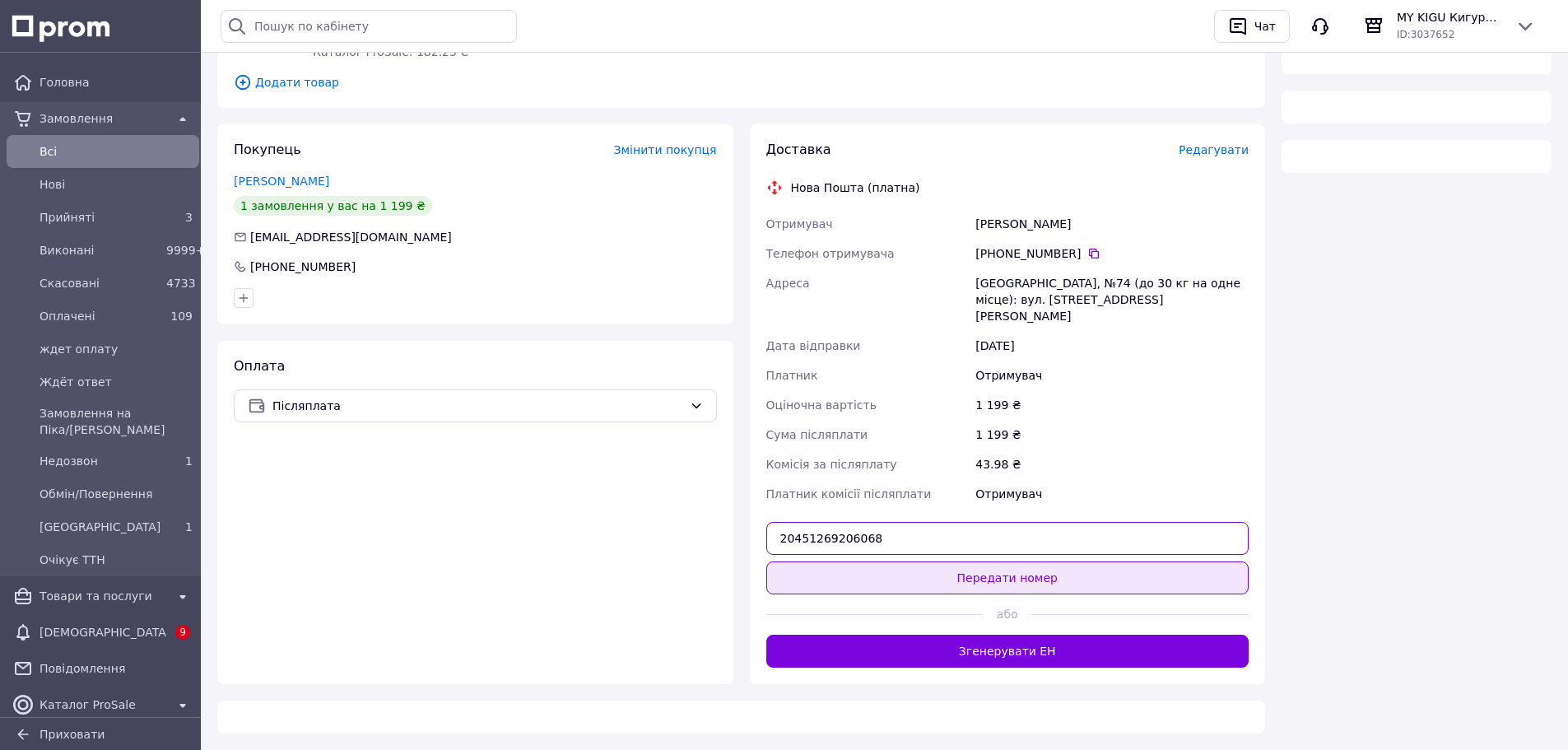
type input "20451269206068"
click at [1005, 561] on button "Передати номер" at bounding box center [1008, 578] width 483 height 33
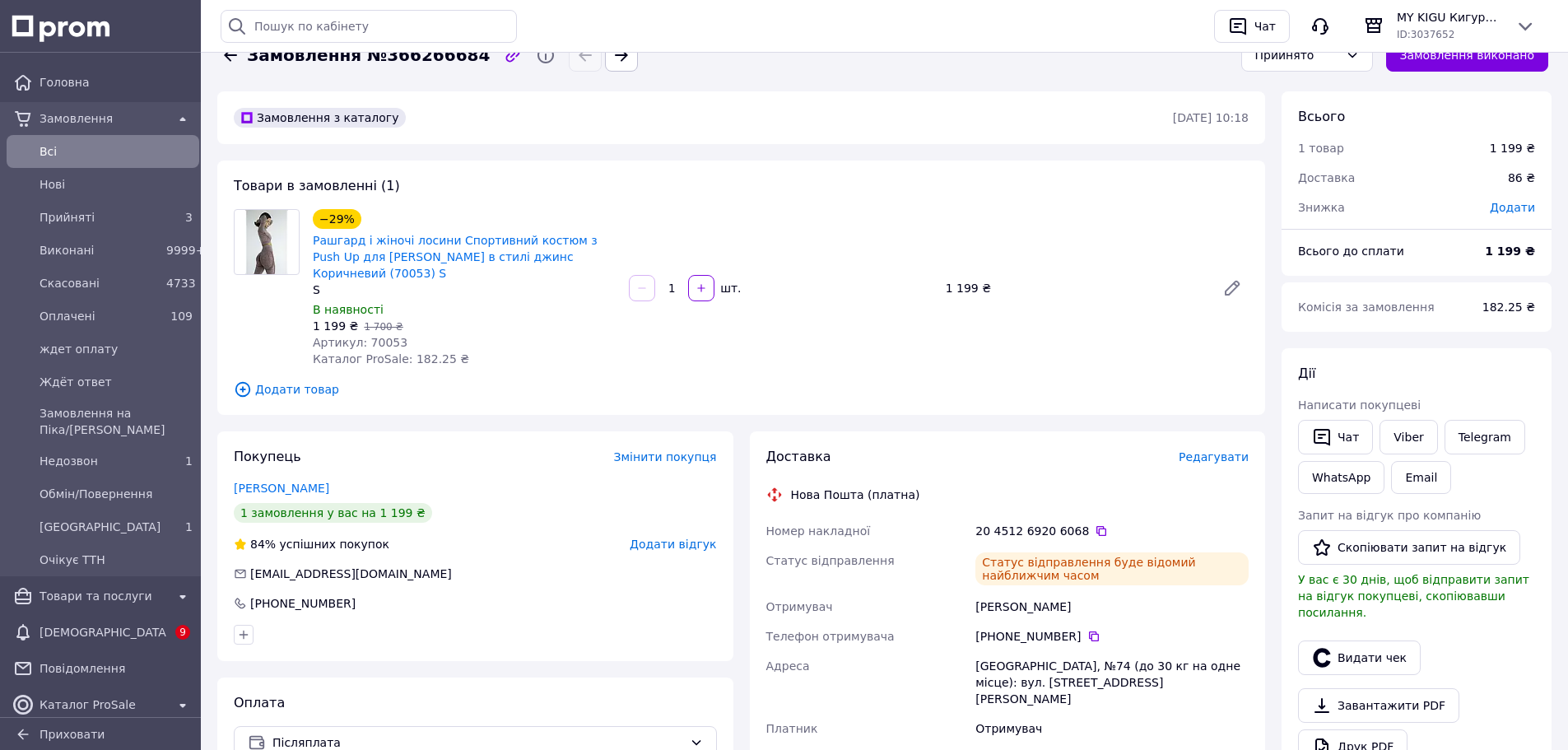
scroll to position [0, 0]
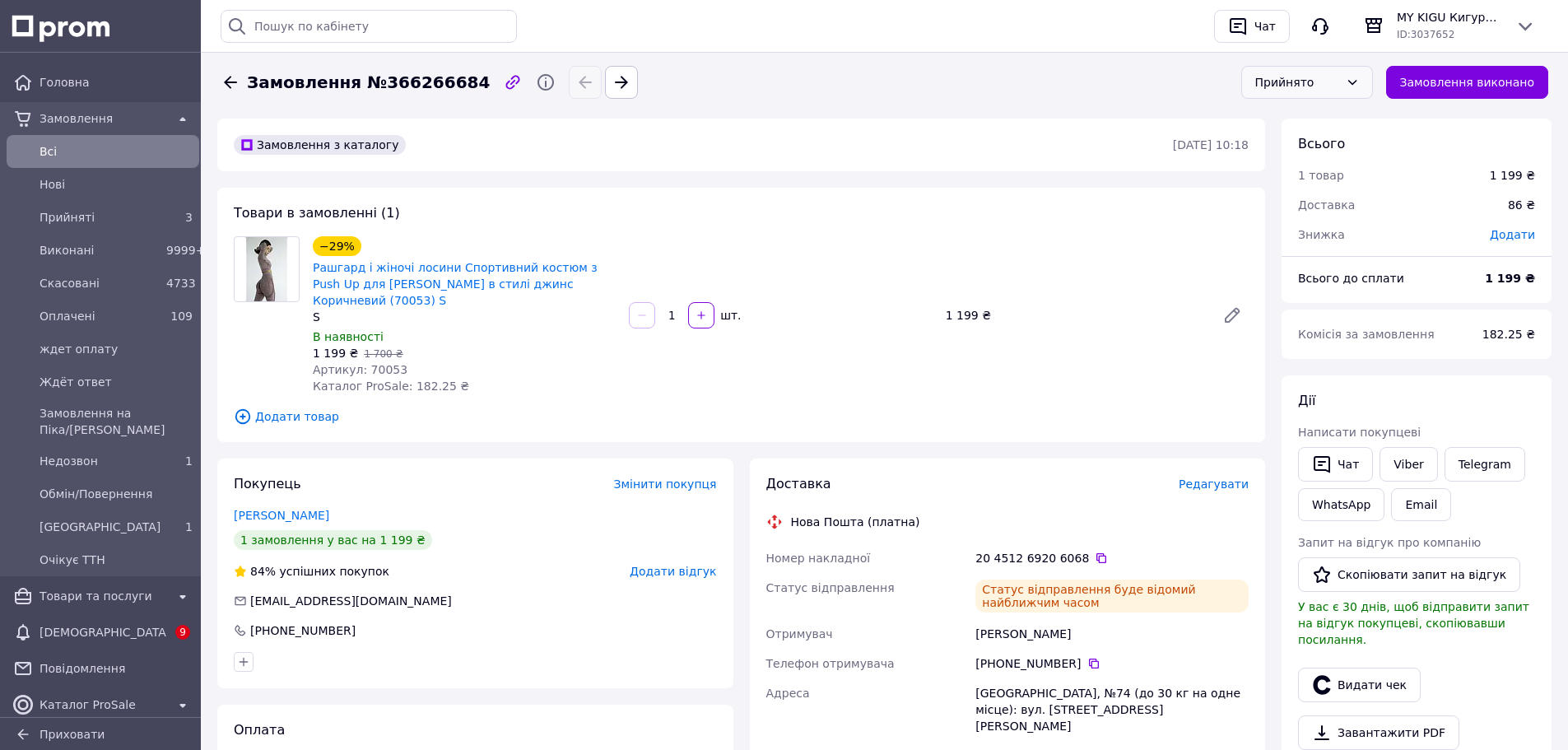
click at [1340, 85] on div "Прийнято" at bounding box center [1298, 82] width 84 height 18
click at [1301, 116] on li "Виконано" at bounding box center [1320, 118] width 130 height 30
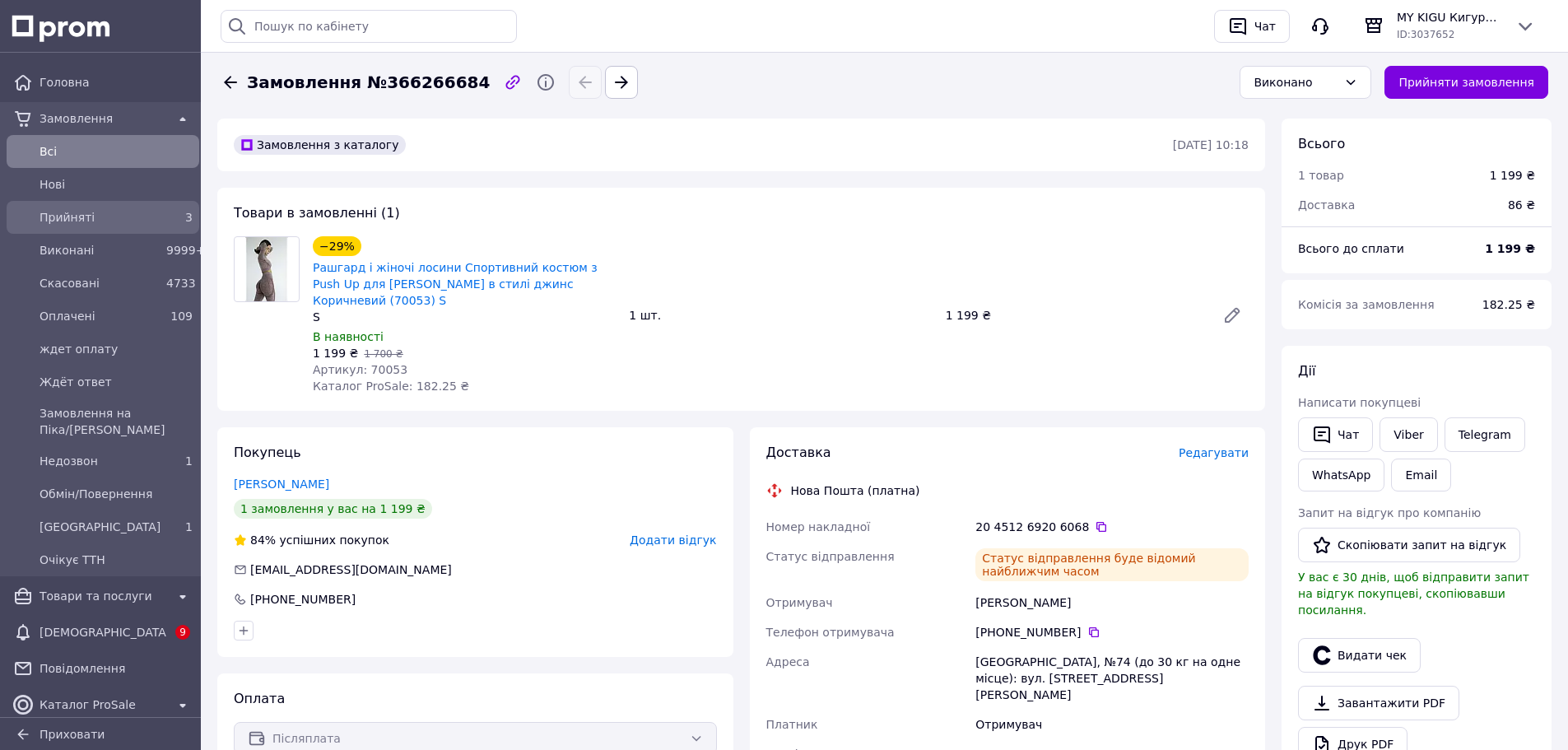
click at [90, 222] on span "Прийняті" at bounding box center [99, 217] width 120 height 17
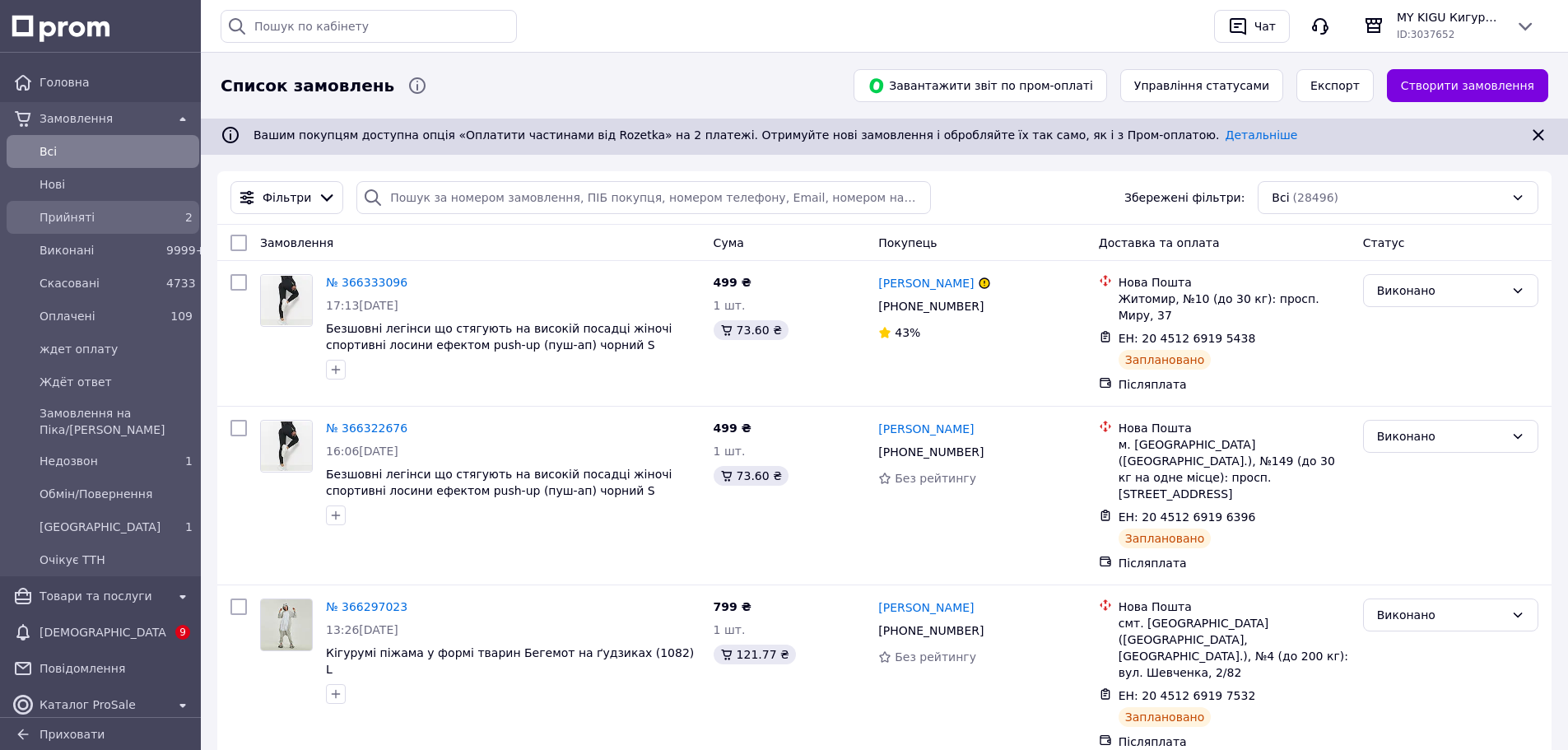
click at [61, 210] on span "Прийняті" at bounding box center [99, 217] width 120 height 17
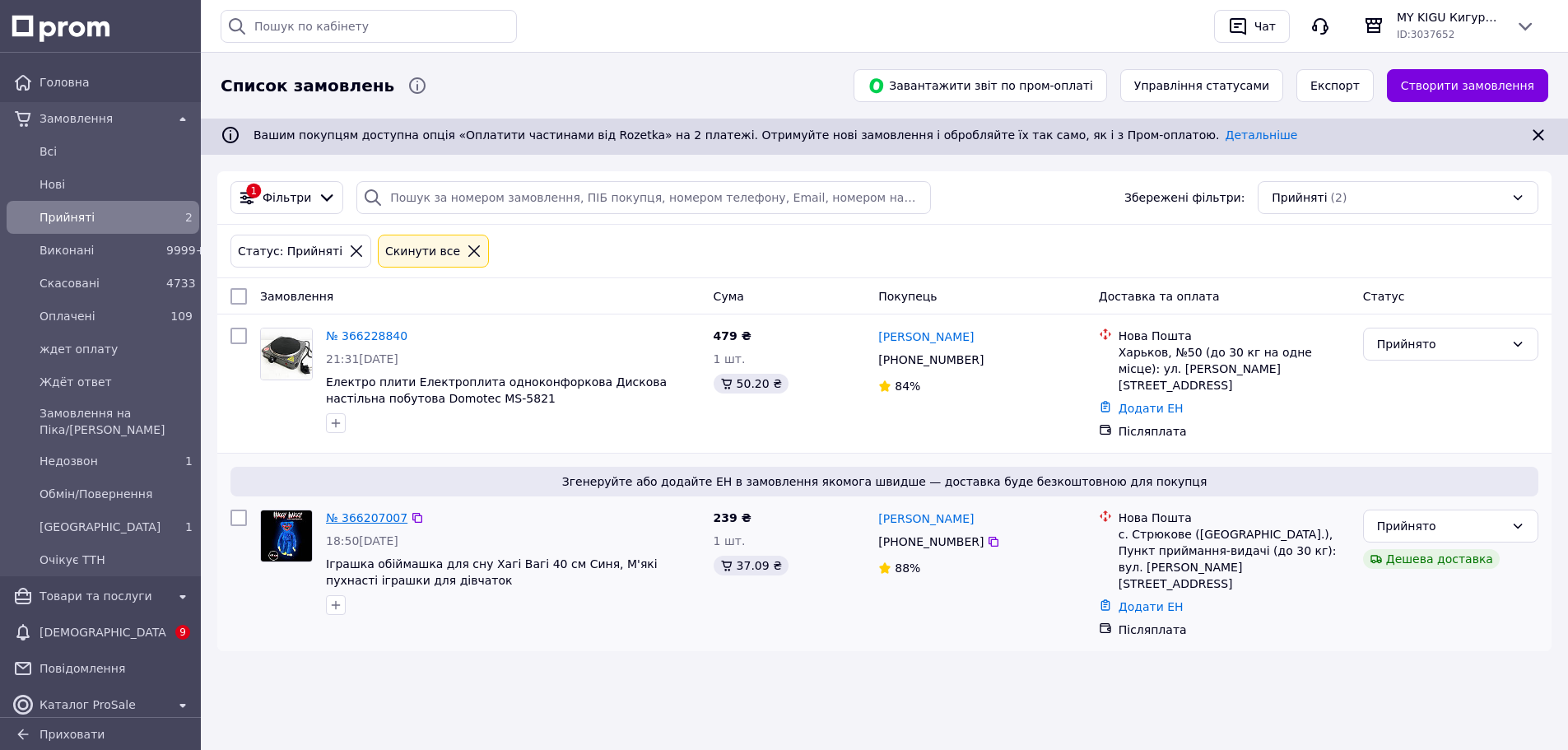
drag, startPoint x: 371, startPoint y: 511, endPoint x: 371, endPoint y: 418, distance: 93.0
drag, startPoint x: 371, startPoint y: 335, endPoint x: 369, endPoint y: 324, distance: 11.2
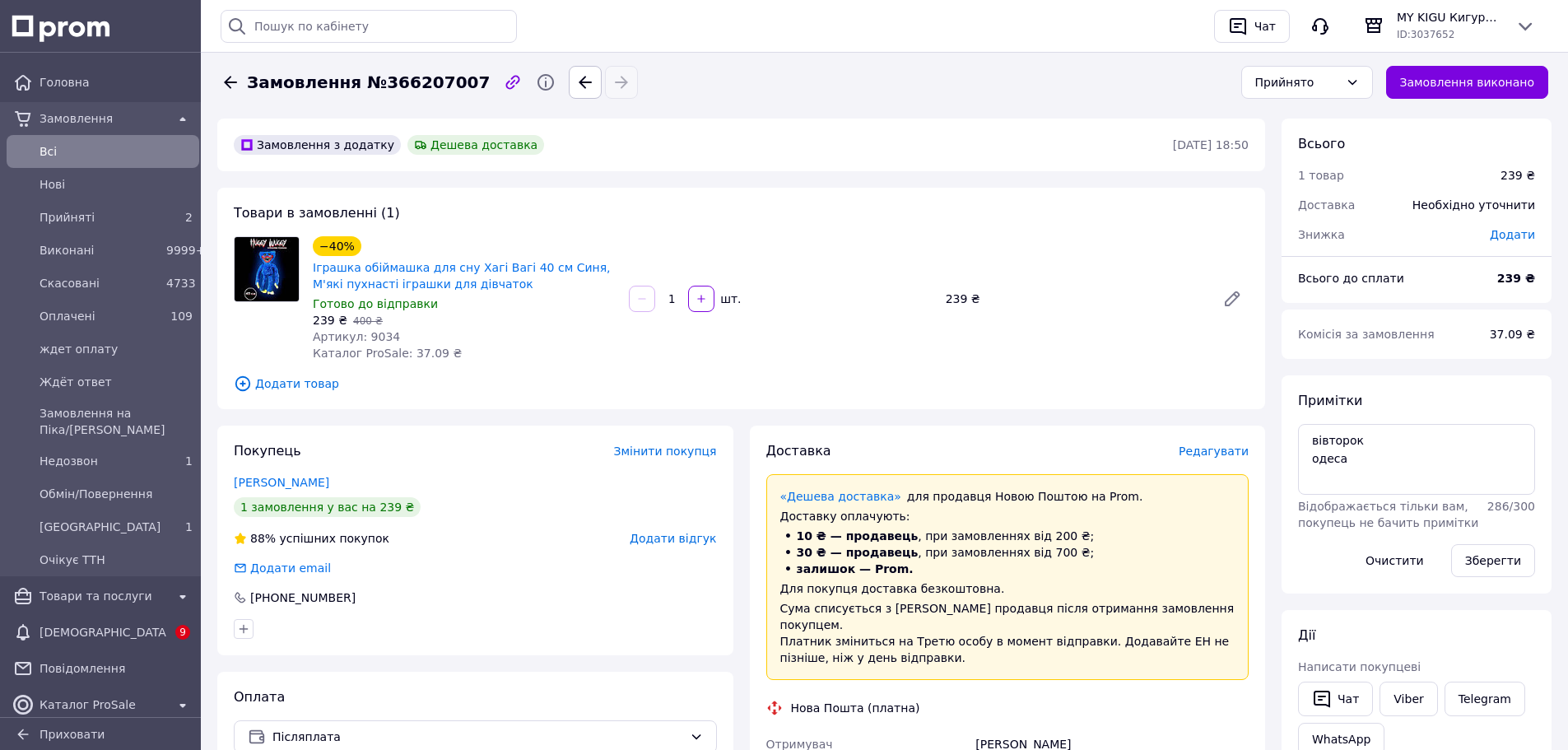
click at [373, 341] on span "Артикул: 9034" at bounding box center [356, 336] width 87 height 13
drag, startPoint x: 614, startPoint y: 267, endPoint x: 462, endPoint y: 272, distance: 152.1
click at [462, 272] on span "Іграшка обіймашка для сну Хагі Вагі 40 см Синя, М'які пухнасті іграшки для дівч…" at bounding box center [464, 276] width 303 height 33
copy link "Хагі Вагі 40 см Синя, М'які"
click at [379, 340] on span "Артикул: 9034" at bounding box center [356, 336] width 87 height 13
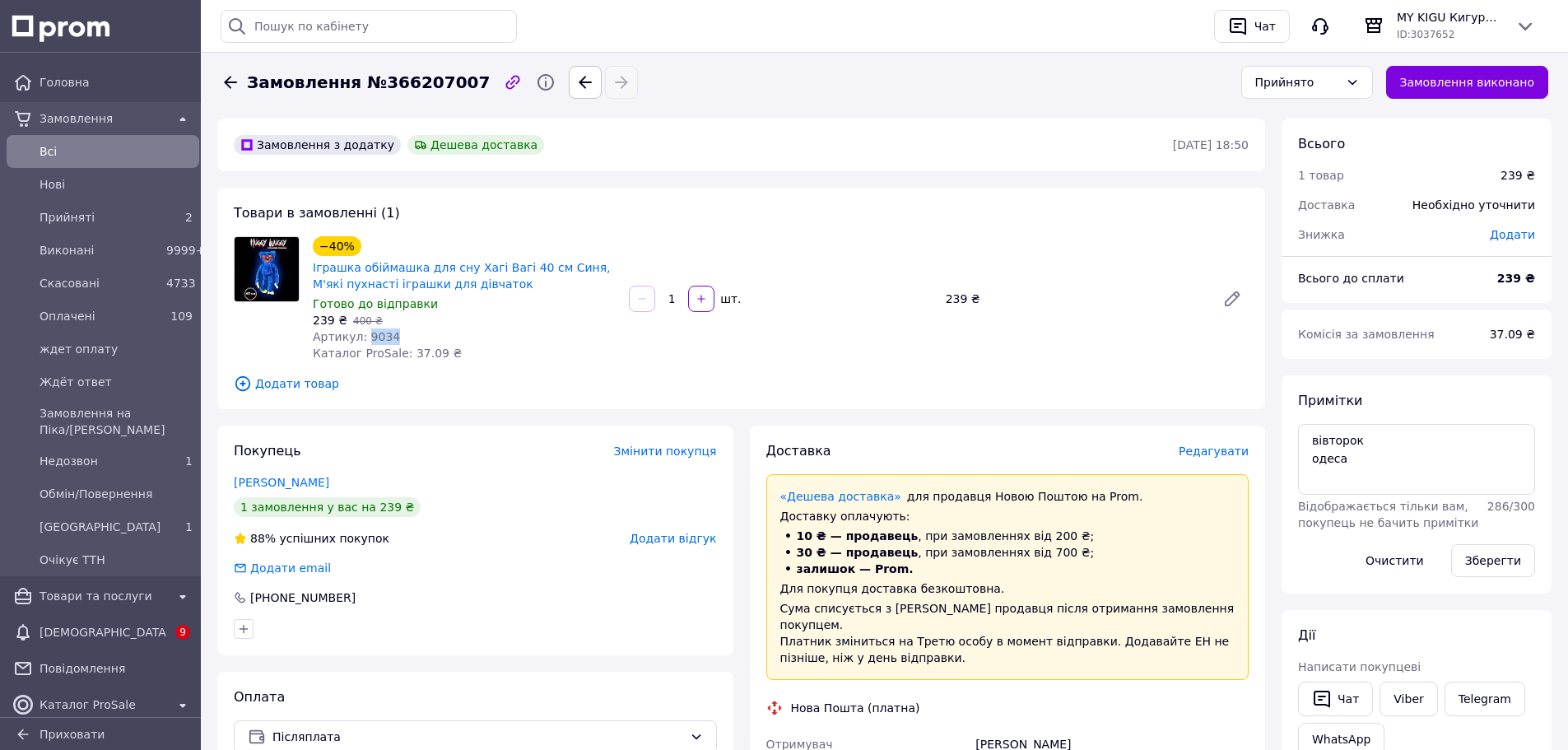
click at [379, 340] on span "Артикул: 9034" at bounding box center [356, 336] width 87 height 13
copy span "9034"
drag, startPoint x: 611, startPoint y: 266, endPoint x: 312, endPoint y: 268, distance: 299.0
click at [312, 268] on div "Іграшка обіймашка для сну Хагі Вагі 40 см Синя, М'які пухнасті іграшки для дівч…" at bounding box center [464, 275] width 306 height 36
copy link "Іграшка обіймашка для сну Хагі Вагі 40 см Синя, М'які"
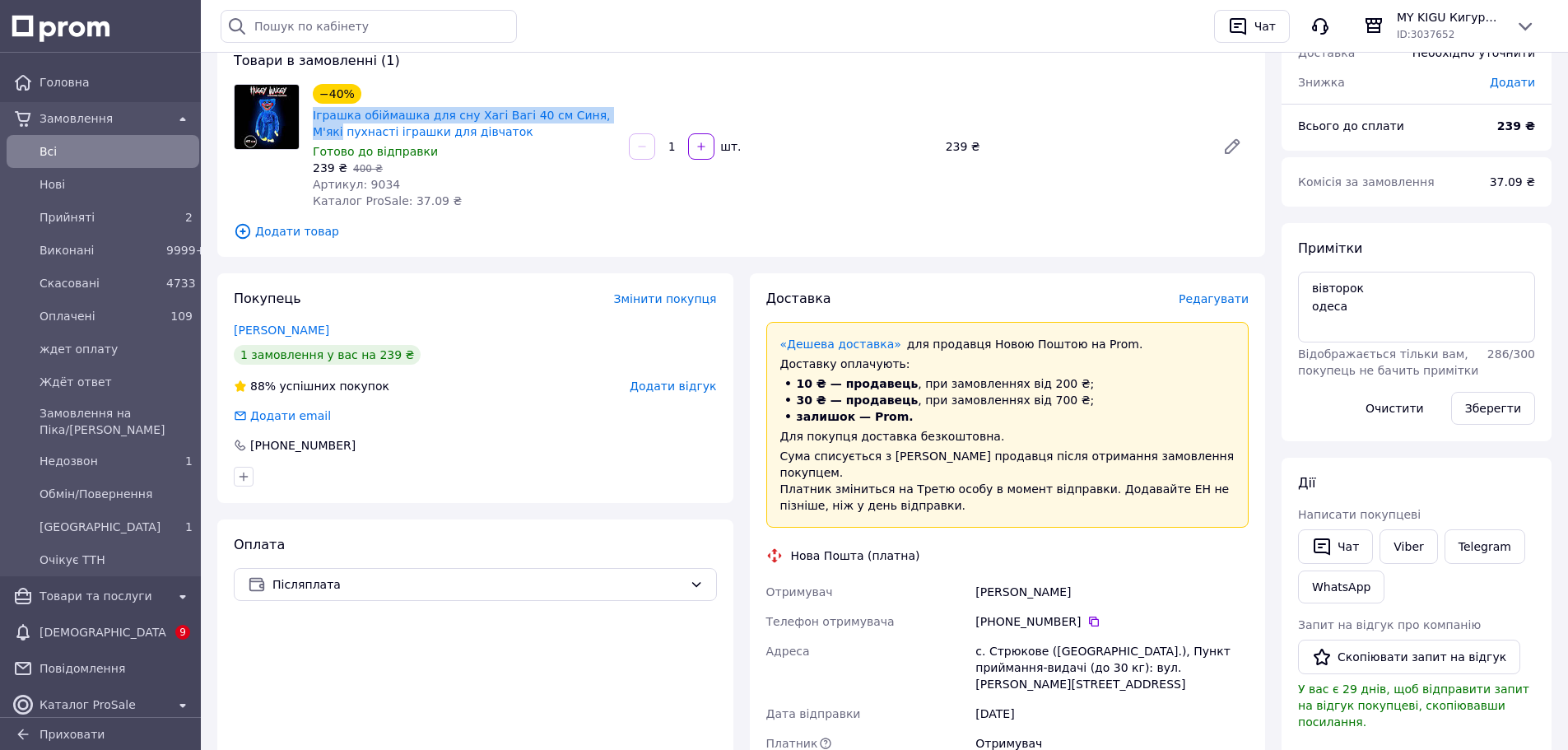
scroll to position [153, 0]
drag, startPoint x: 958, startPoint y: 570, endPoint x: 1214, endPoint y: 666, distance: 273.4
click at [1214, 666] on div "Отримувач Бринза Людмила Телефон отримувача +380 99 069 91 16   Адреса с. Стрюк…" at bounding box center [1008, 725] width 490 height 299
click at [1208, 661] on div "с. Стрюкове ([GEOGRAPHIC_DATA].), Пункт приймання-видачі (до 30 кг): вул. [PERS…" at bounding box center [1111, 667] width 280 height 62
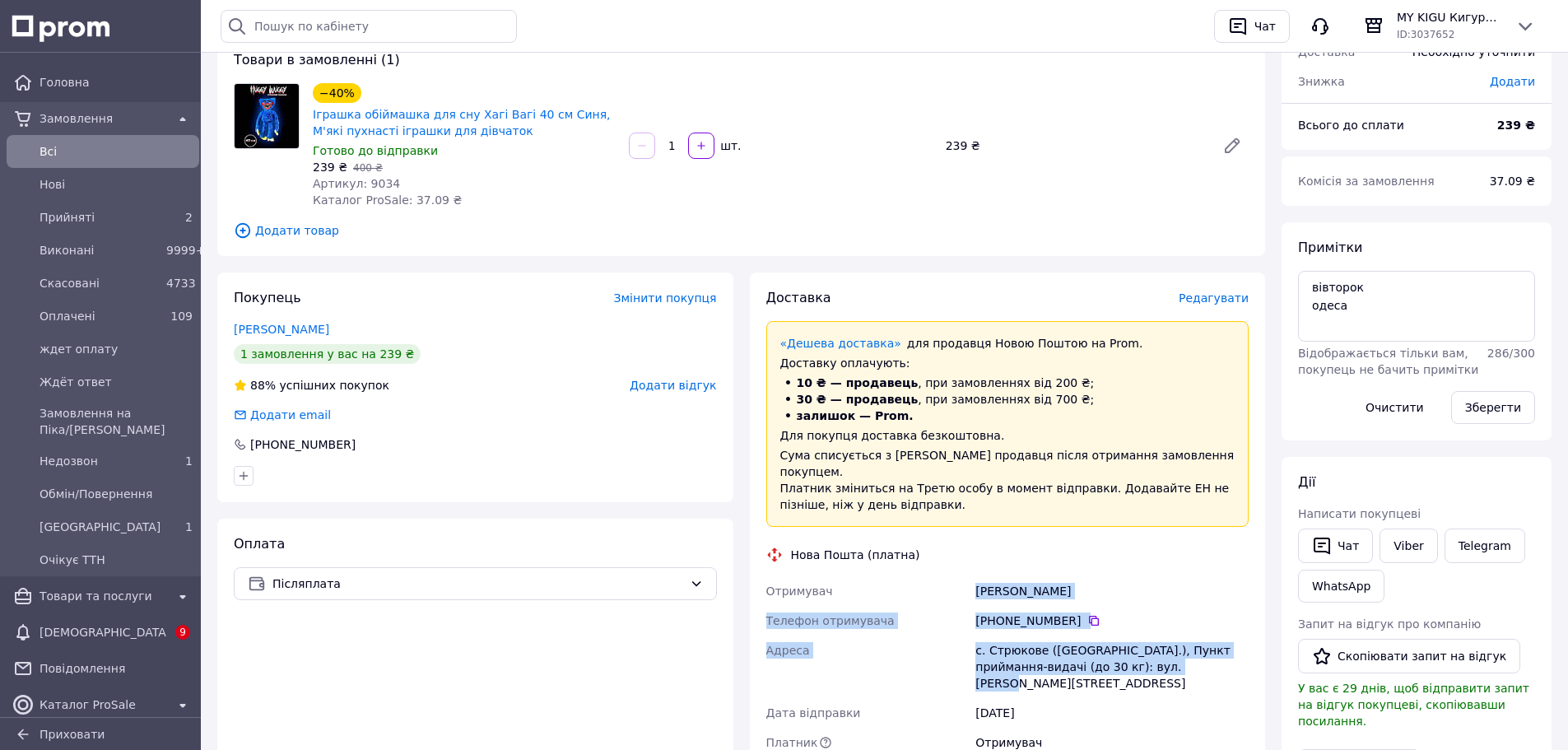
drag, startPoint x: 964, startPoint y: 574, endPoint x: 1194, endPoint y: 654, distance: 243.5
click at [1194, 654] on div "Отримувач Бринза Людмила Телефон отримувача +380 99 069 91 16   Адреса с. Стрюк…" at bounding box center [1008, 725] width 490 height 299
copy div "Отримувач Бринза Людмила Телефон отримувача +380 99 069 91 16   Адреса с. Стрюк…"
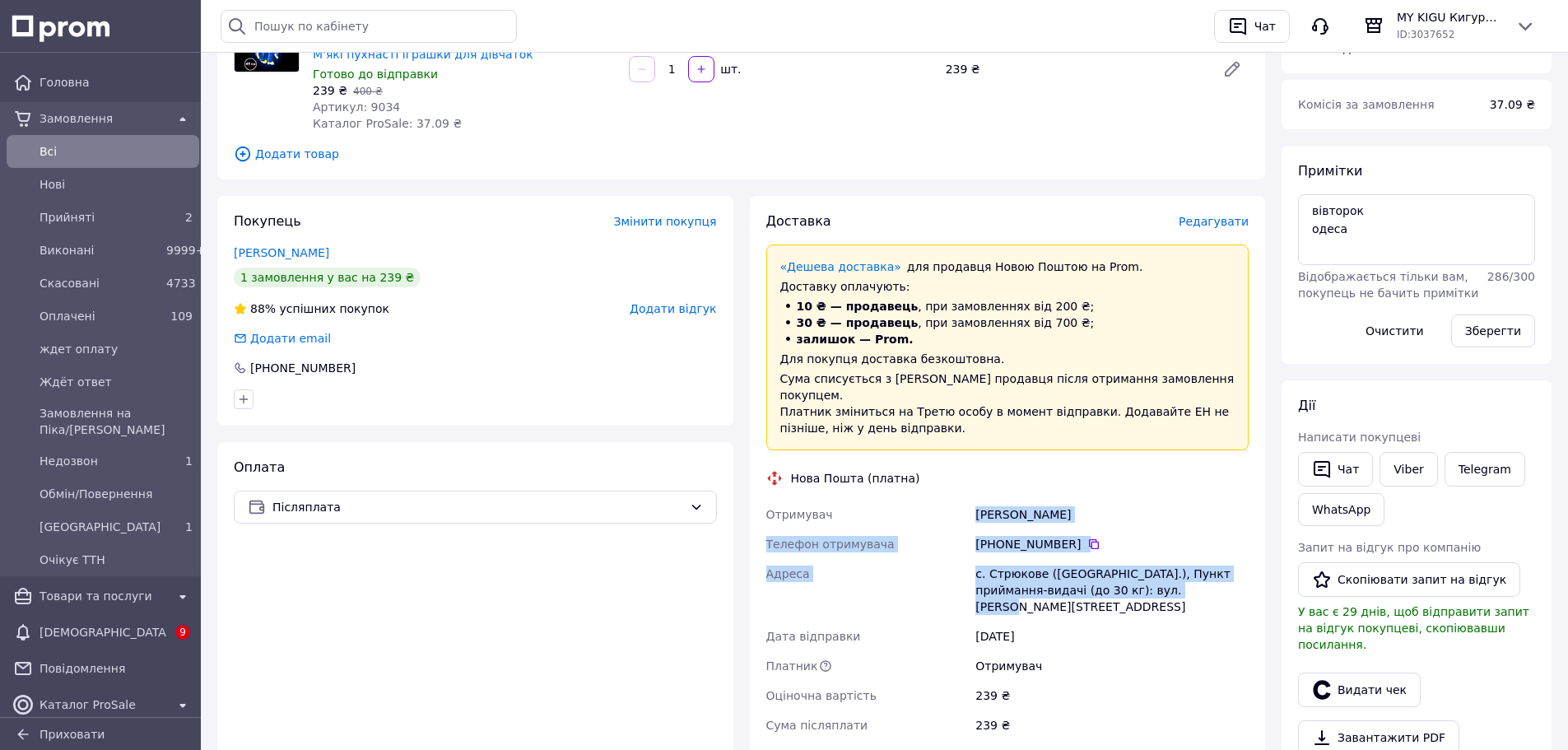
scroll to position [239, 0]
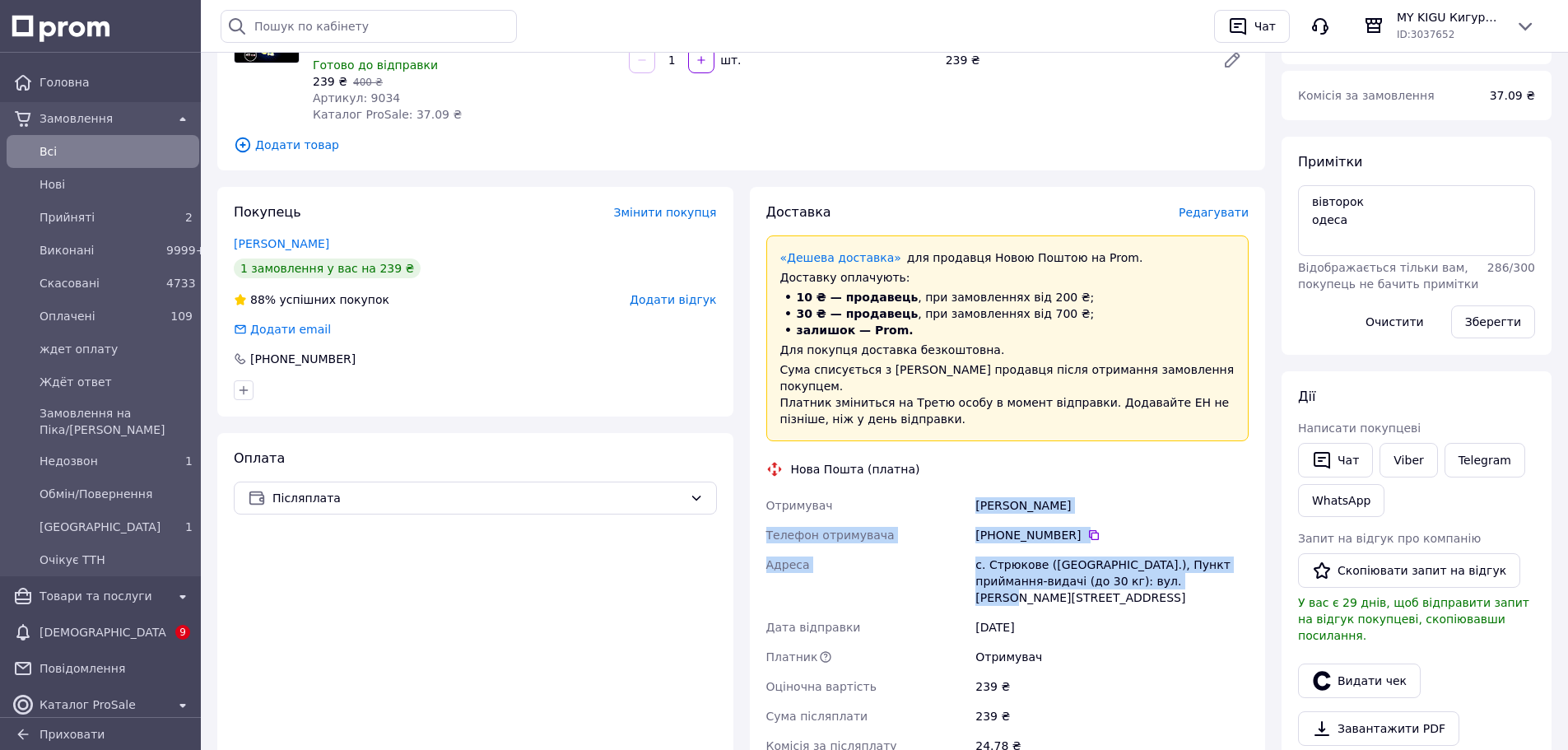
copy div "Отримувач Бринза Людмила Телефон отримувача +380 99 069 91 16   Адреса с. Стрюк…"
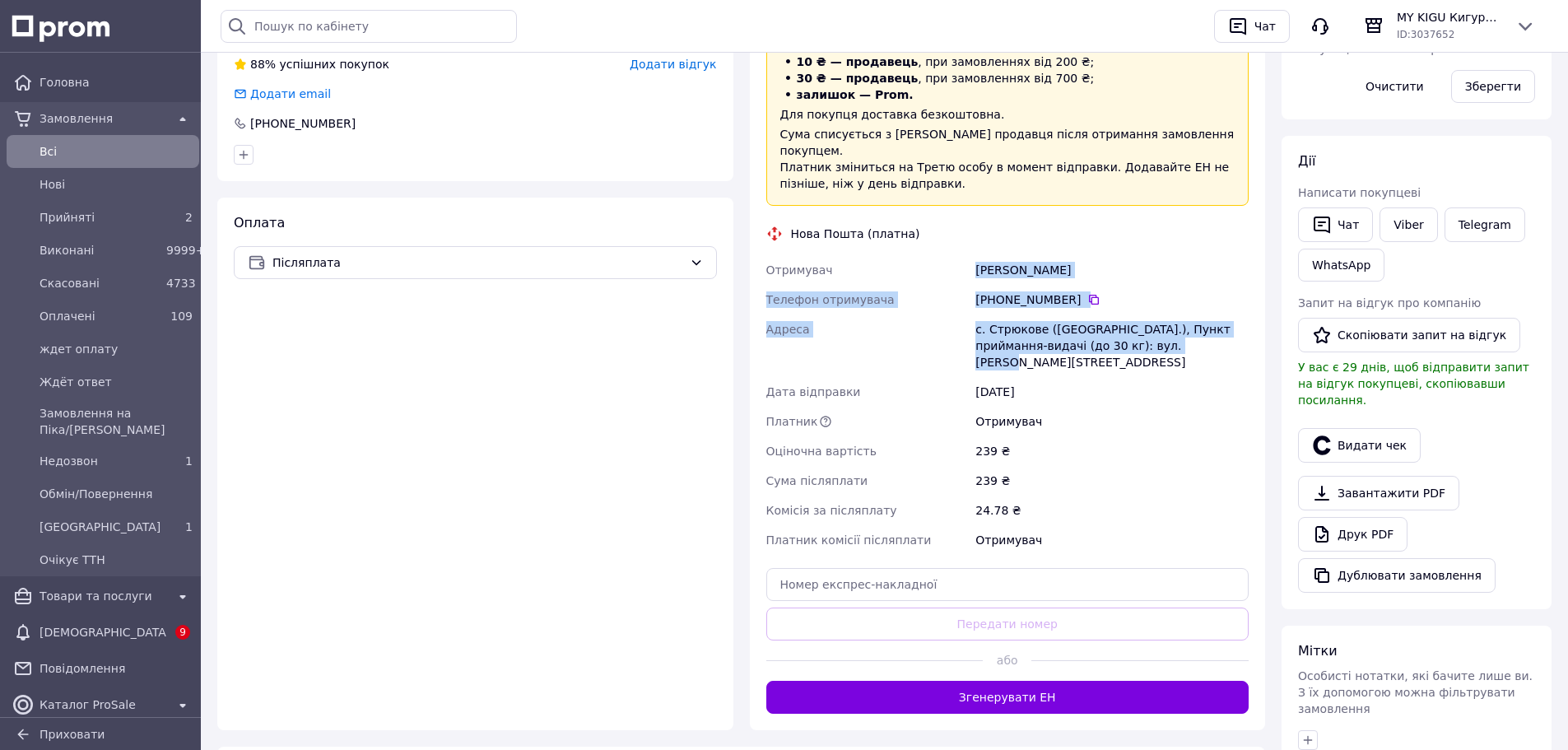
scroll to position [475, 0]
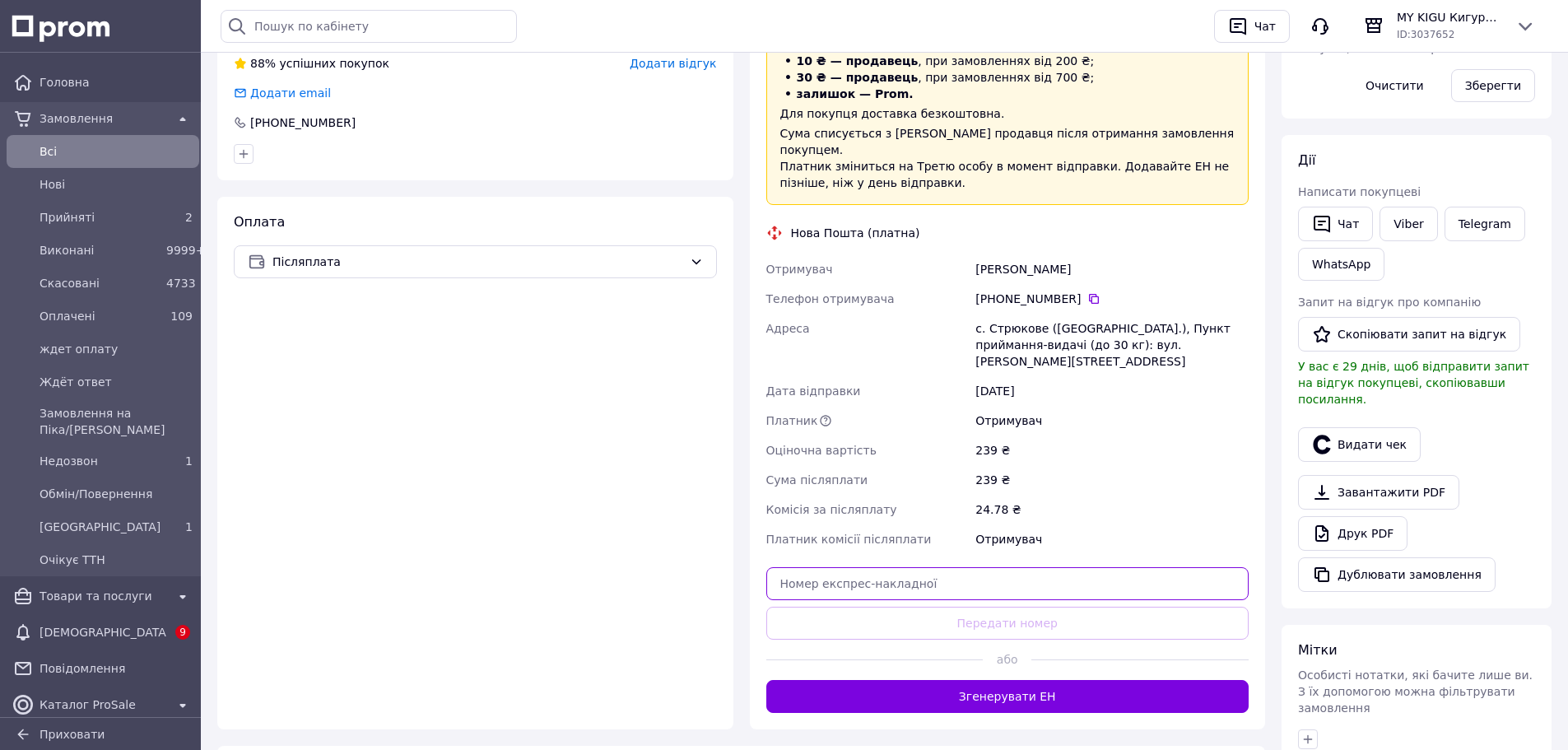
click at [1016, 567] on input "text" at bounding box center [1008, 584] width 483 height 33
paste input "20451269208032"
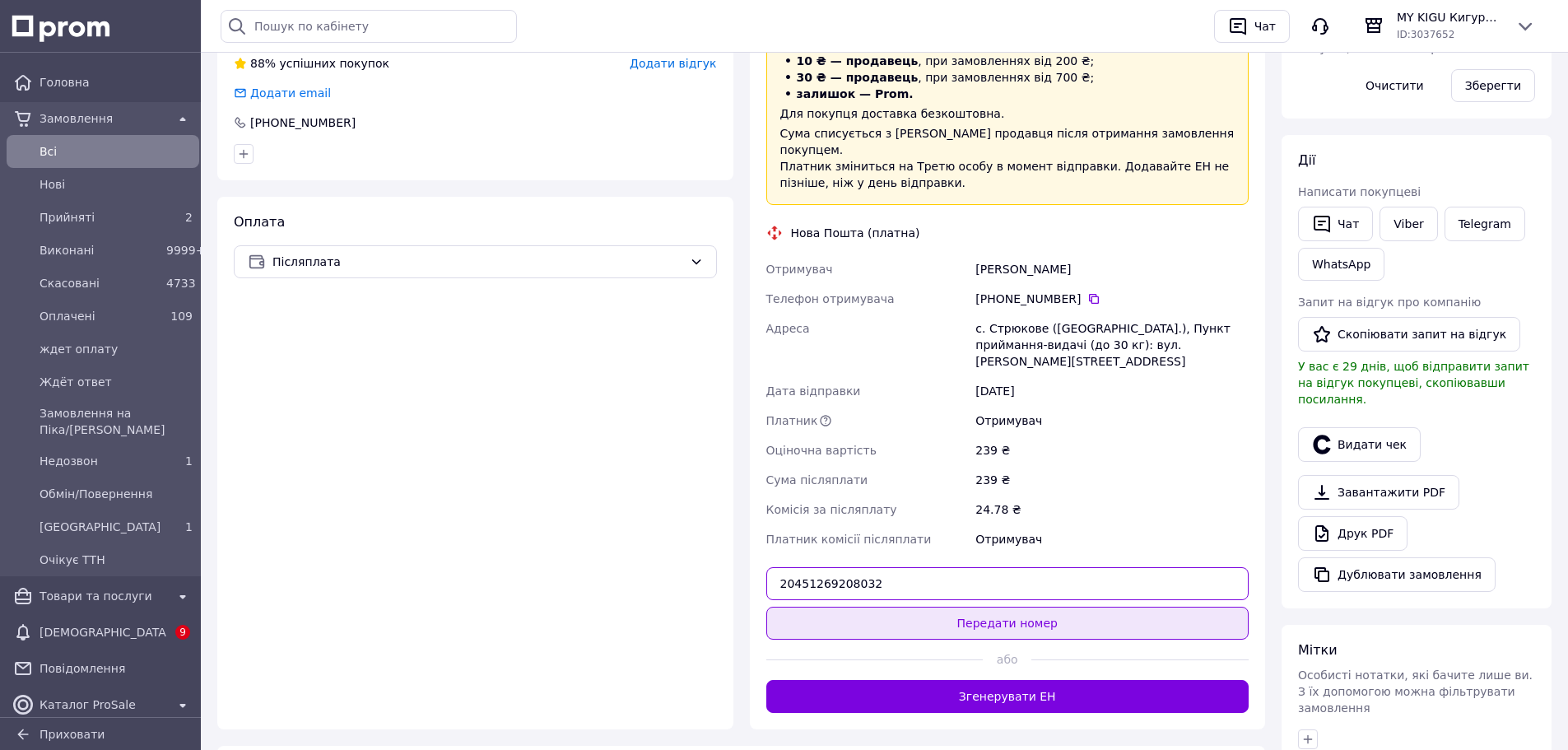
type input "20451269208032"
click at [1011, 607] on button "Передати номер" at bounding box center [1008, 624] width 483 height 33
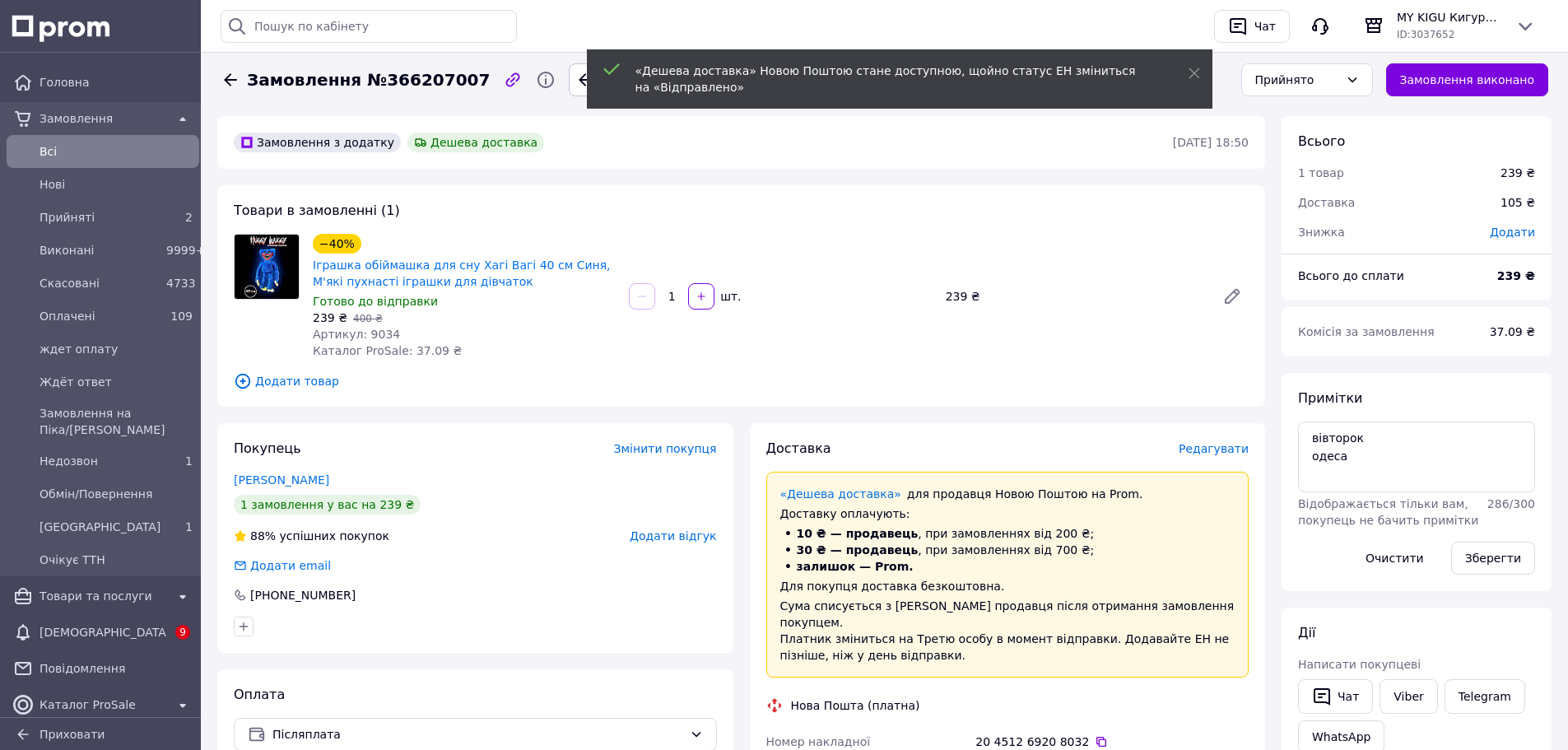
scroll to position [2, 0]
click at [398, 80] on span "Замовлення №366207007" at bounding box center [368, 81] width 243 height 24
copy span "366207007"
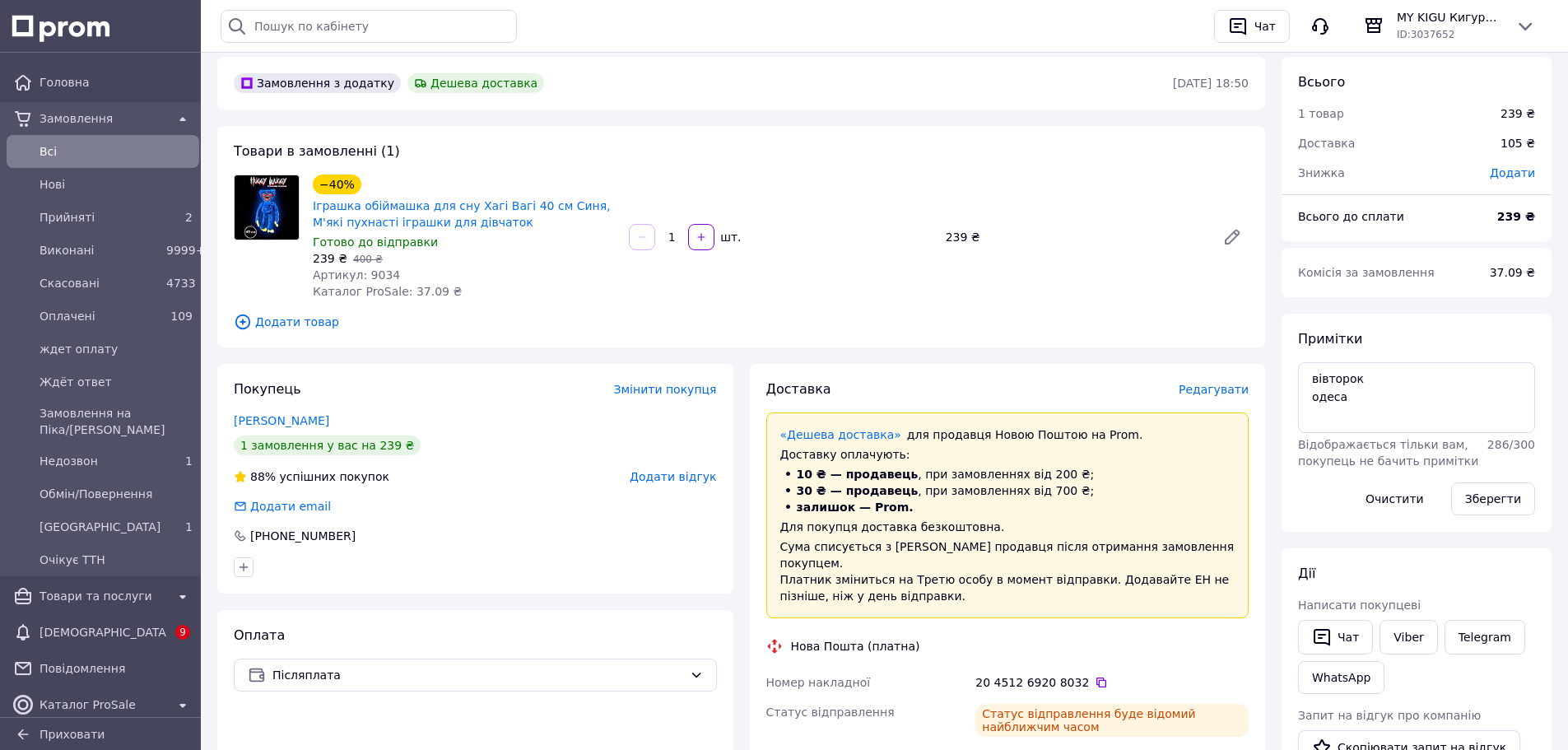
scroll to position [0, 0]
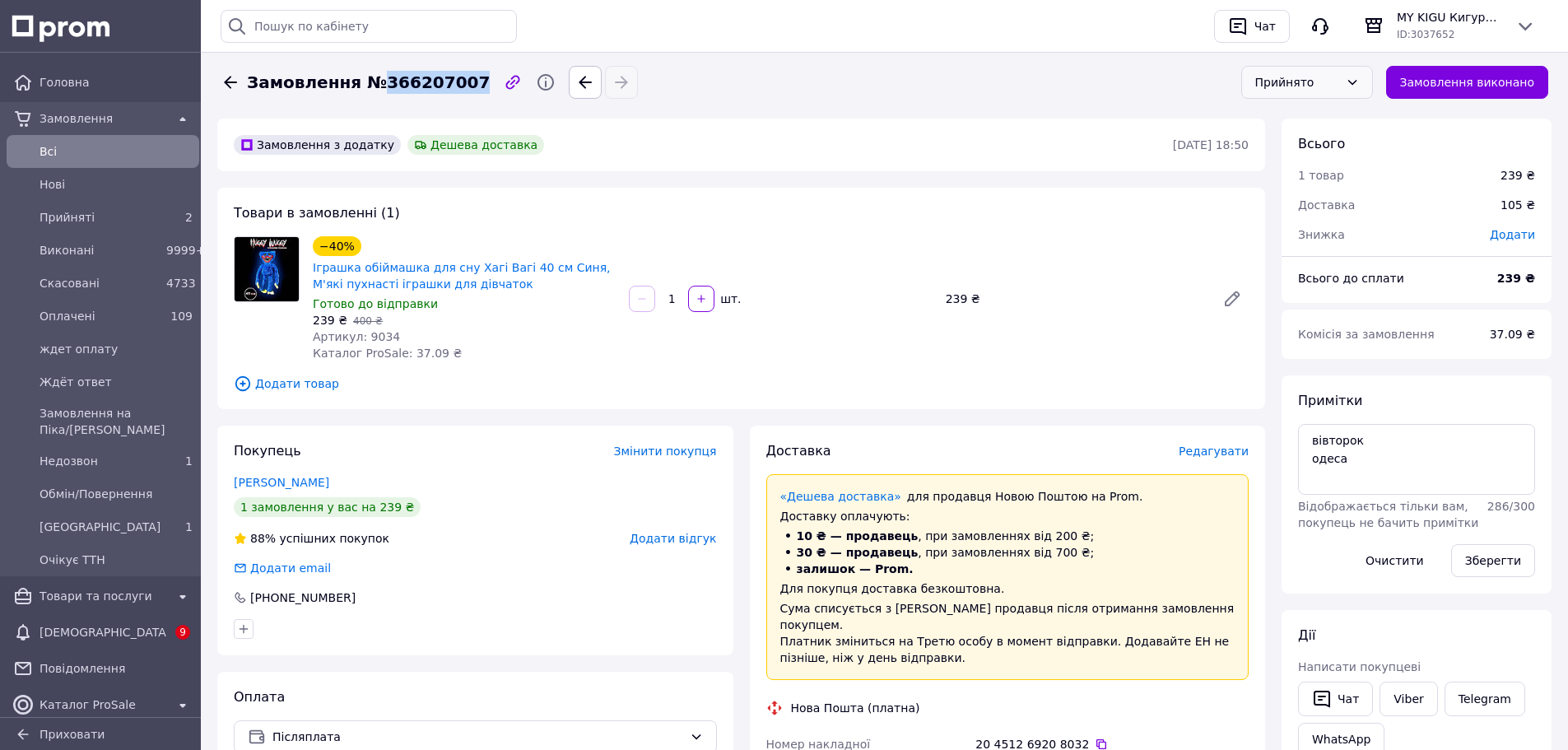
click at [1325, 77] on div "Прийнято" at bounding box center [1298, 82] width 84 height 18
click at [1300, 202] on li "[GEOGRAPHIC_DATA]" at bounding box center [1320, 225] width 130 height 47
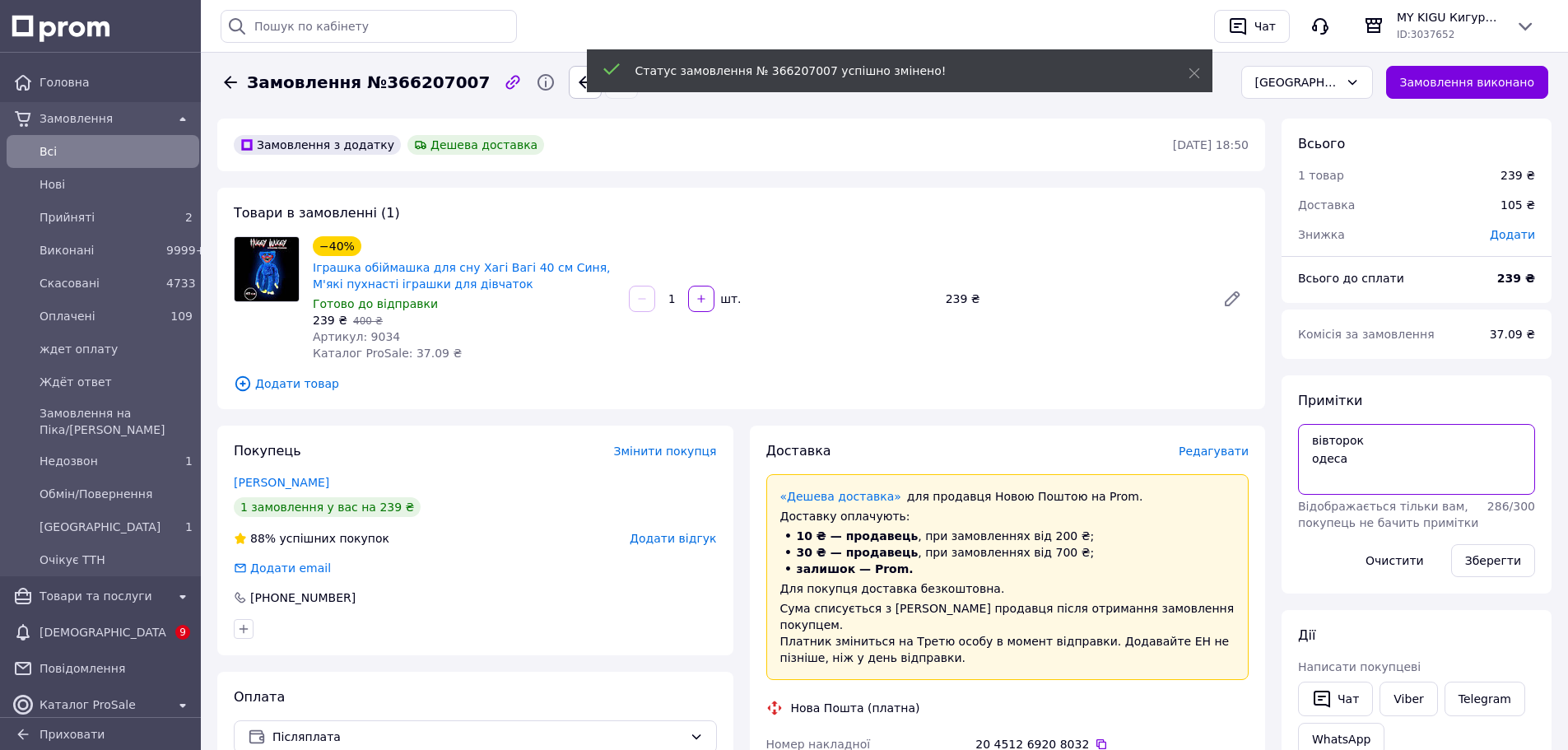
click at [1348, 481] on textarea "вівторок одеса" at bounding box center [1417, 459] width 237 height 71
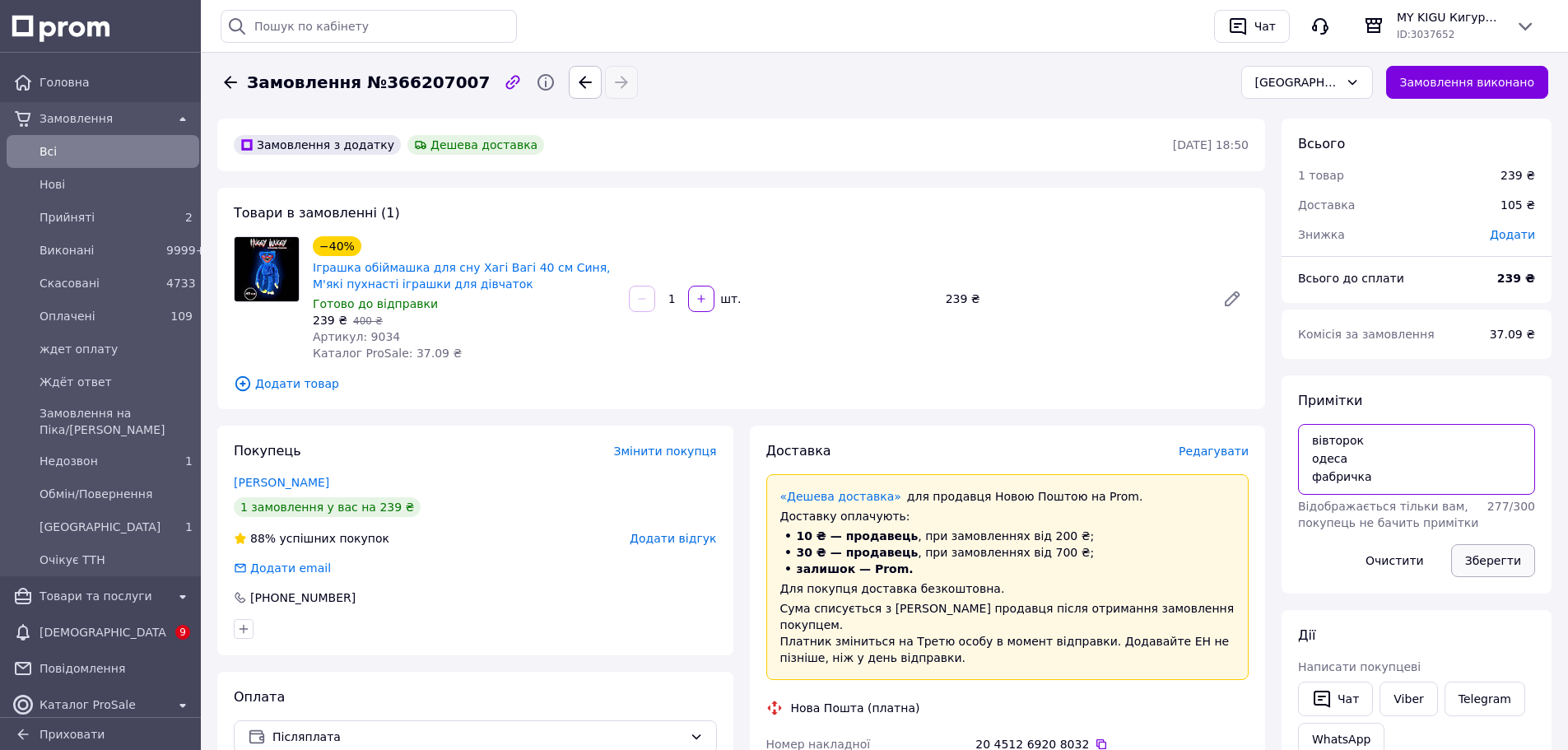
type textarea "вівторок одеса фабричка"
click at [1506, 555] on button "Зберегти" at bounding box center [1493, 561] width 84 height 33
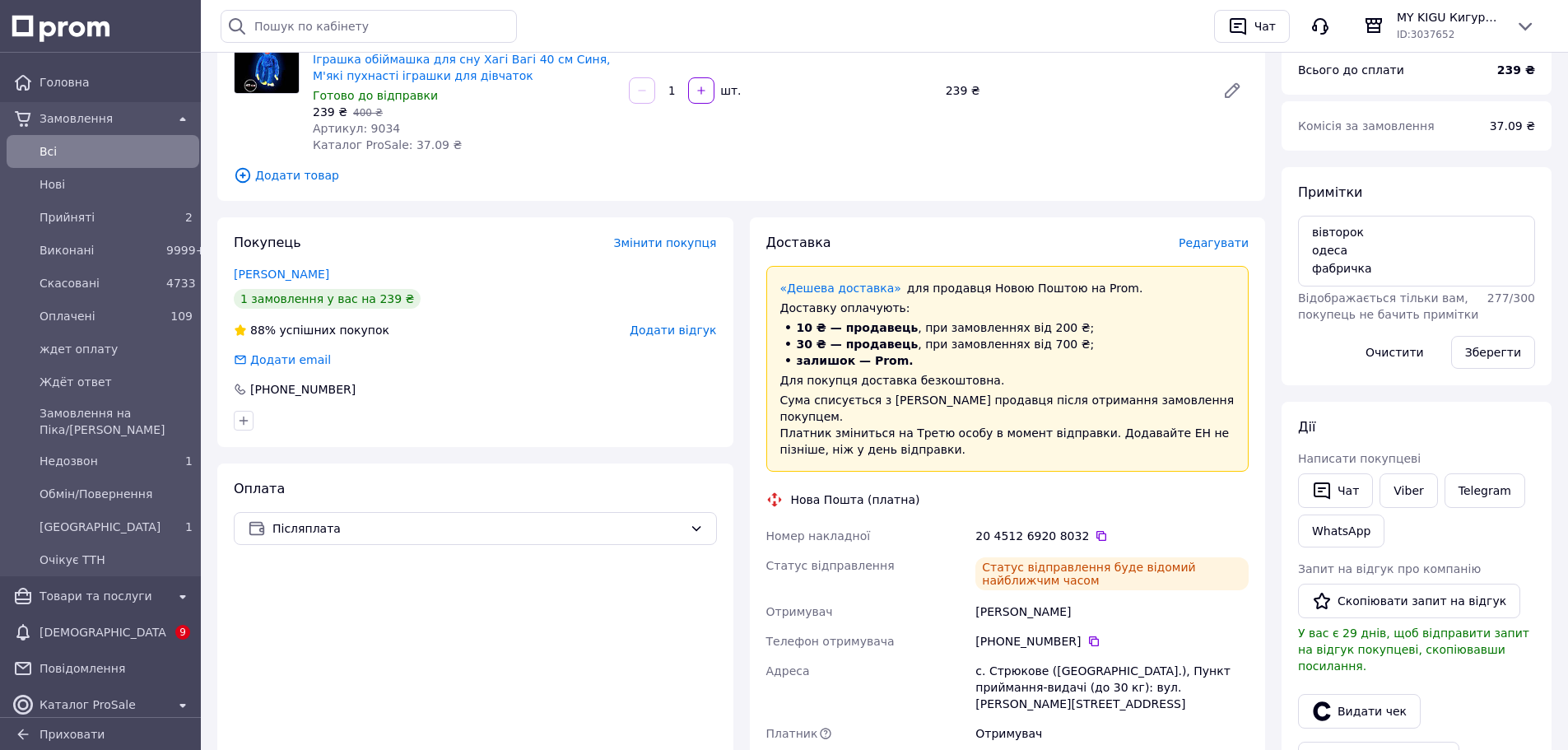
scroll to position [112, 0]
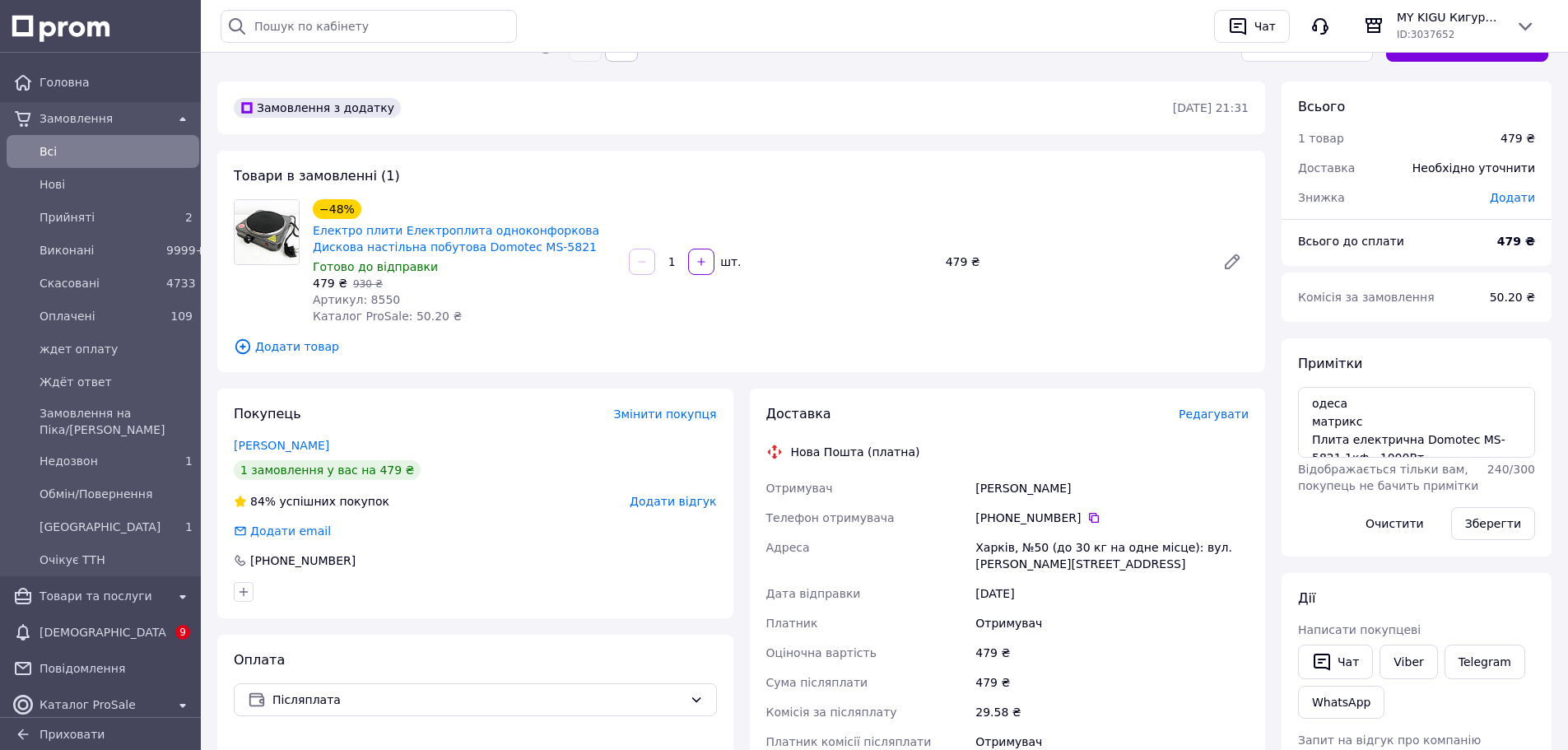
scroll to position [33, 0]
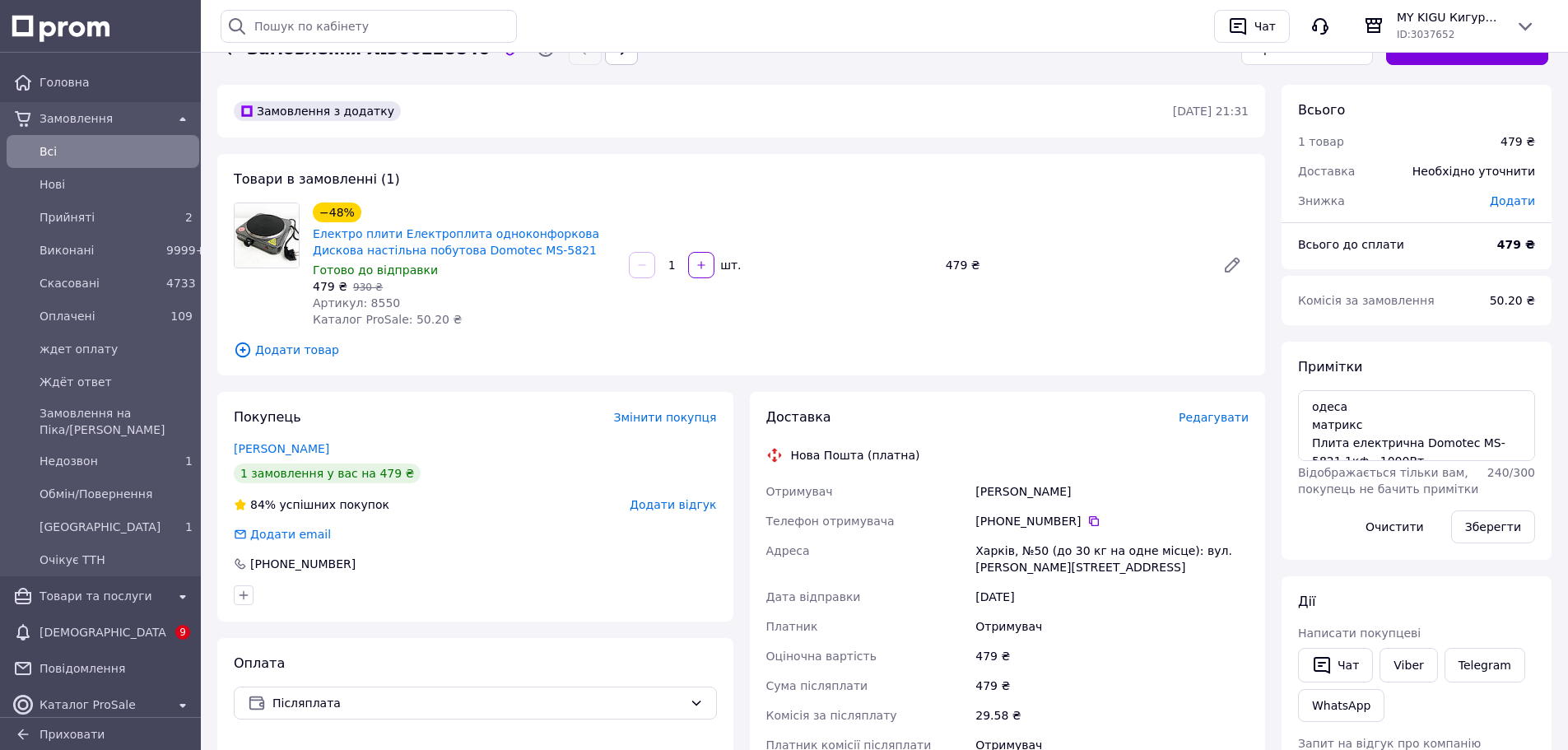
click at [372, 302] on span "Артикул: 8550" at bounding box center [356, 303] width 87 height 13
copy span "8550"
click at [492, 293] on div "479 ₴   930 ₴" at bounding box center [464, 286] width 303 height 17
click at [377, 303] on span "Артикул: 8550" at bounding box center [356, 303] width 87 height 13
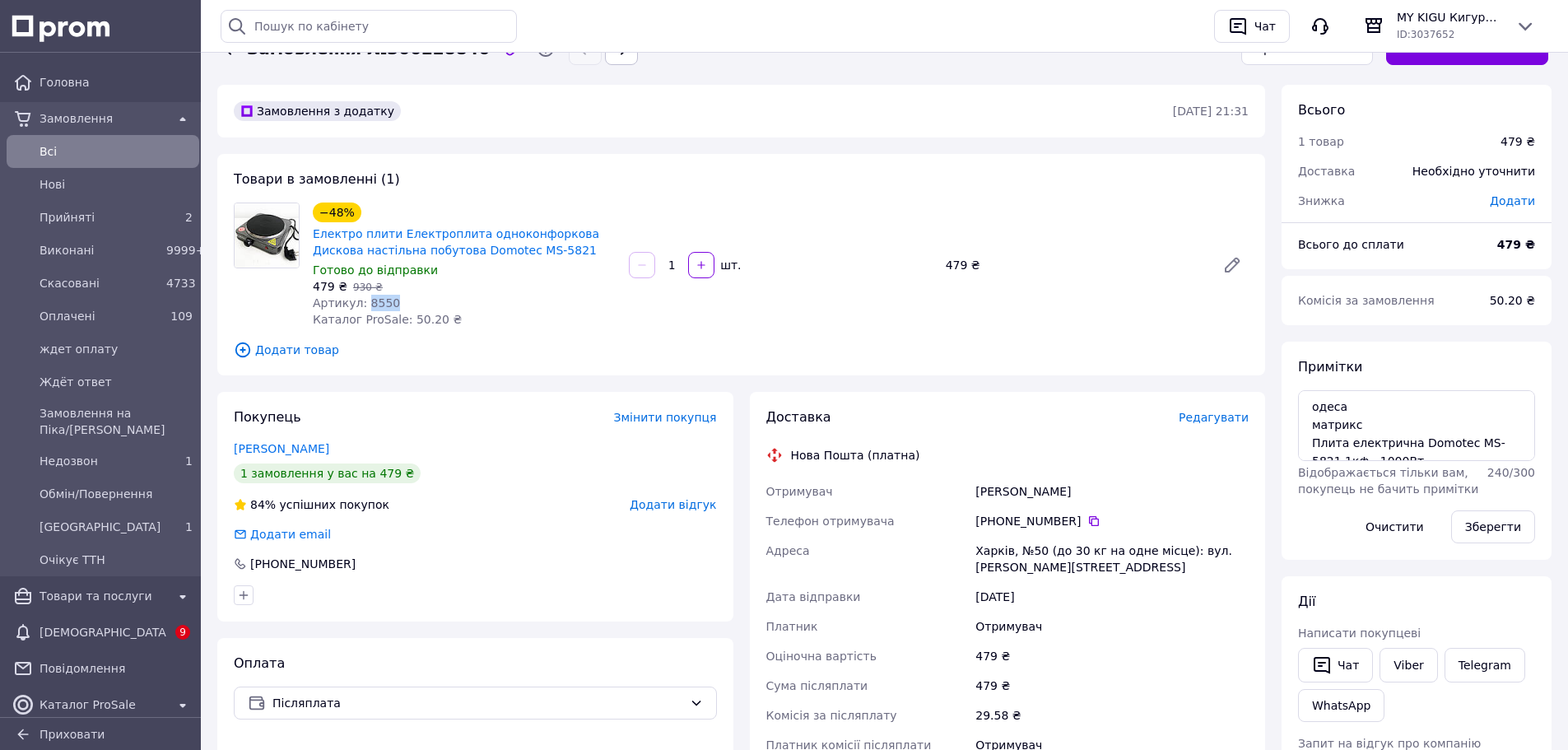
click at [377, 303] on span "Артикул: 8550" at bounding box center [356, 303] width 87 height 13
copy span "8550"
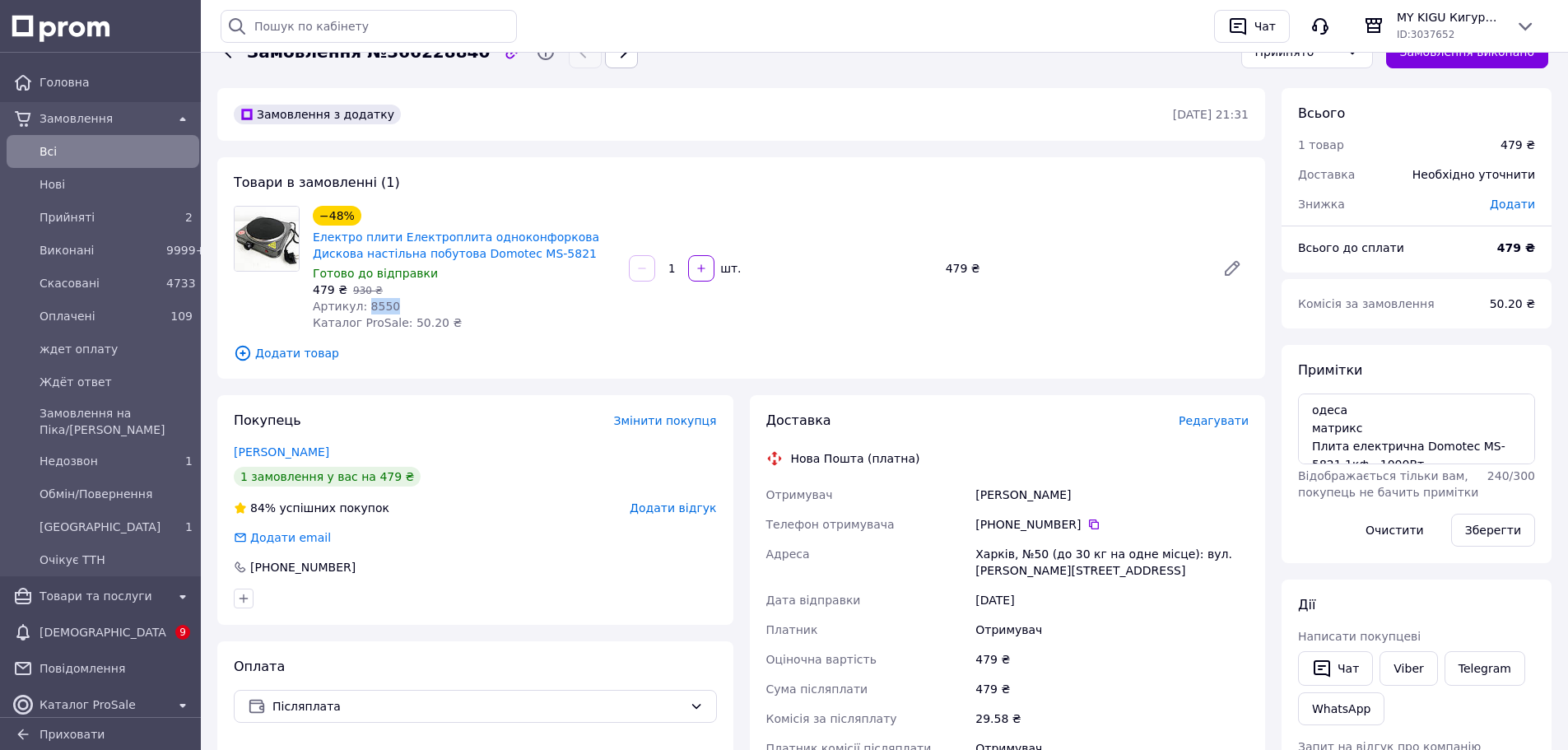
scroll to position [17, 0]
drag, startPoint x: 1308, startPoint y: 429, endPoint x: 1398, endPoint y: 445, distance: 91.4
click at [1394, 445] on textarea "одеса матрикс Плита електрична Domotec MS-5821 1кф., 1000Вт." at bounding box center [1417, 429] width 237 height 71
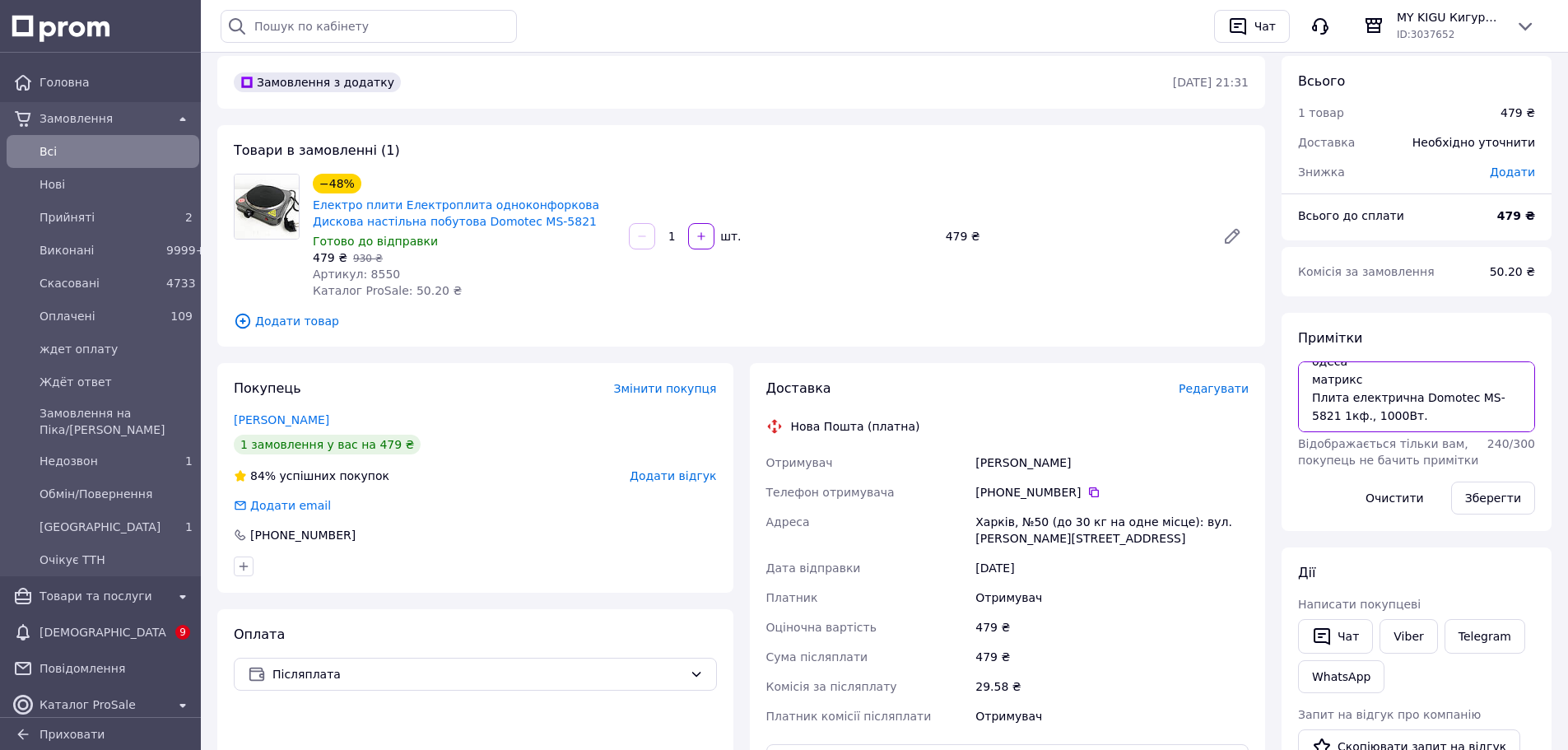
scroll to position [63, 0]
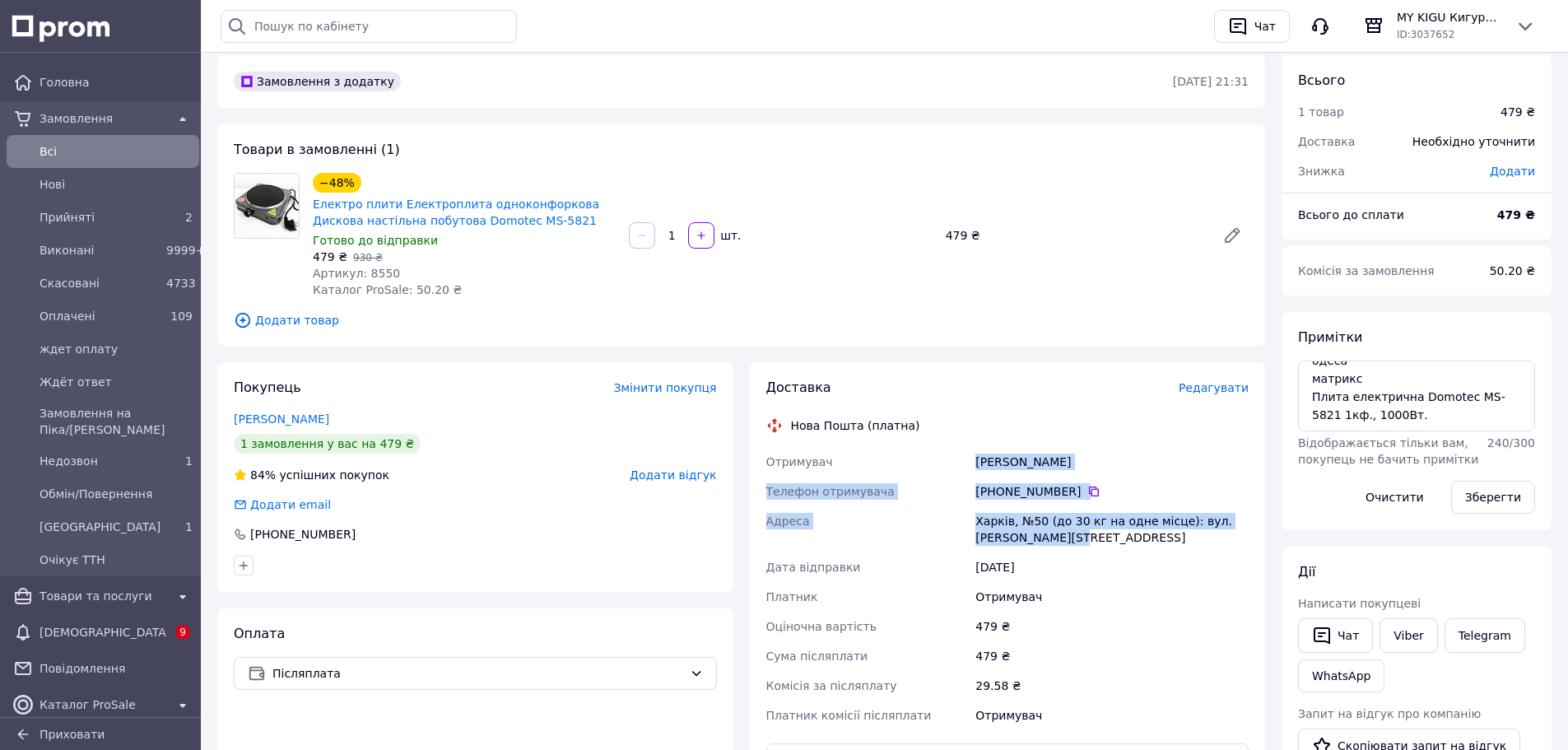
drag, startPoint x: 964, startPoint y: 465, endPoint x: 1216, endPoint y: 540, distance: 262.9
click at [1216, 540] on div "Отримувач [PERSON_NAME] отримувача [PHONE_NUMBER]   [PERSON_NAME], №50 (до 30 к…" at bounding box center [1008, 588] width 490 height 284
copy div "Отримувач [PERSON_NAME] отримувача [PHONE_NUMBER]   [PERSON_NAME], №50 (до 30 к…"
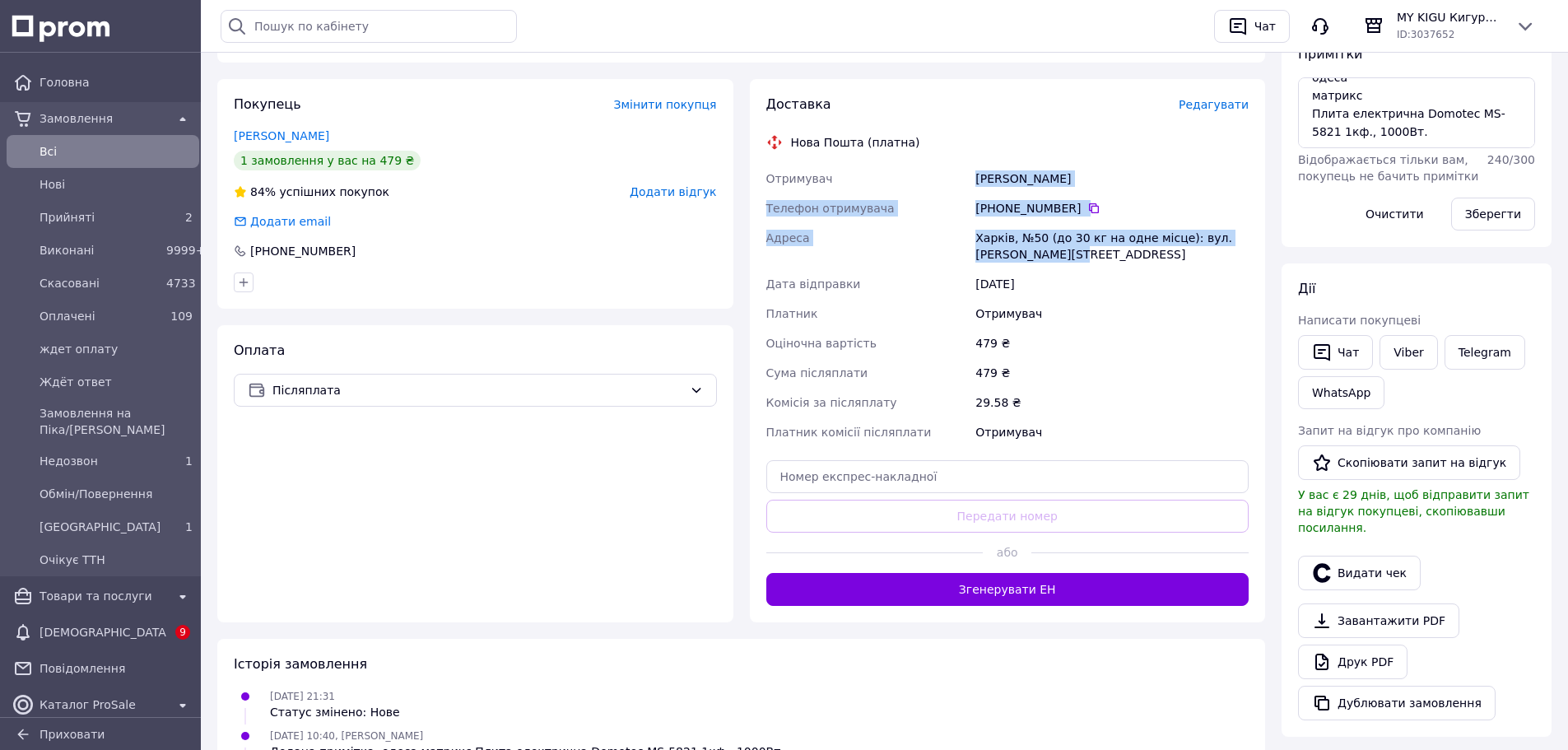
scroll to position [353, 0]
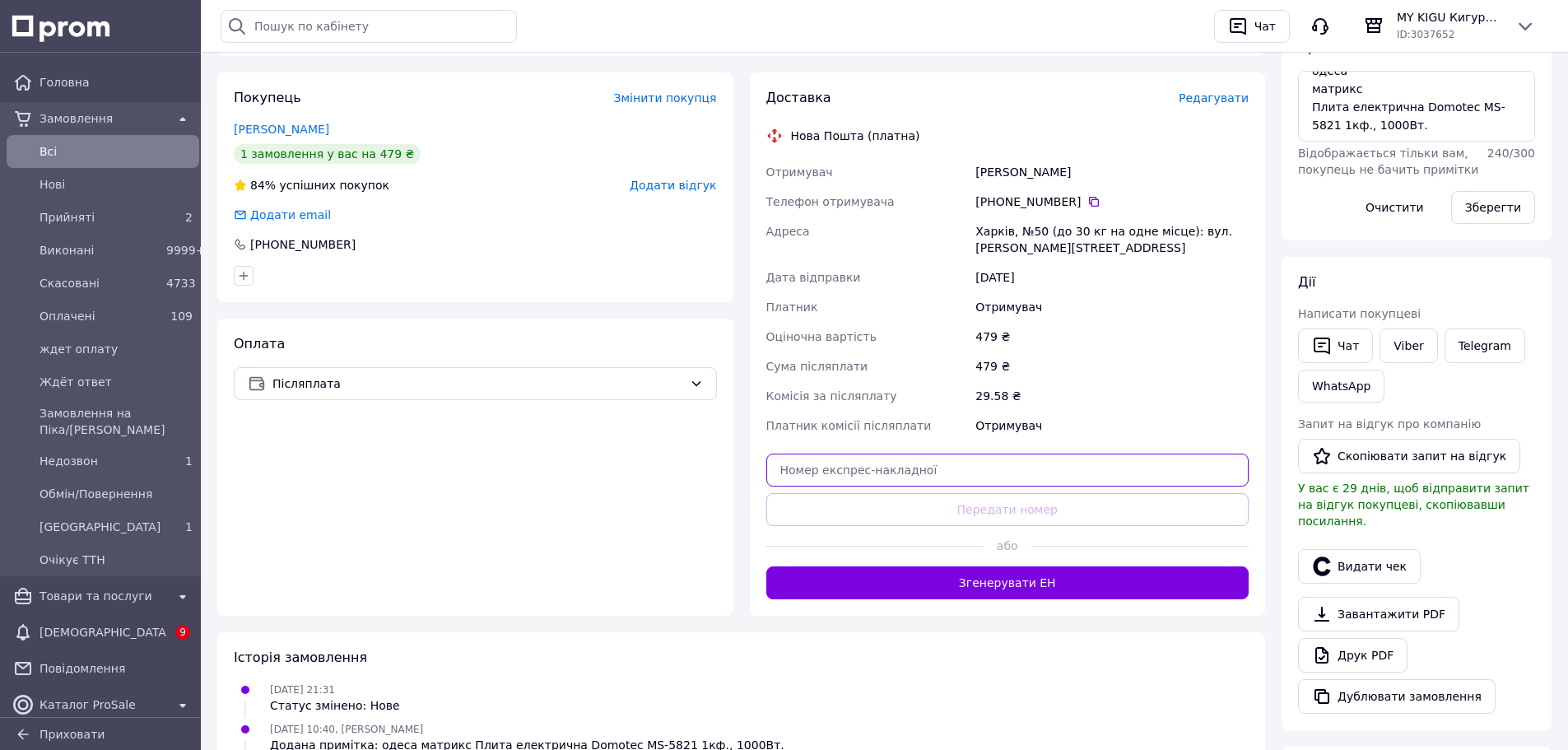
click at [1000, 465] on input "text" at bounding box center [1008, 471] width 483 height 33
paste input "20451269208993"
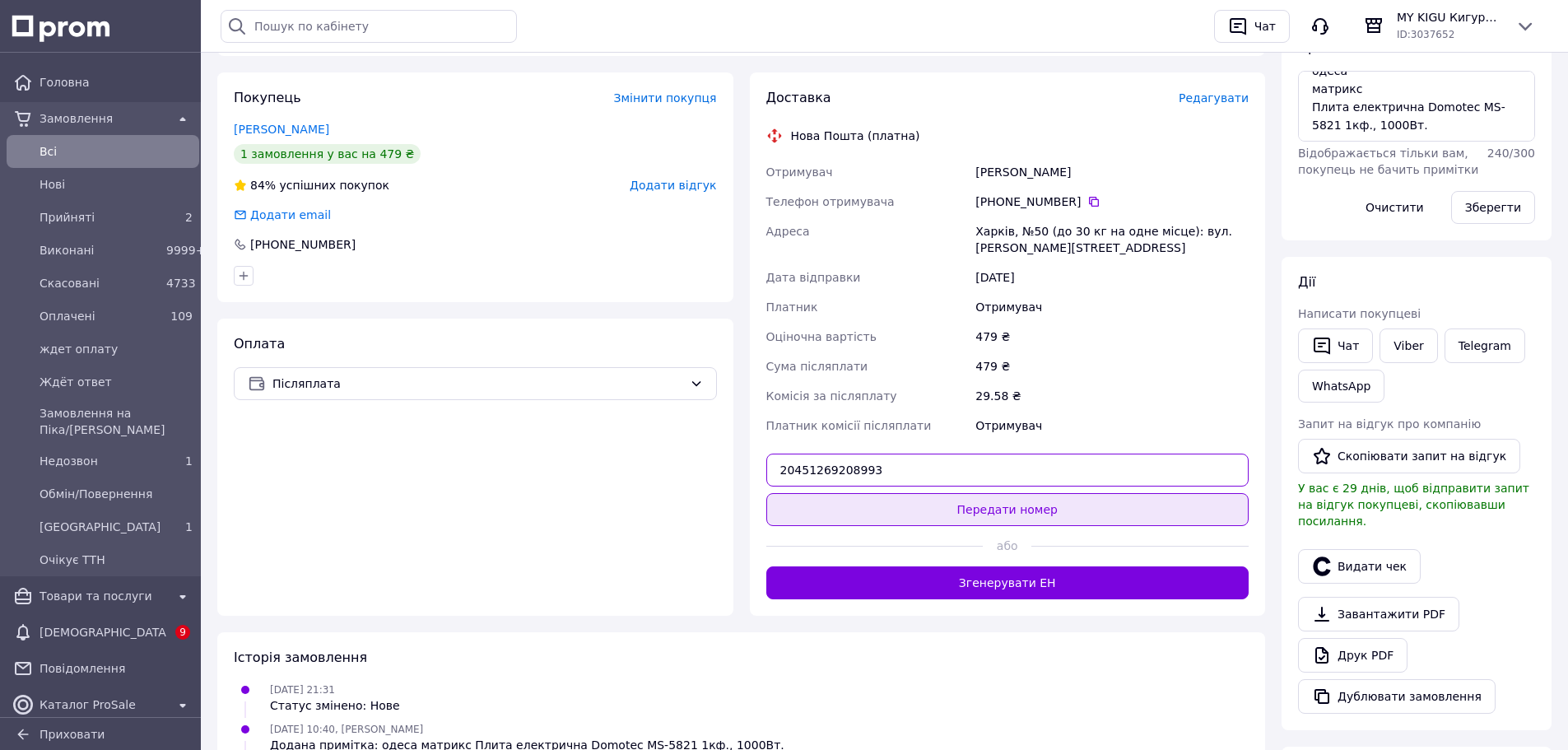
type input "20451269208993"
click at [1032, 524] on button "Передати номер" at bounding box center [1008, 510] width 483 height 33
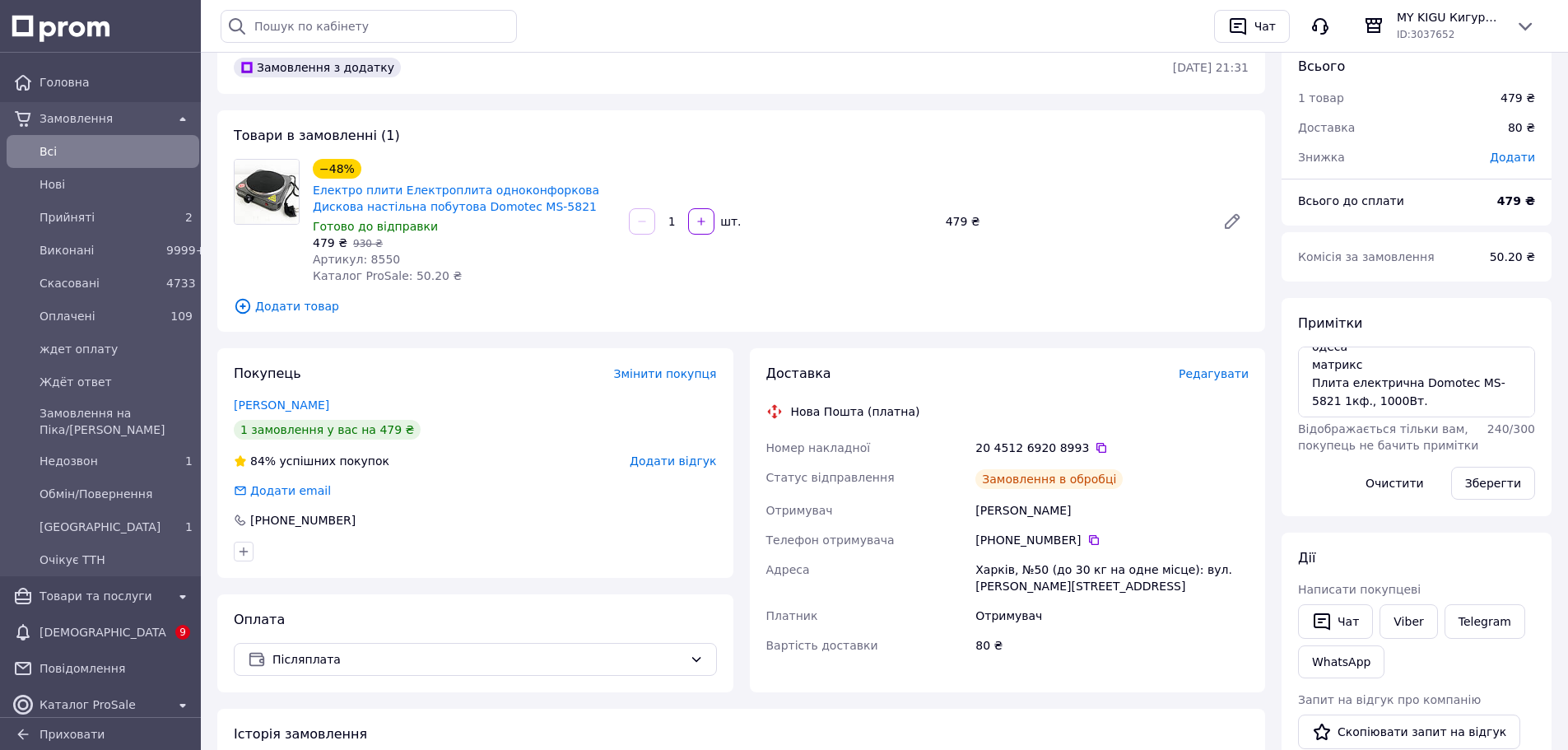
scroll to position [0, 0]
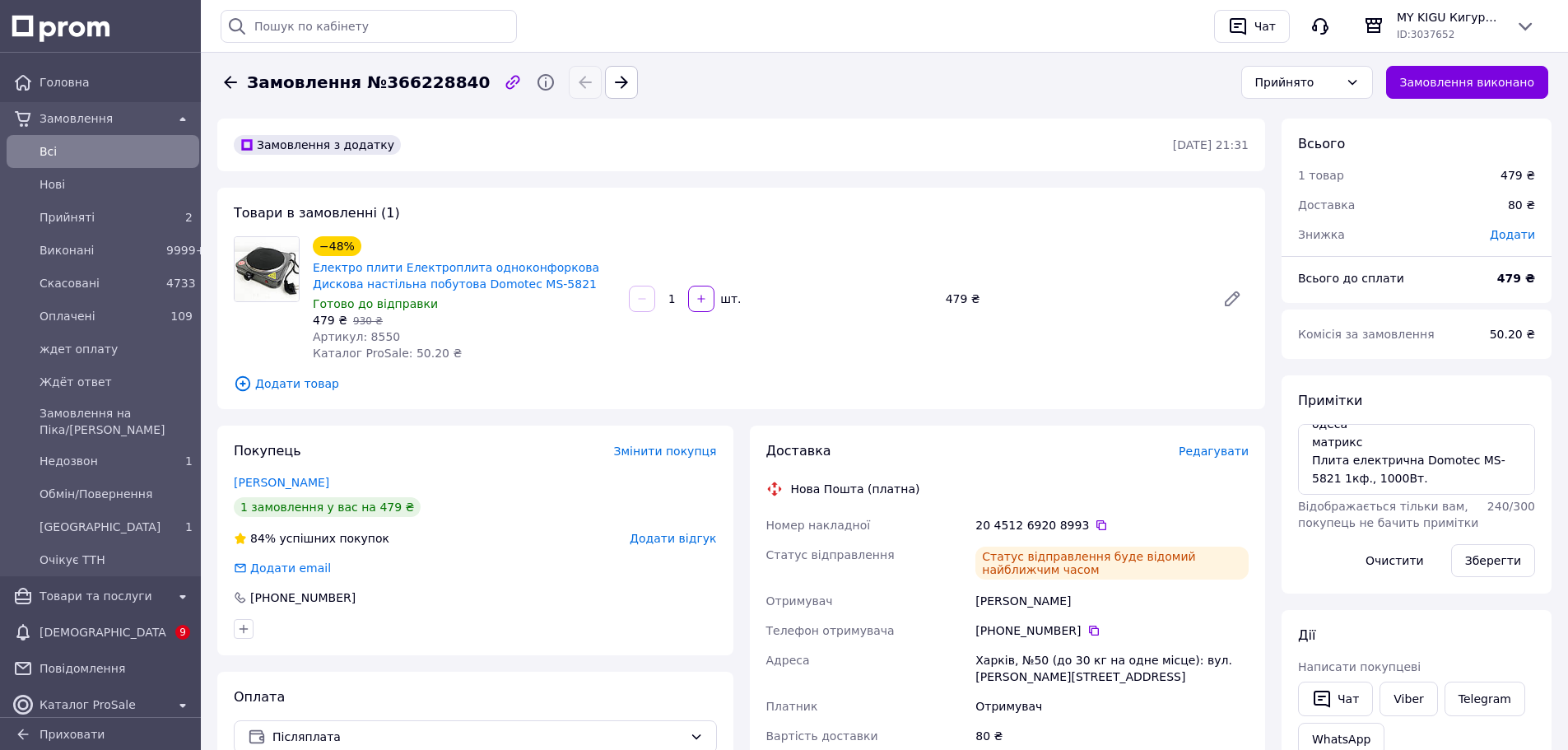
click at [415, 84] on span "Замовлення №366228840" at bounding box center [368, 83] width 243 height 24
copy span "366228840"
click at [1340, 84] on div "Прийнято" at bounding box center [1298, 82] width 84 height 18
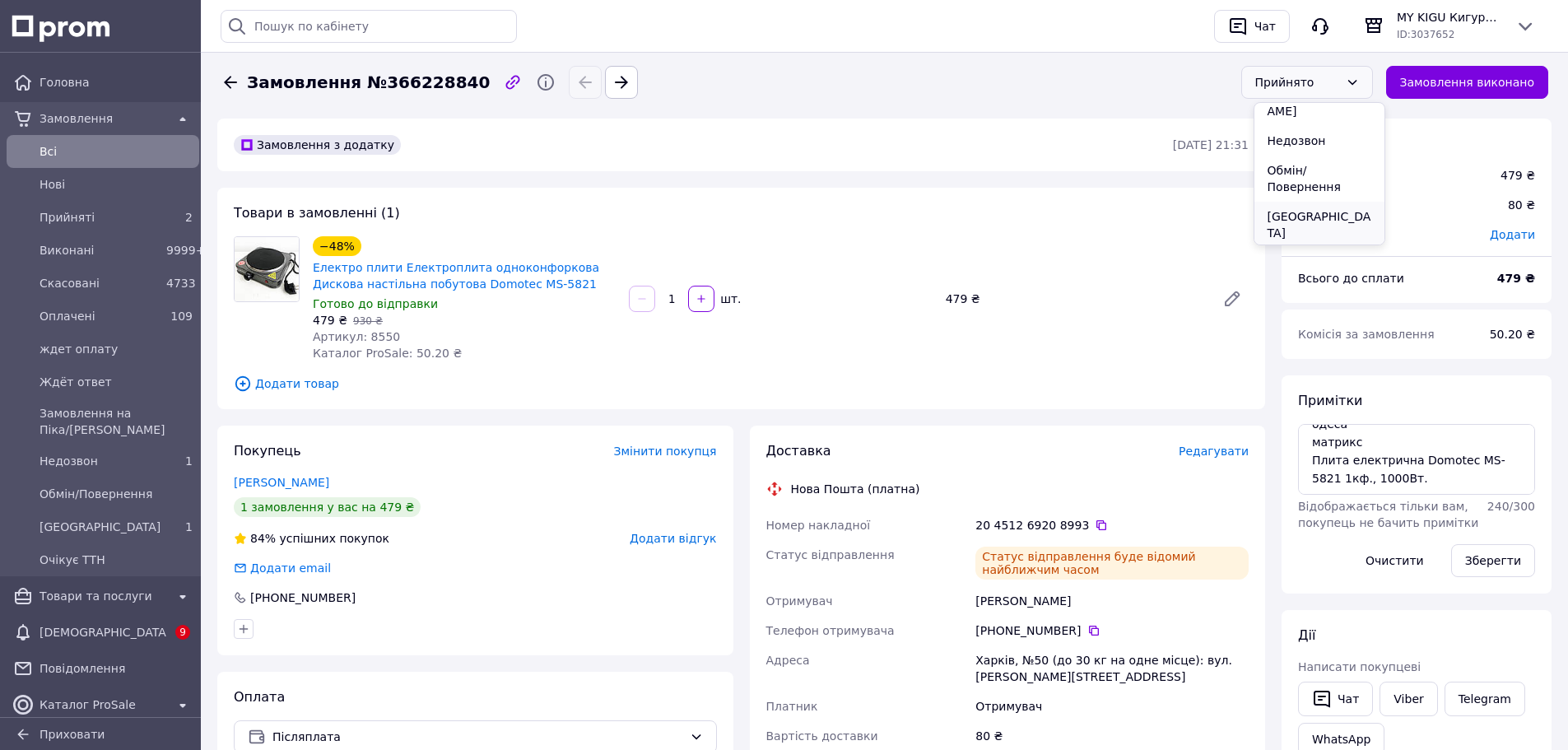
click at [1293, 202] on li "[GEOGRAPHIC_DATA]" at bounding box center [1320, 225] width 130 height 47
drag, startPoint x: 1327, startPoint y: 451, endPoint x: 1410, endPoint y: 469, distance: 84.9
click at [1411, 479] on textarea "одеса матрикс Плита електрична Domotec MS-5821 1кф., 1000Вт." at bounding box center [1417, 459] width 237 height 71
click at [1406, 443] on textarea "одеса матрикс Плита електрична Domotec MS-5821 1кф., 1000Вт." at bounding box center [1417, 459] width 237 height 71
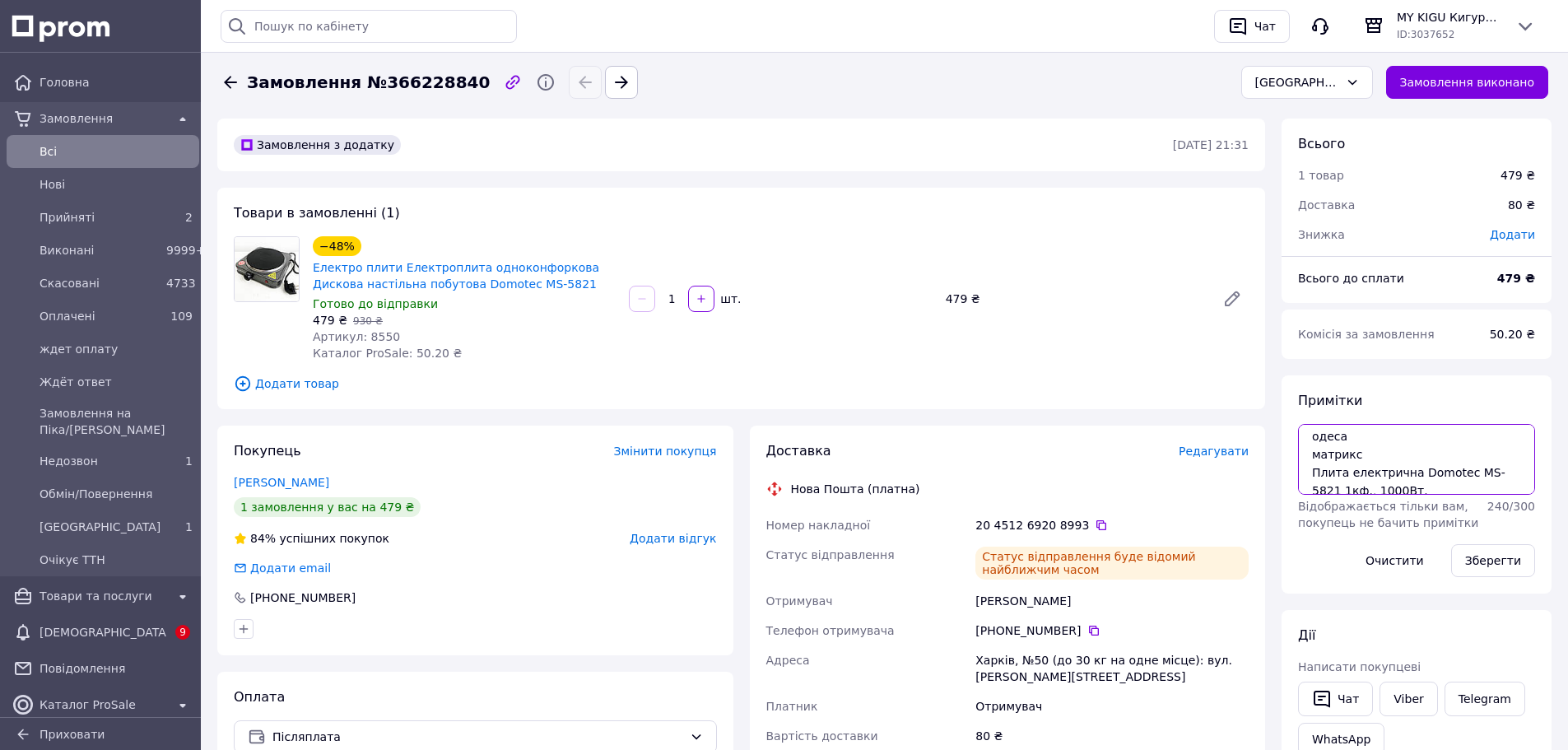
scroll to position [17, 0]
drag, startPoint x: 1310, startPoint y: 433, endPoint x: 1464, endPoint y: 500, distance: 167.9
click at [1464, 499] on div "Примітки одеса матрикс Плита електрична Domotec MS-5821 1кф., 1000Вт. Відобража…" at bounding box center [1417, 484] width 237 height 185
click at [63, 523] on span "[GEOGRAPHIC_DATA]" at bounding box center [99, 527] width 120 height 17
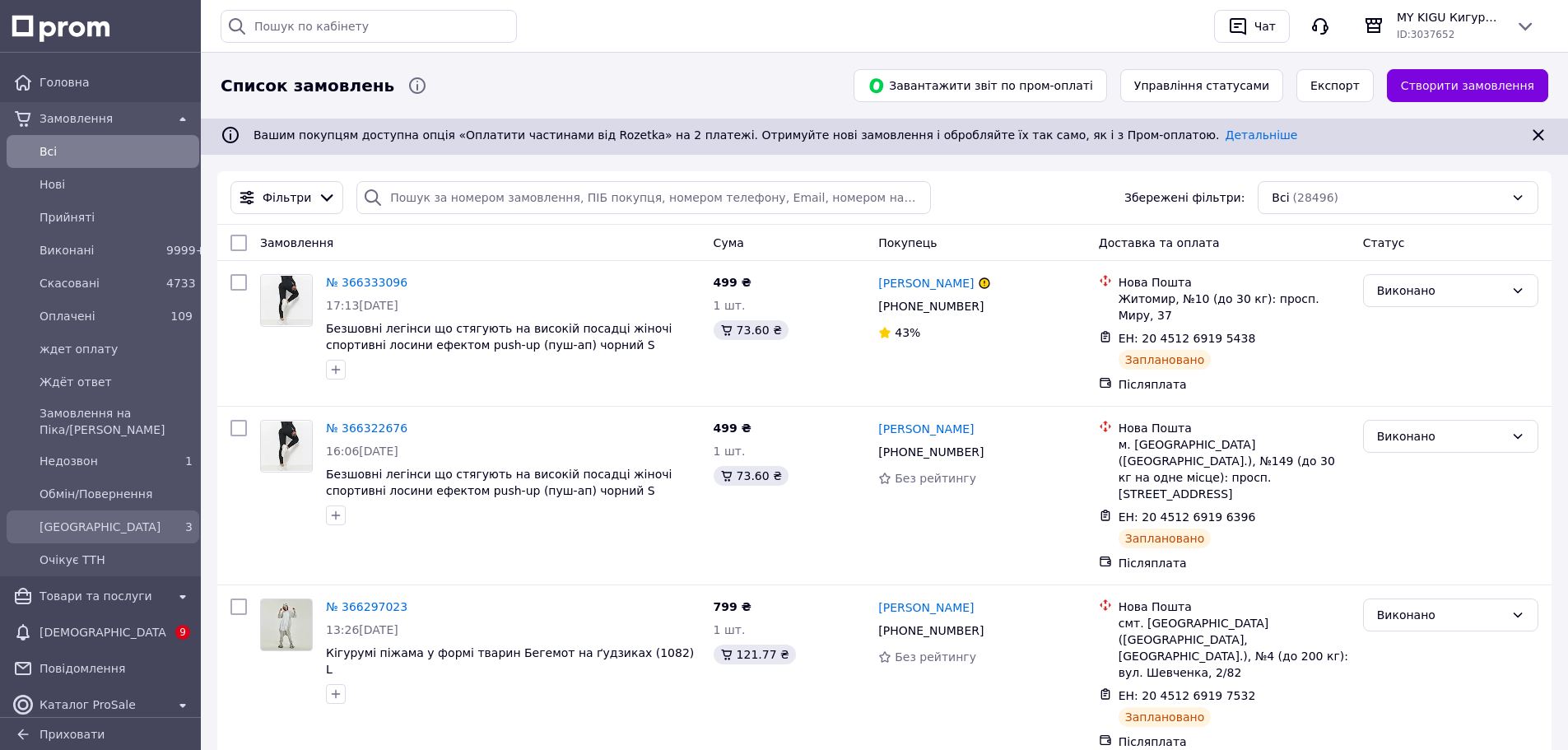
click at [102, 521] on span "[GEOGRAPHIC_DATA]" at bounding box center [99, 527] width 120 height 17
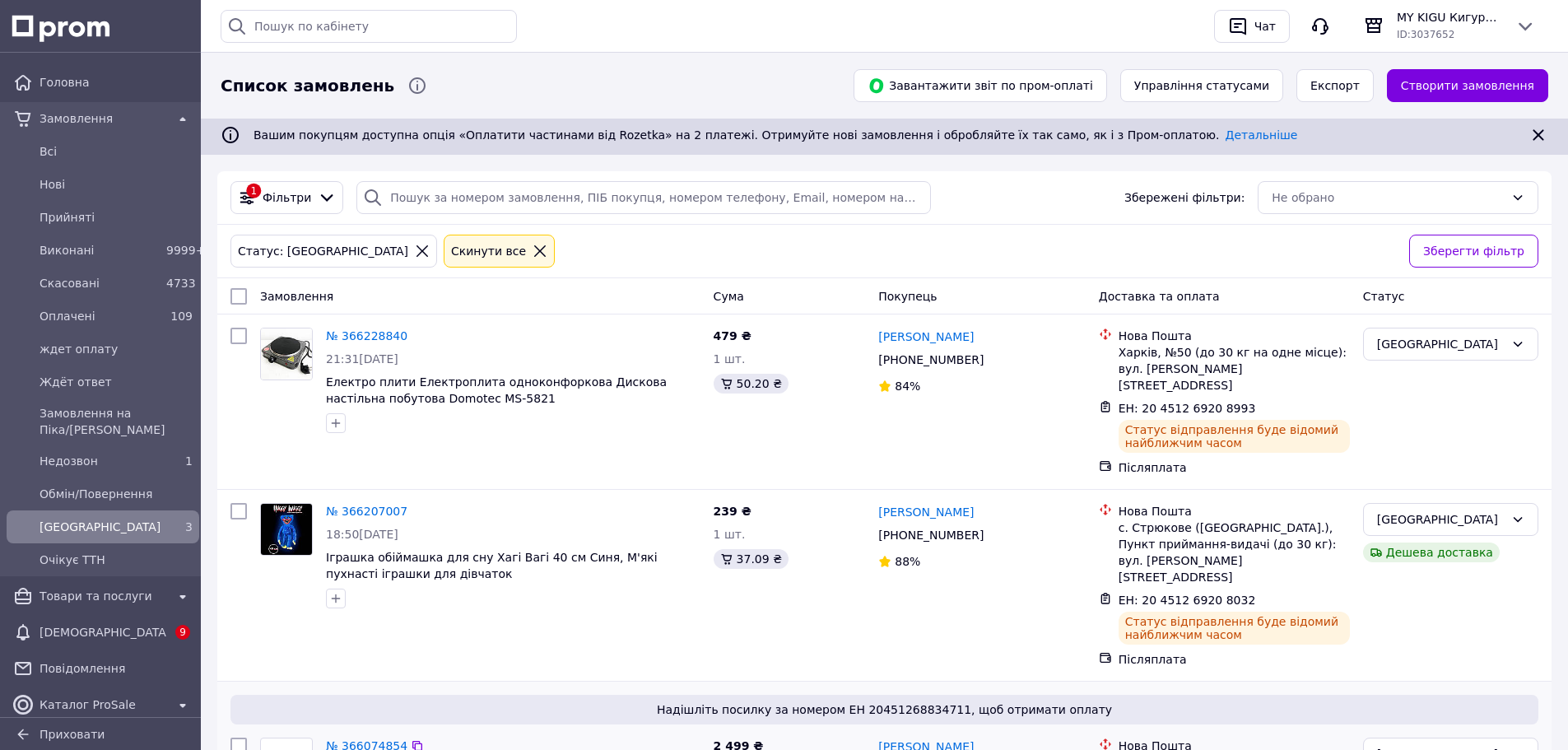
scroll to position [124, 0]
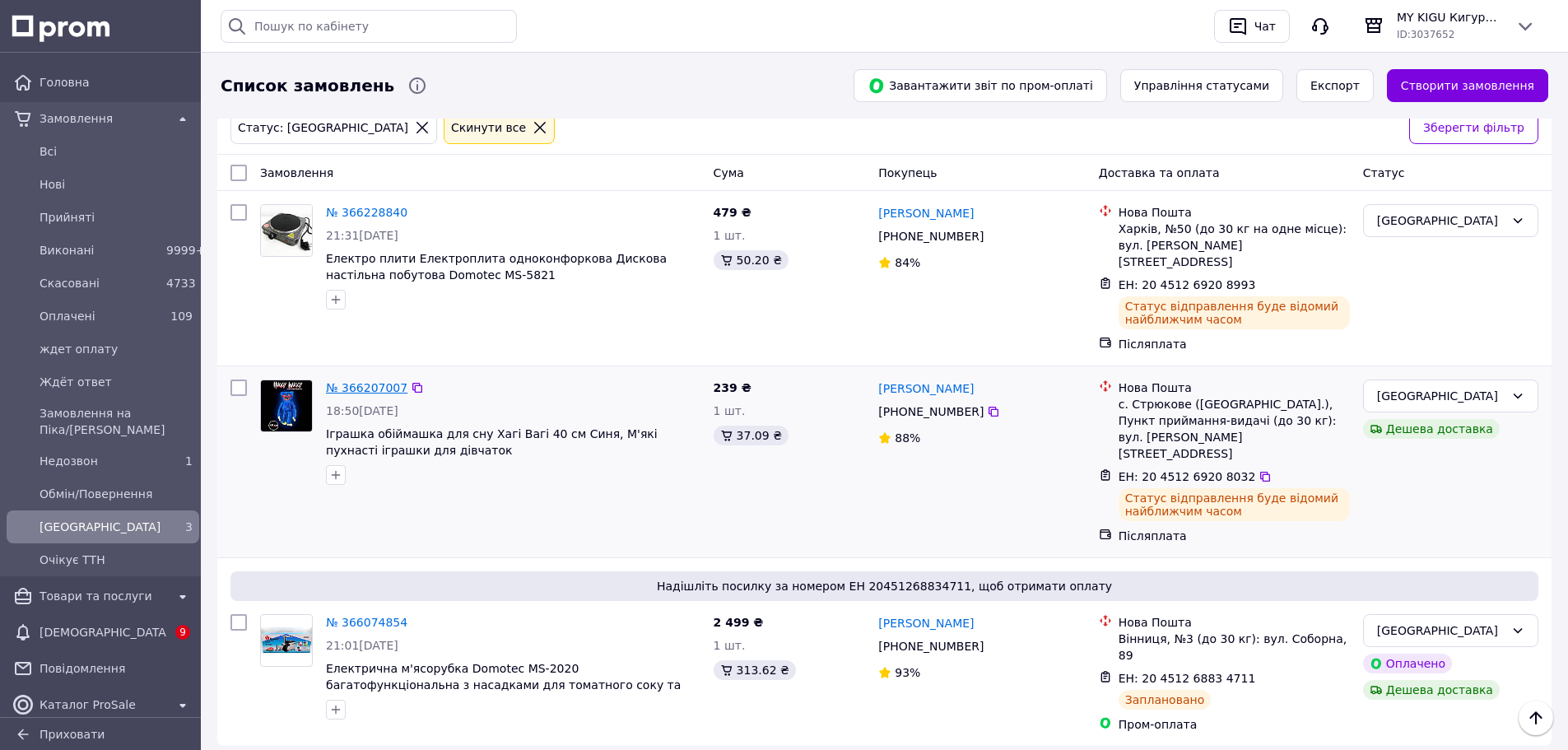
click at [363, 381] on link "№ 366207007" at bounding box center [366, 387] width 82 height 13
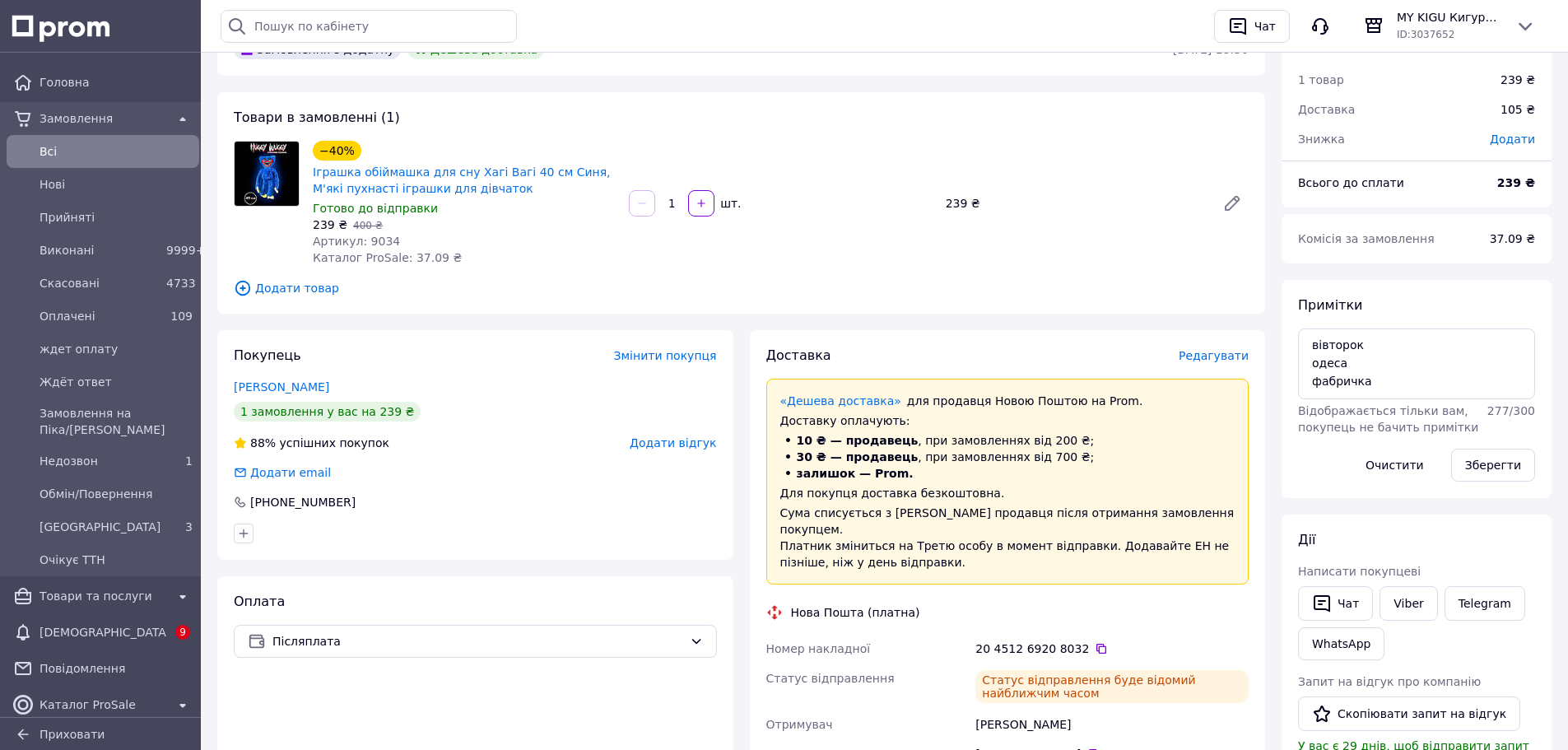
scroll to position [95, 0]
drag, startPoint x: 617, startPoint y: 169, endPoint x: 457, endPoint y: 177, distance: 160.2
click at [457, 177] on div "−40% Іграшка обіймашка для сну Хагі Вагі 40 см Синя, М'які пухнасті іграшки для…" at bounding box center [464, 205] width 316 height 132
click at [457, 177] on link "Іграшка обіймашка для сну Хагі Вагі 40 см Синя, М'які пухнасті іграшки для дівч…" at bounding box center [461, 181] width 298 height 30
copy link "Хагі Вагі 40 см Синя, М'які"
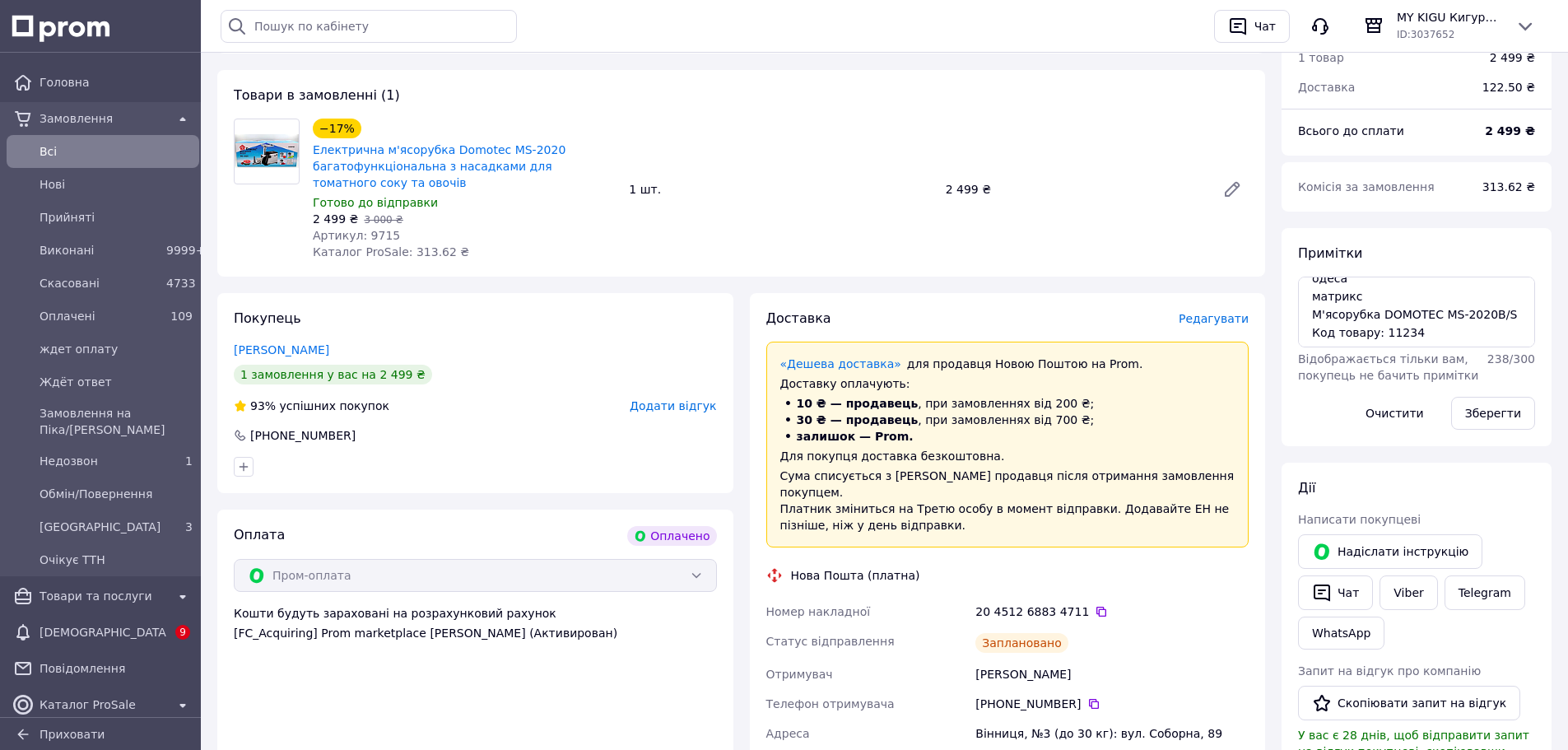
scroll to position [17, 0]
drag, startPoint x: 1315, startPoint y: 297, endPoint x: 1433, endPoint y: 315, distance: 119.4
click at [1433, 315] on textarea "одеса матрикс М'ясорубка DOMOTEC MS-2020B/S Код товару: 11234" at bounding box center [1417, 312] width 237 height 71
